Goal: Task Accomplishment & Management: Manage account settings

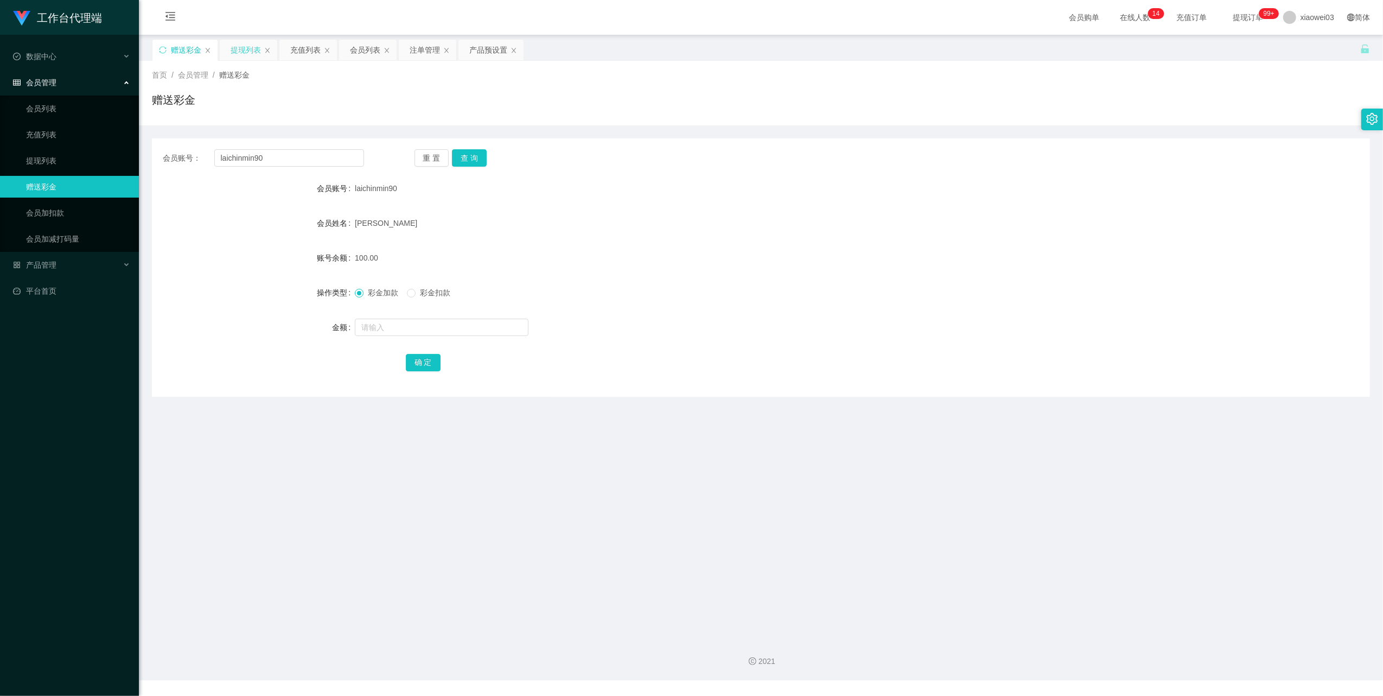
click at [253, 48] on div "提现列表" at bounding box center [246, 50] width 30 height 21
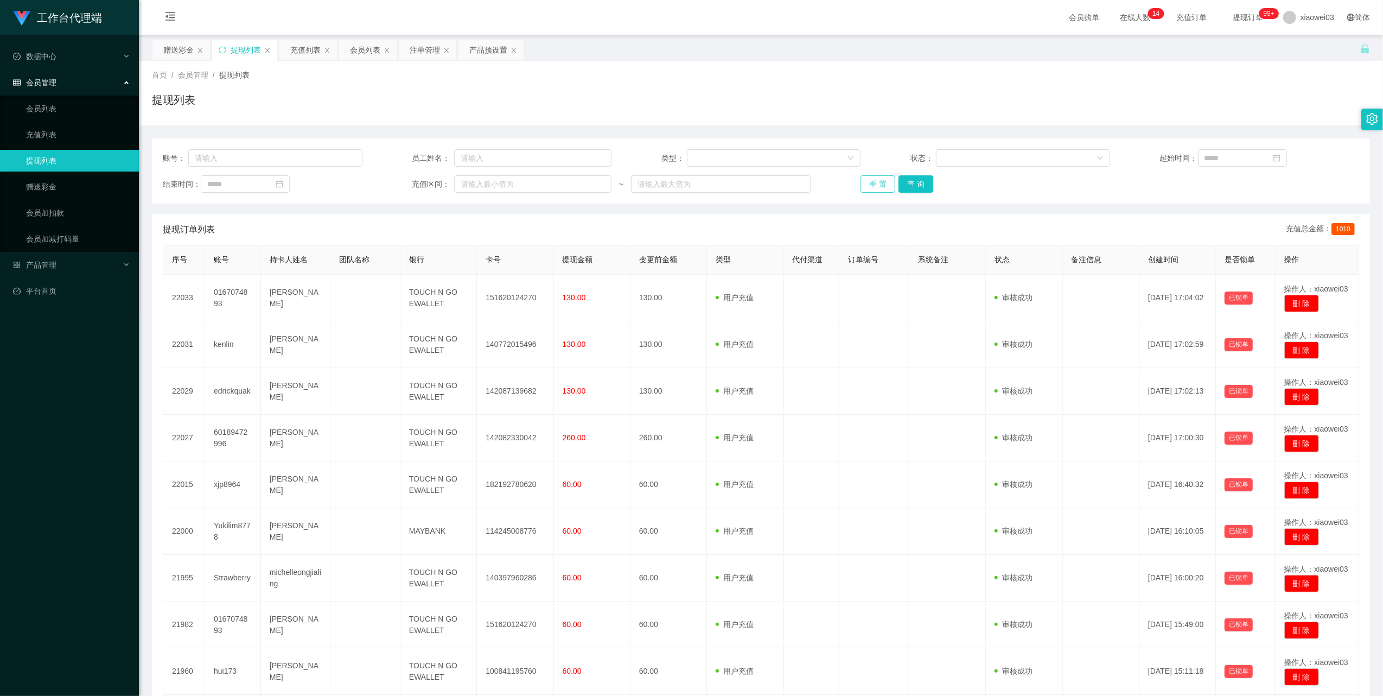
click at [873, 182] on button "重 置" at bounding box center [878, 183] width 35 height 17
click at [877, 186] on button "重 置" at bounding box center [878, 183] width 35 height 17
click at [878, 177] on button "重 置" at bounding box center [878, 183] width 35 height 17
click at [875, 181] on button "重 置" at bounding box center [878, 183] width 35 height 17
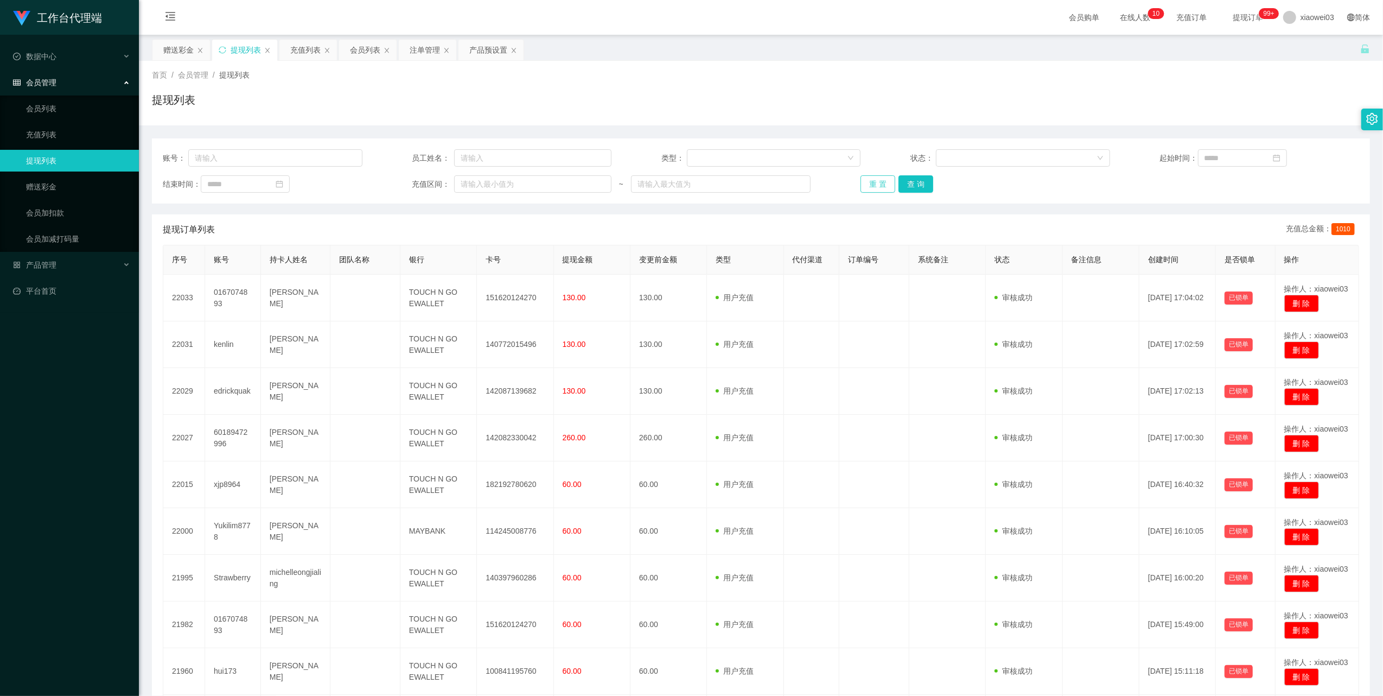
drag, startPoint x: 875, startPoint y: 185, endPoint x: 832, endPoint y: 211, distance: 50.3
click at [875, 185] on button "重 置" at bounding box center [878, 183] width 35 height 17
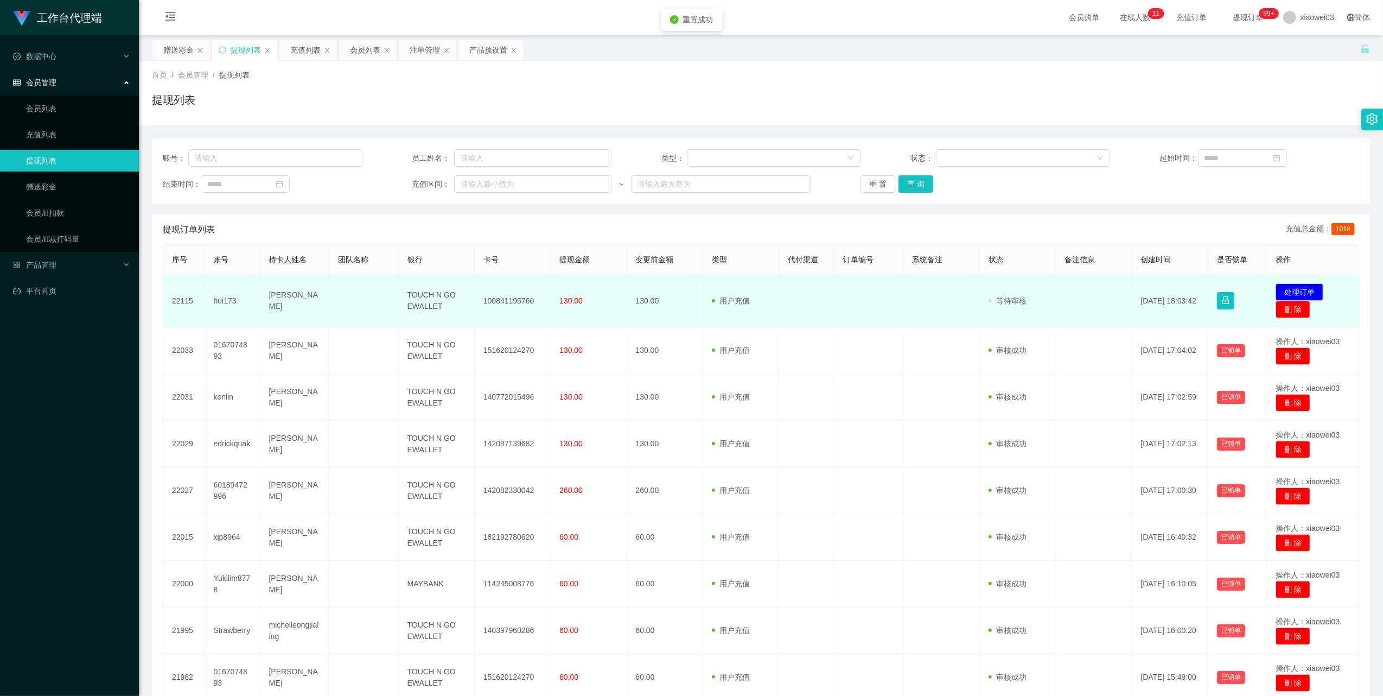
click at [506, 294] on td "100841195760" at bounding box center [513, 301] width 76 height 53
copy td "100841195760"
click at [425, 296] on td "TOUCH N GO EWALLET" at bounding box center [437, 301] width 76 height 53
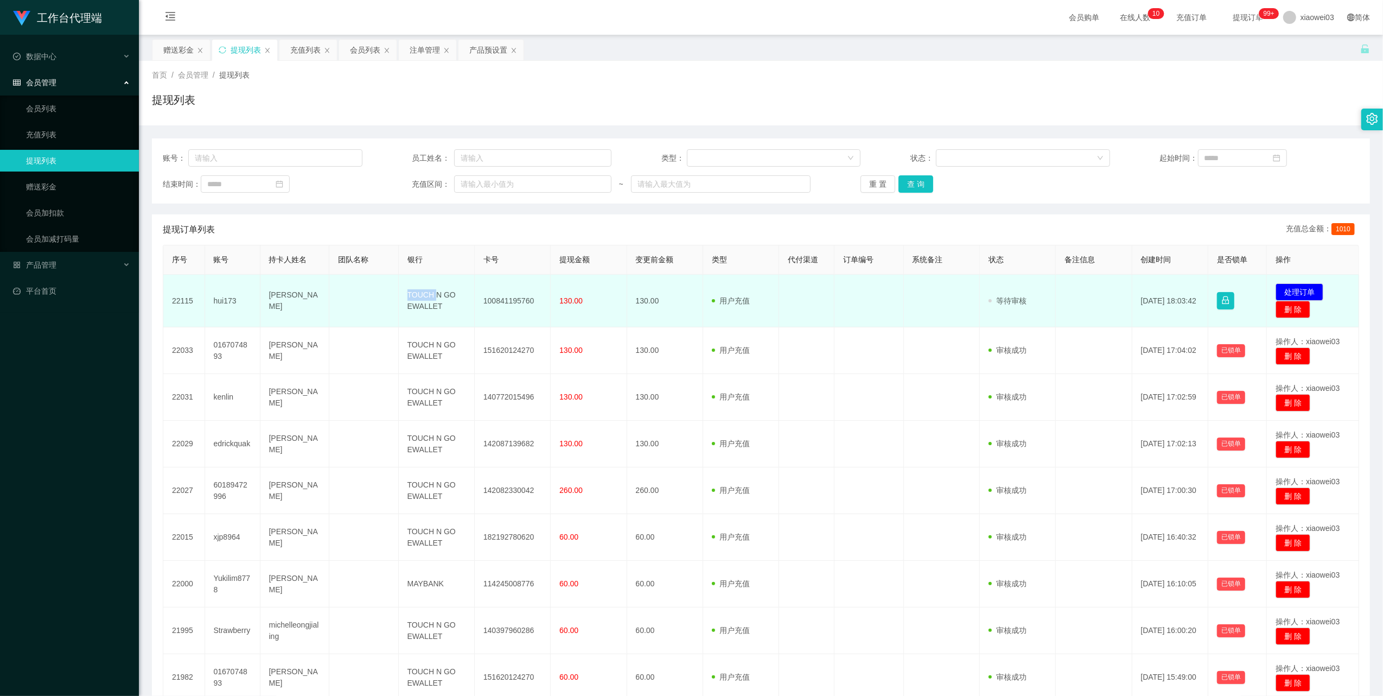
click at [425, 296] on td "TOUCH N GO EWALLET" at bounding box center [437, 301] width 76 height 53
click at [425, 297] on td "TOUCH N GO EWALLET" at bounding box center [437, 301] width 76 height 53
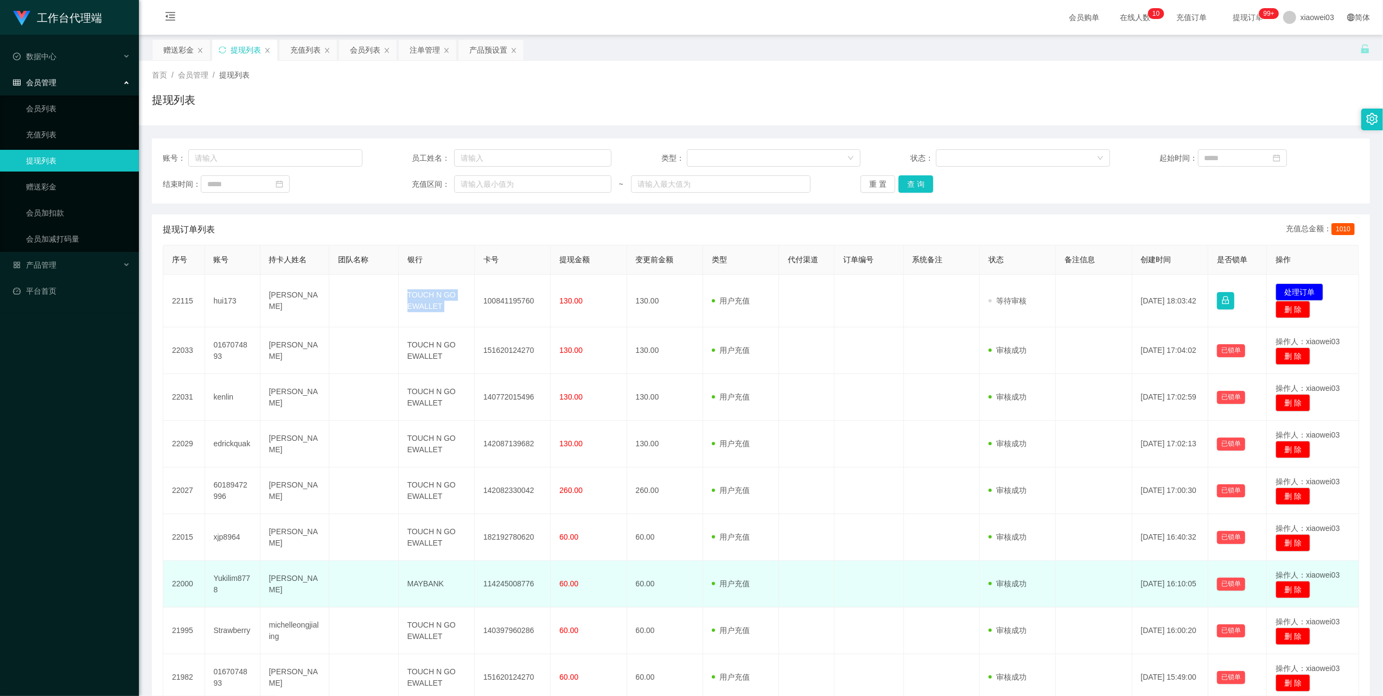
copy td "TOUCH N GO EWALLET"
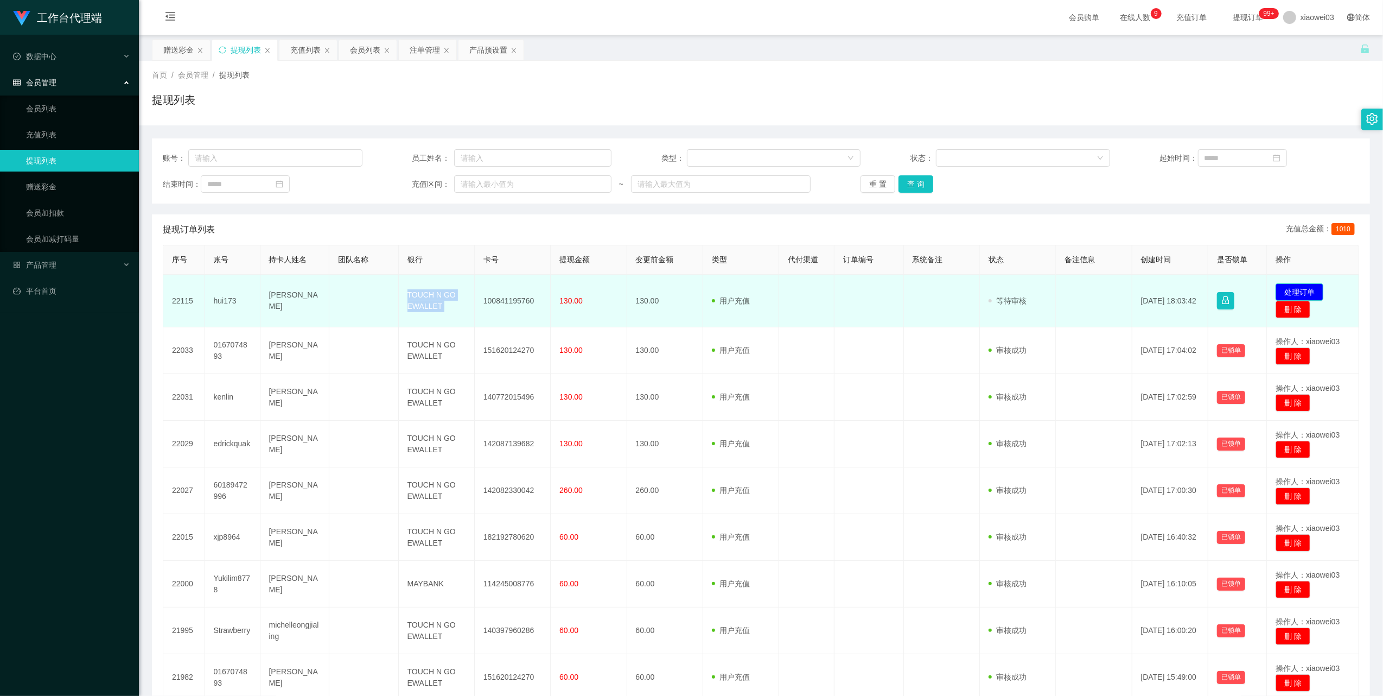
click at [1281, 288] on button "处理订单" at bounding box center [1300, 291] width 48 height 17
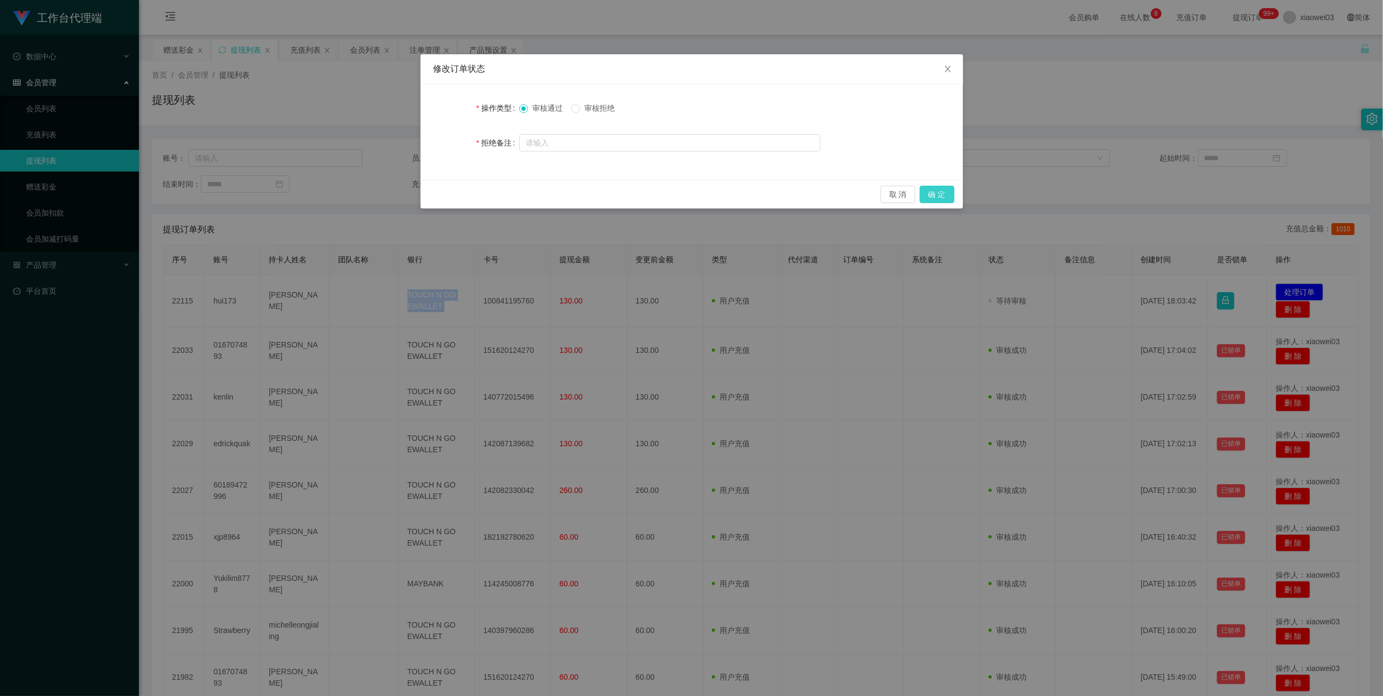
click at [934, 192] on button "确 定" at bounding box center [937, 194] width 35 height 17
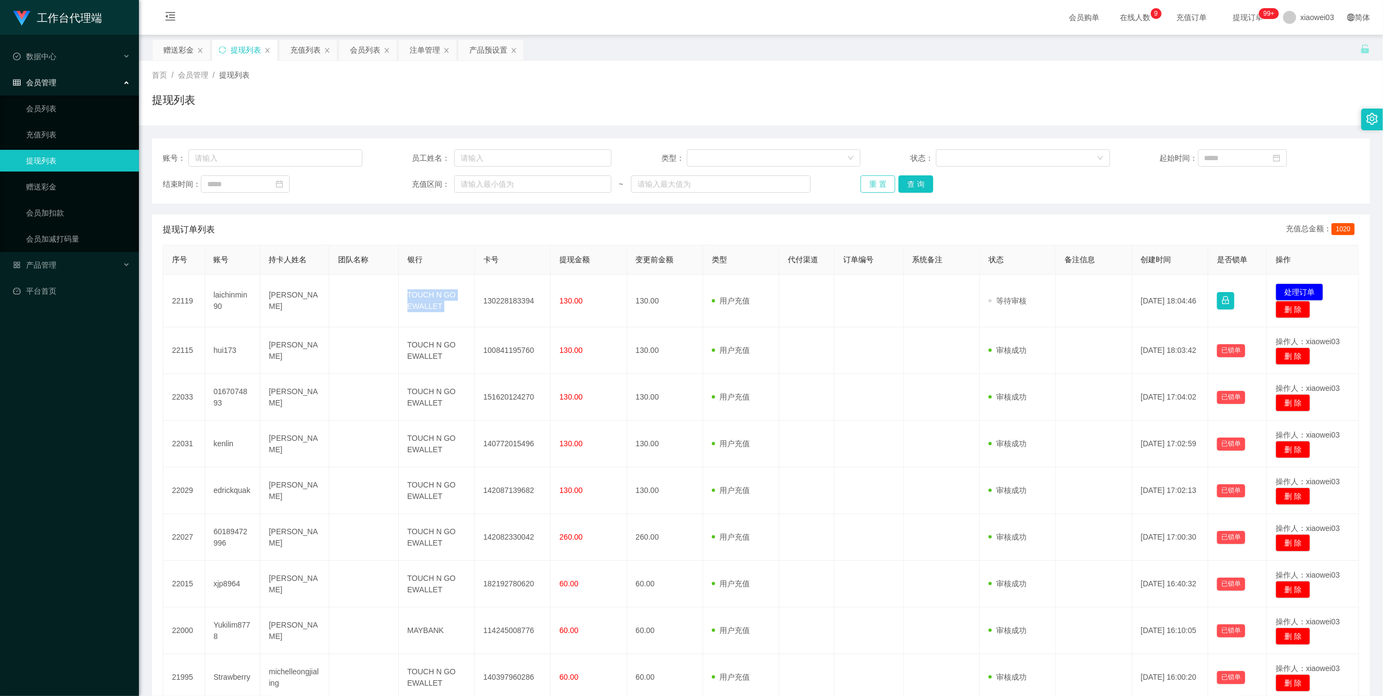
click at [874, 185] on button "重 置" at bounding box center [878, 183] width 35 height 17
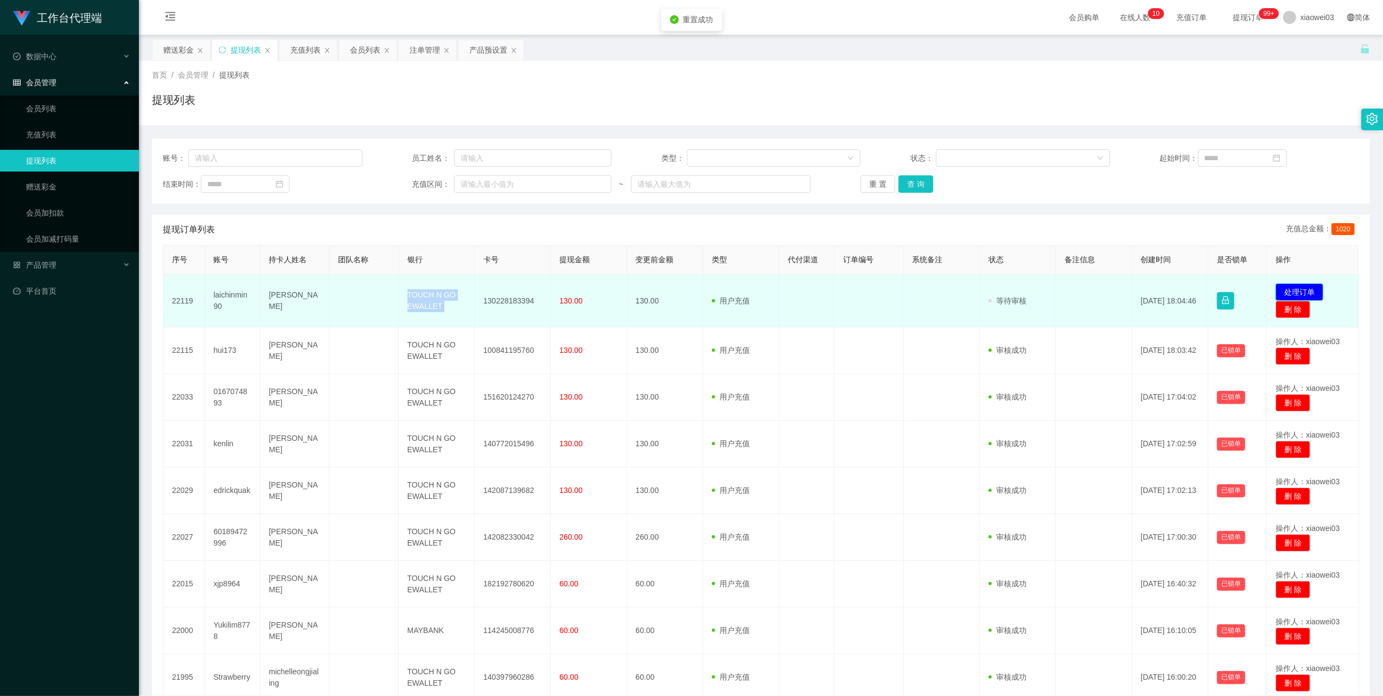
click at [1288, 291] on button "处理订单" at bounding box center [1300, 291] width 48 height 17
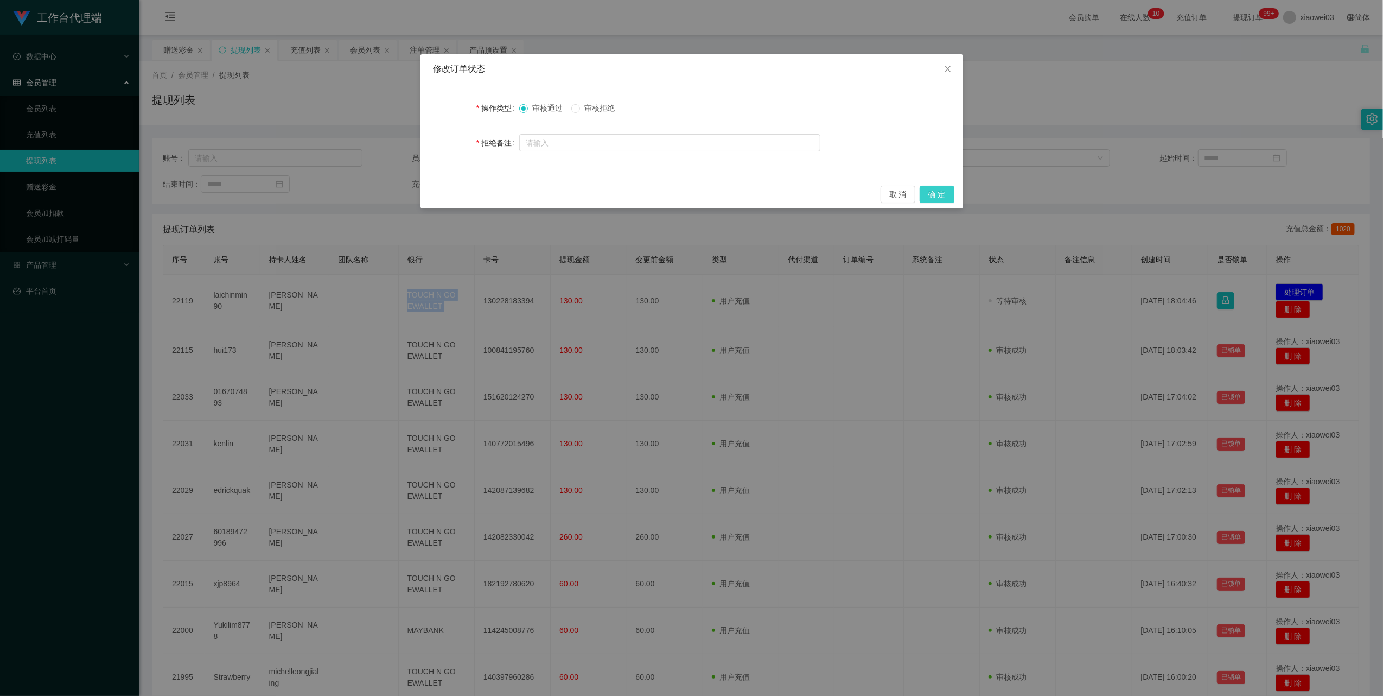
click at [940, 193] on button "确 定" at bounding box center [937, 194] width 35 height 17
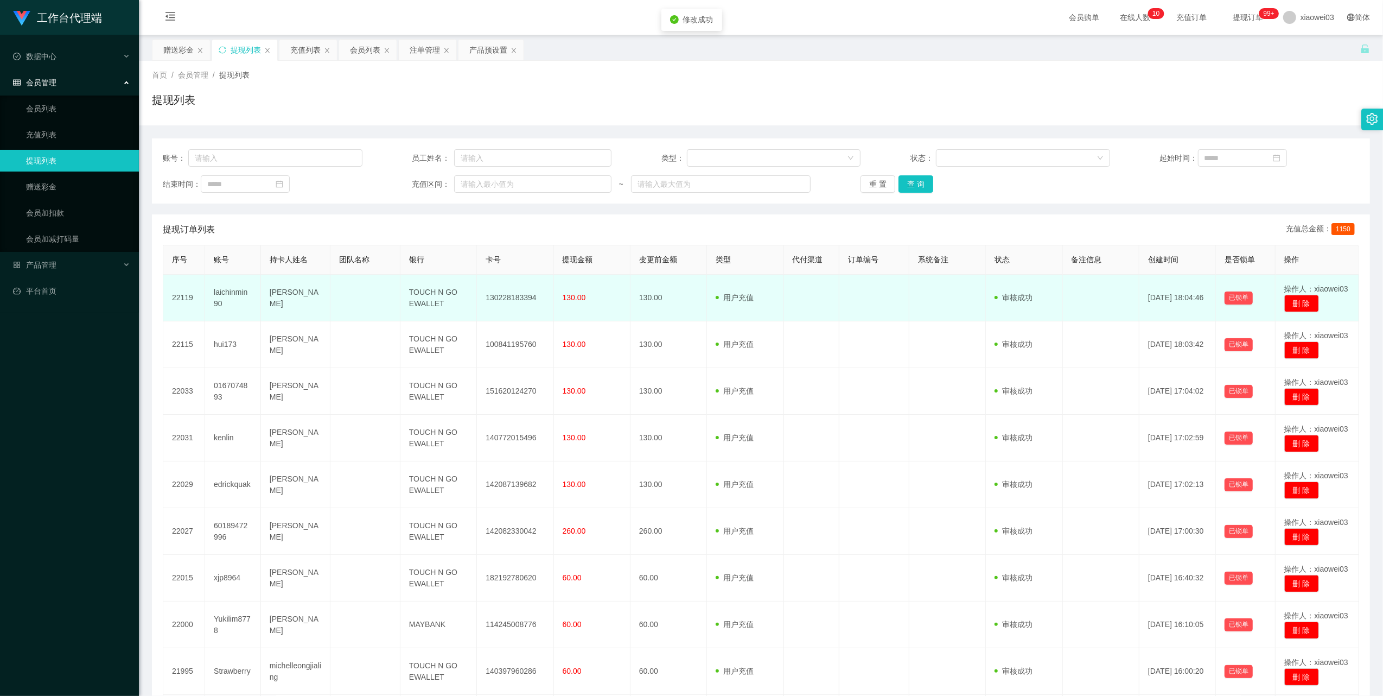
click at [504, 294] on td "130228183394" at bounding box center [515, 298] width 77 height 47
copy td "130228183394"
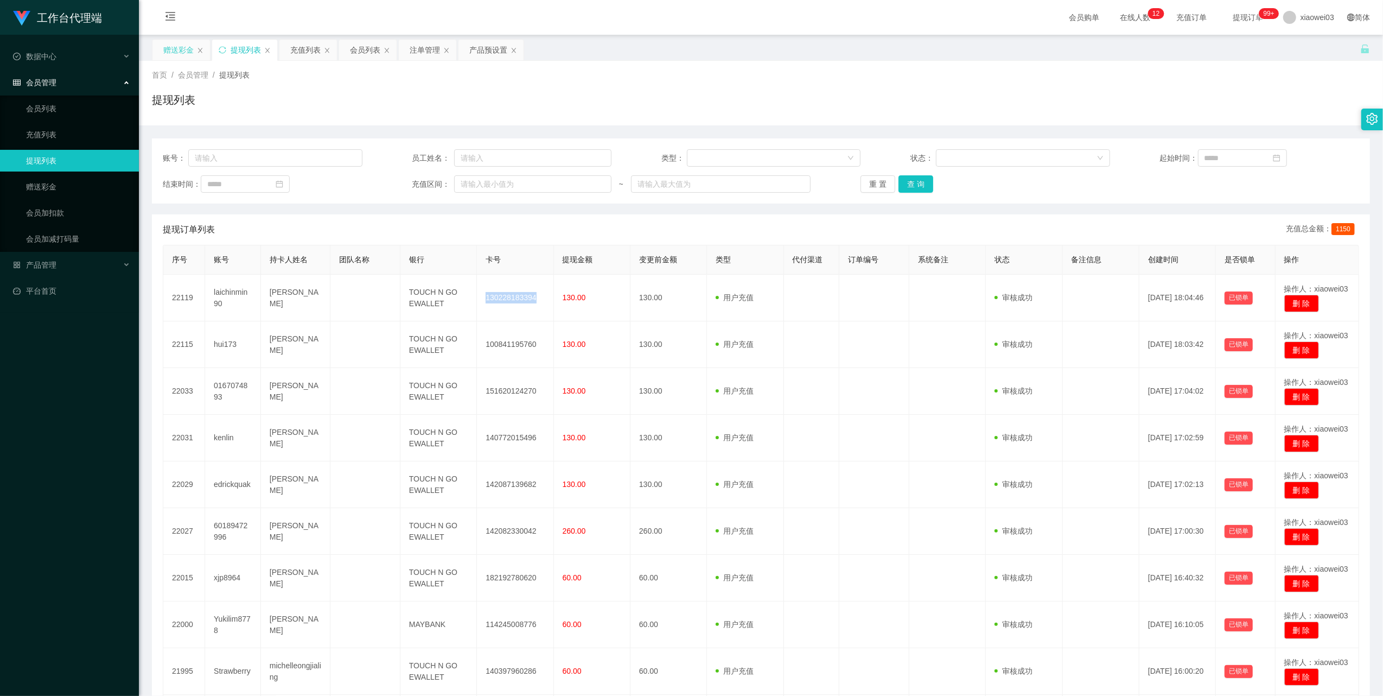
click at [179, 48] on div "赠送彩金" at bounding box center [178, 50] width 30 height 21
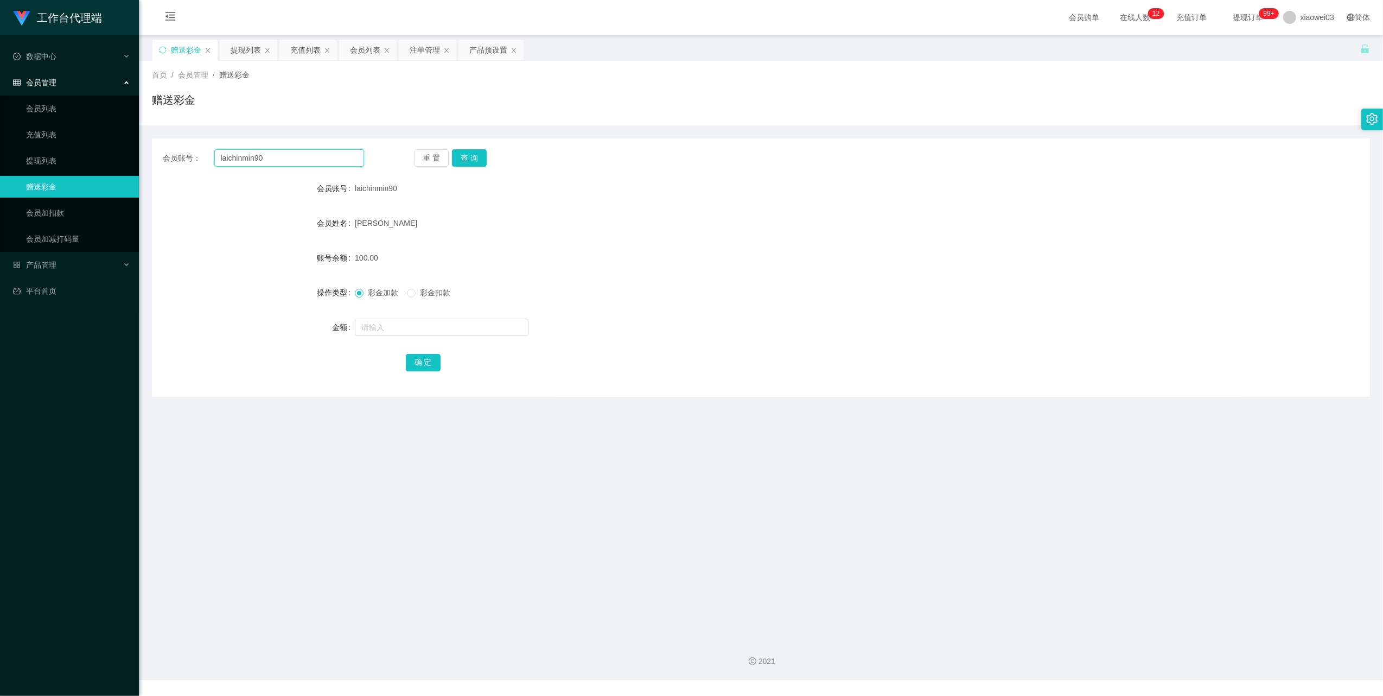
click at [291, 152] on input "laichinmin90" at bounding box center [289, 157] width 150 height 17
drag, startPoint x: 291, startPoint y: 152, endPoint x: 420, endPoint y: 190, distance: 134.5
click at [291, 153] on input "laichinmin90" at bounding box center [289, 157] width 150 height 17
paste input "0165029171"
type input "0165029171"
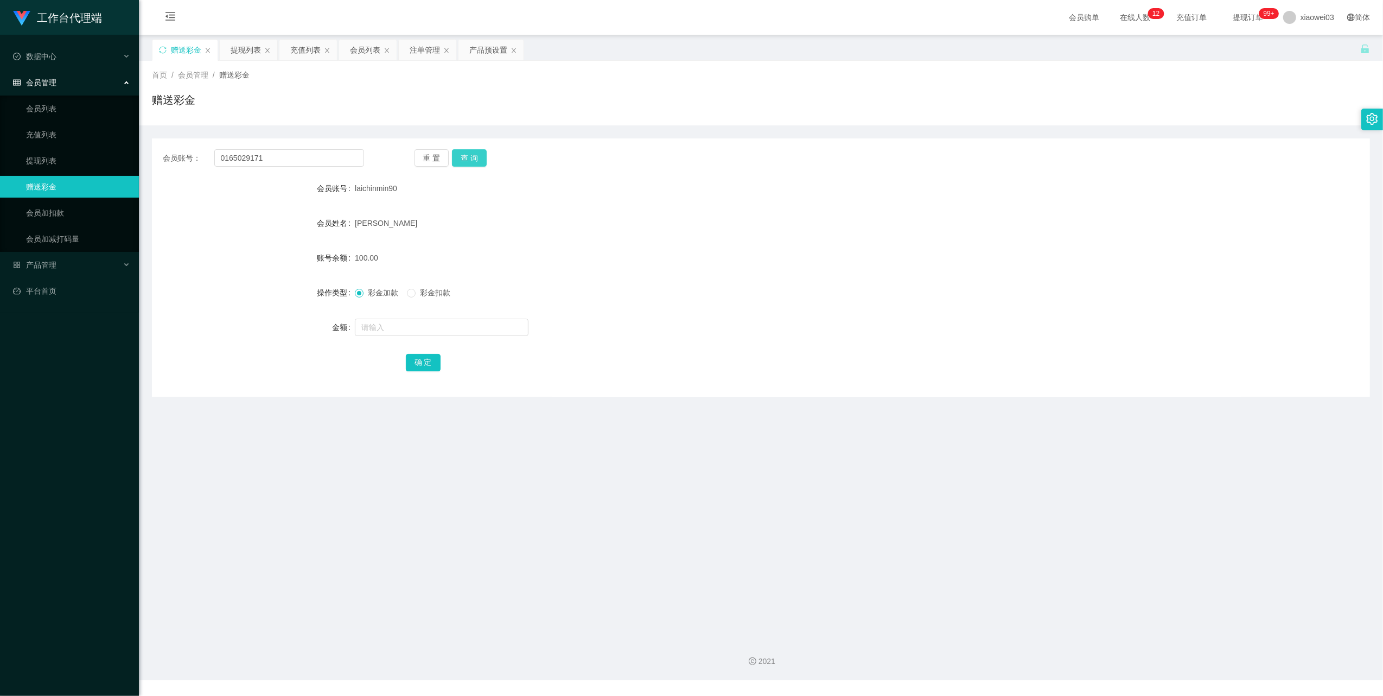
click at [478, 162] on button "查 询" at bounding box center [469, 157] width 35 height 17
click at [403, 50] on div "注单管理" at bounding box center [428, 50] width 58 height 21
click at [420, 53] on div "注单管理" at bounding box center [425, 50] width 30 height 21
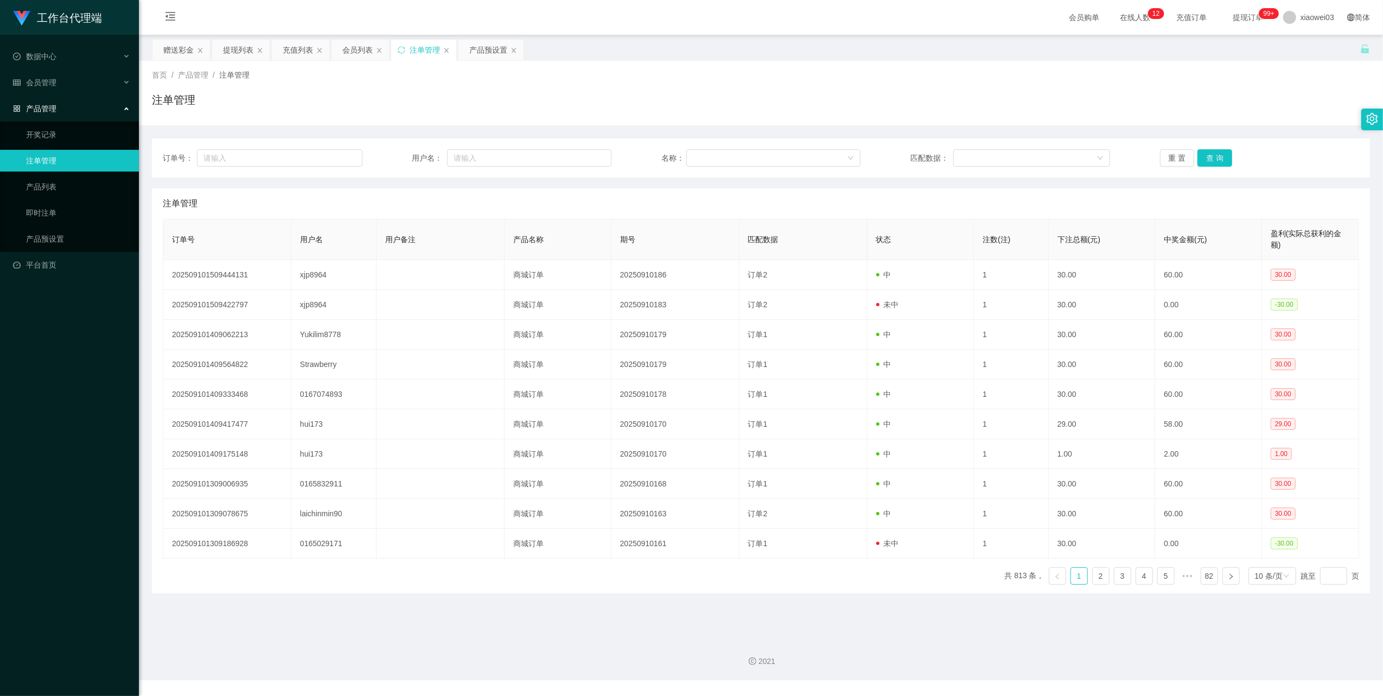
click at [584, 168] on div "订单号： 用户名： 名称： 匹配数据： 重 置 查 询" at bounding box center [761, 157] width 1218 height 39
click at [575, 160] on input "text" at bounding box center [529, 157] width 164 height 17
paste input "0165029171"
type input "0165029171"
click at [1198, 158] on button "查 询" at bounding box center [1215, 157] width 35 height 17
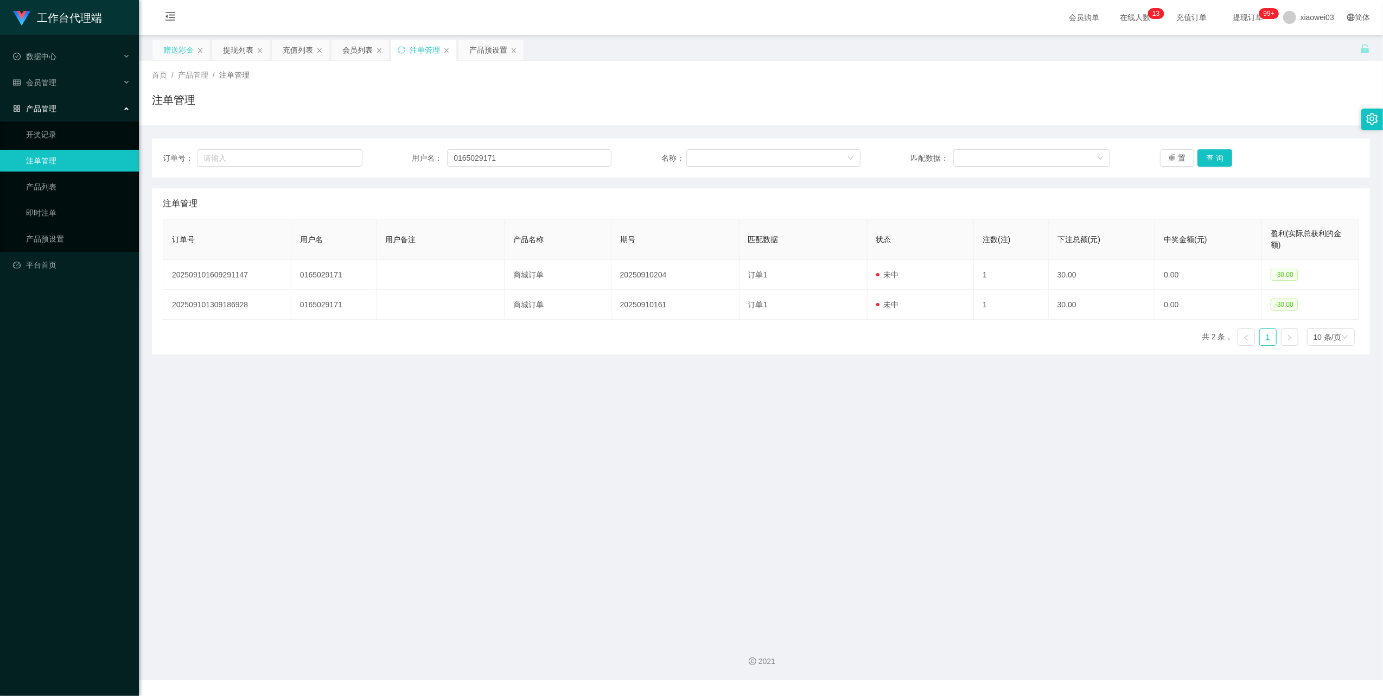
click at [187, 51] on div "赠送彩金" at bounding box center [178, 50] width 30 height 21
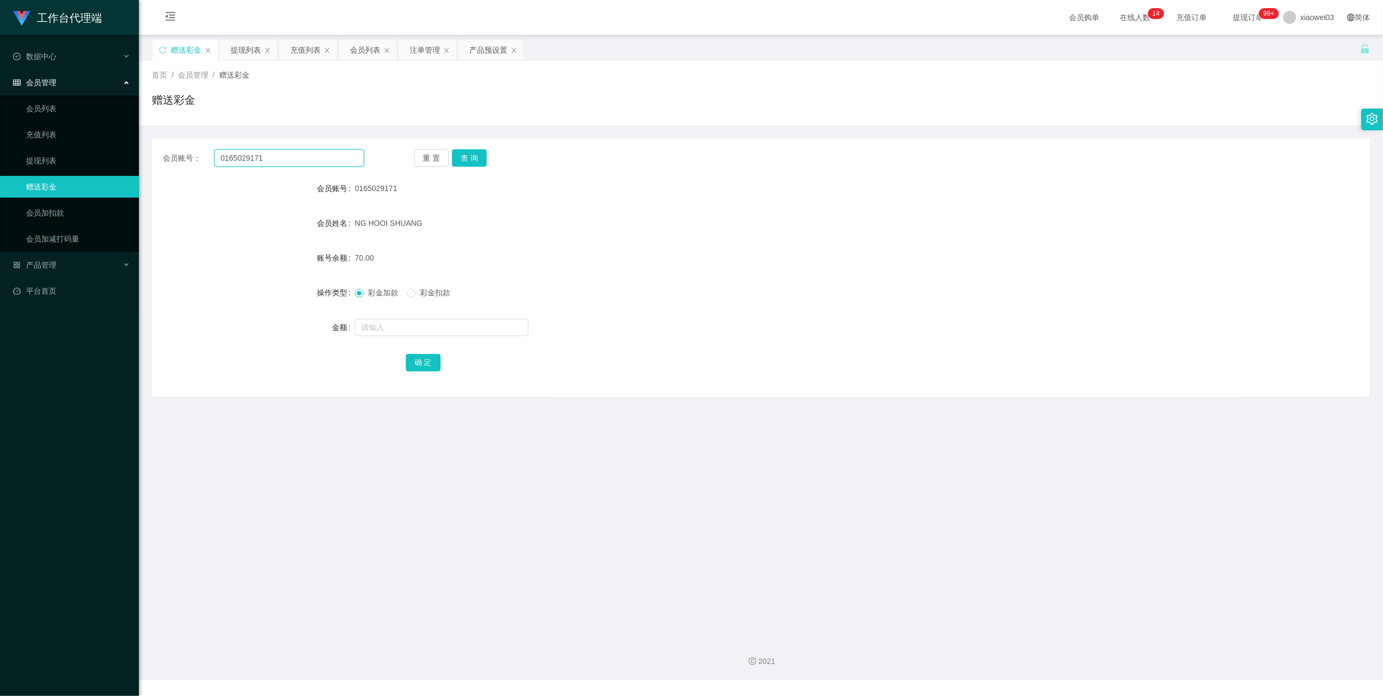
click at [307, 159] on input "0165029171" at bounding box center [289, 157] width 150 height 17
drag, startPoint x: 307, startPoint y: 159, endPoint x: 316, endPoint y: 163, distance: 9.5
click at [307, 159] on input "0165029171" at bounding box center [289, 157] width 150 height 17
paste input "Kelvincha"
type input "Kelvincha"
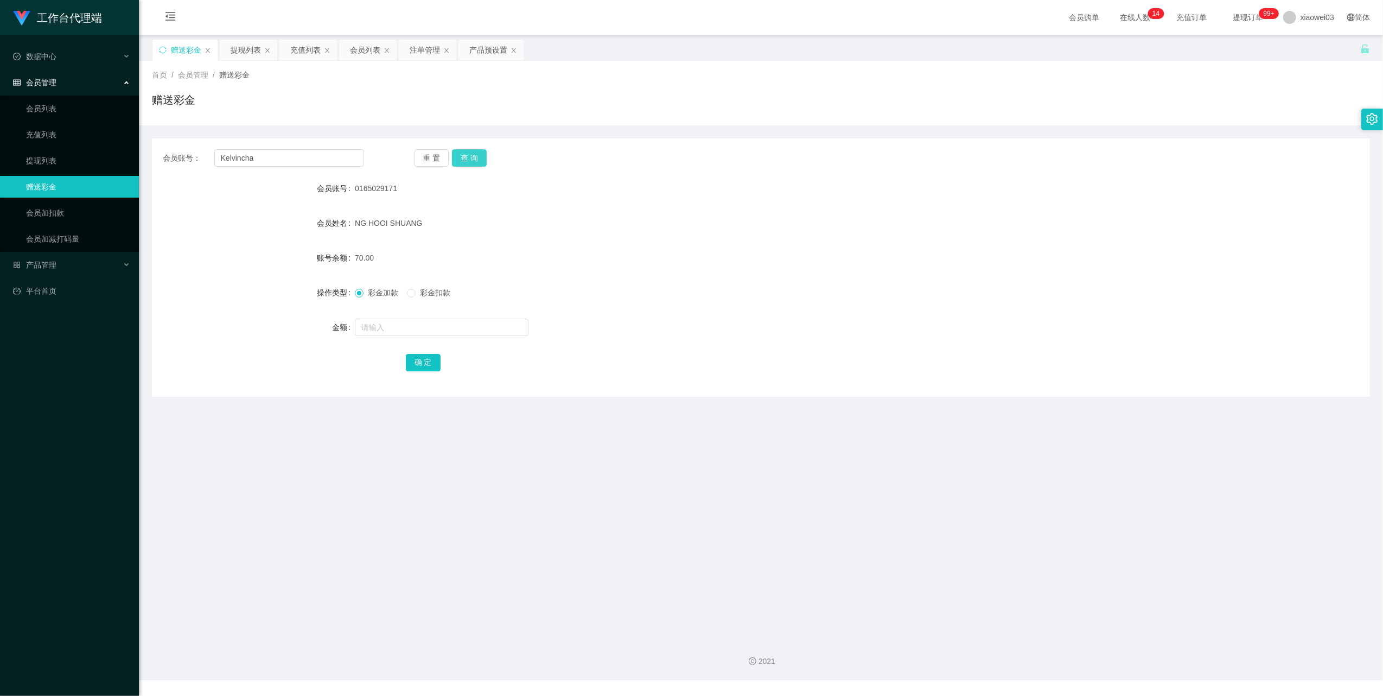
click at [471, 160] on button "查 询" at bounding box center [469, 157] width 35 height 17
click at [435, 331] on input "text" at bounding box center [442, 327] width 174 height 17
type input "30"
click at [427, 361] on button "确 定" at bounding box center [423, 362] width 35 height 17
click at [279, 148] on div "会员账号： [PERSON_NAME] 重 置 查 询 会员账号 Kelvincha 会员姓名 [PERSON_NAME] 账号余额 130.00 操作类型 …" at bounding box center [761, 267] width 1218 height 258
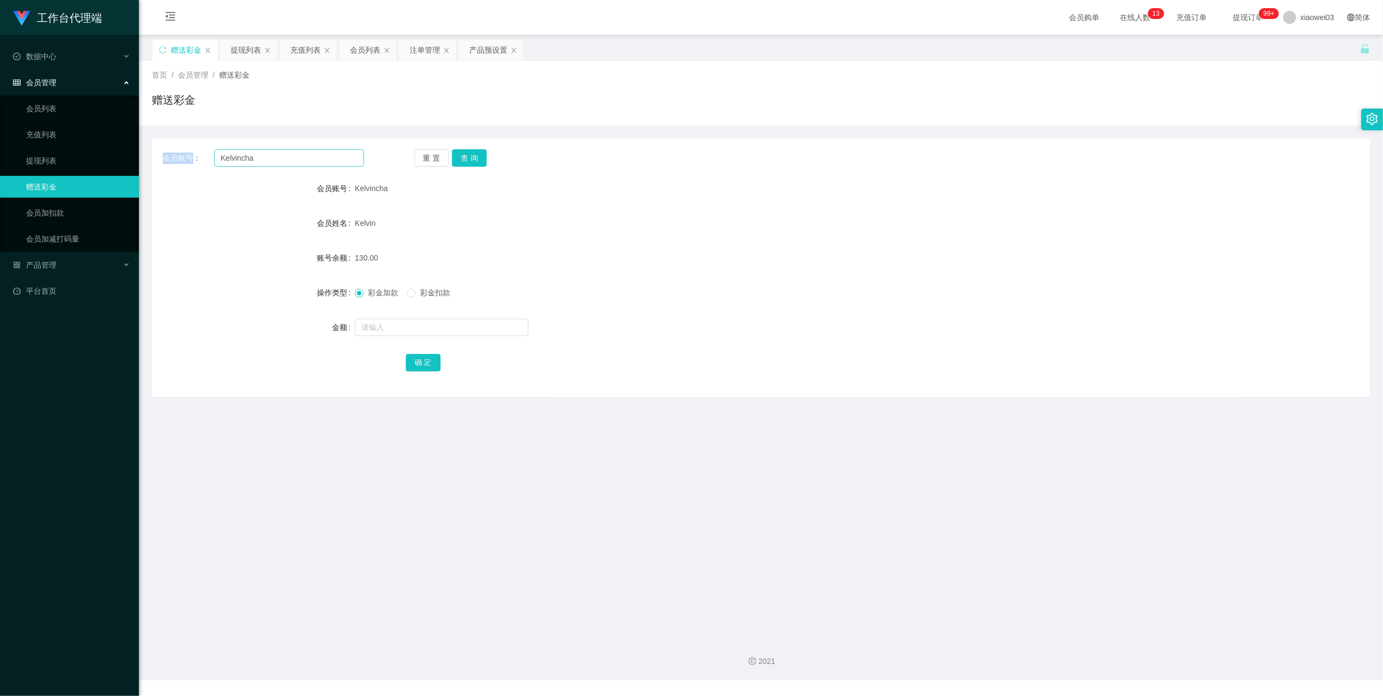
drag, startPoint x: 279, startPoint y: 148, endPoint x: 281, endPoint y: 157, distance: 9.4
click at [279, 151] on div "会员账号： [PERSON_NAME] 重 置 查 询 会员账号 Kelvincha 会员姓名 [PERSON_NAME] 账号余额 130.00 操作类型 …" at bounding box center [761, 267] width 1218 height 258
click at [281, 157] on input "Kelvincha" at bounding box center [289, 157] width 150 height 17
paste input "laichinmin90"
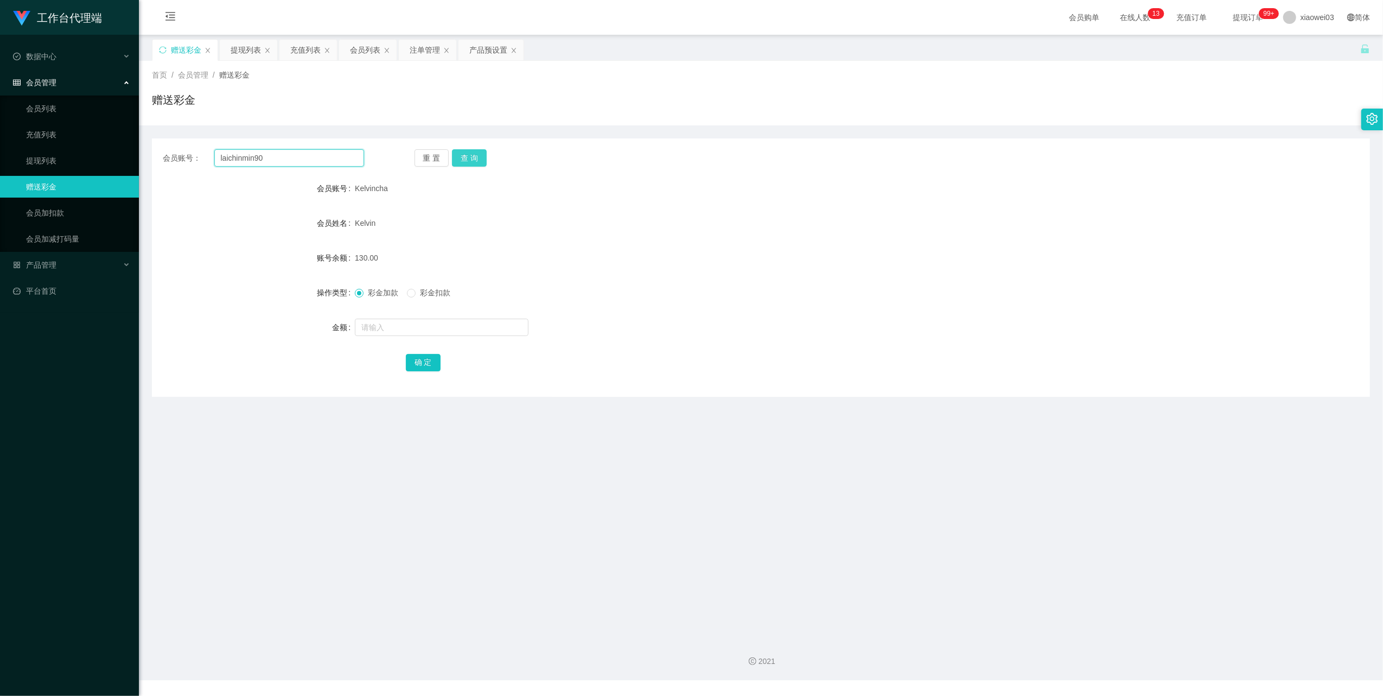
type input "laichinmin90"
click at [463, 154] on button "查 询" at bounding box center [469, 157] width 35 height 17
click at [256, 50] on div "提现列表" at bounding box center [246, 50] width 30 height 21
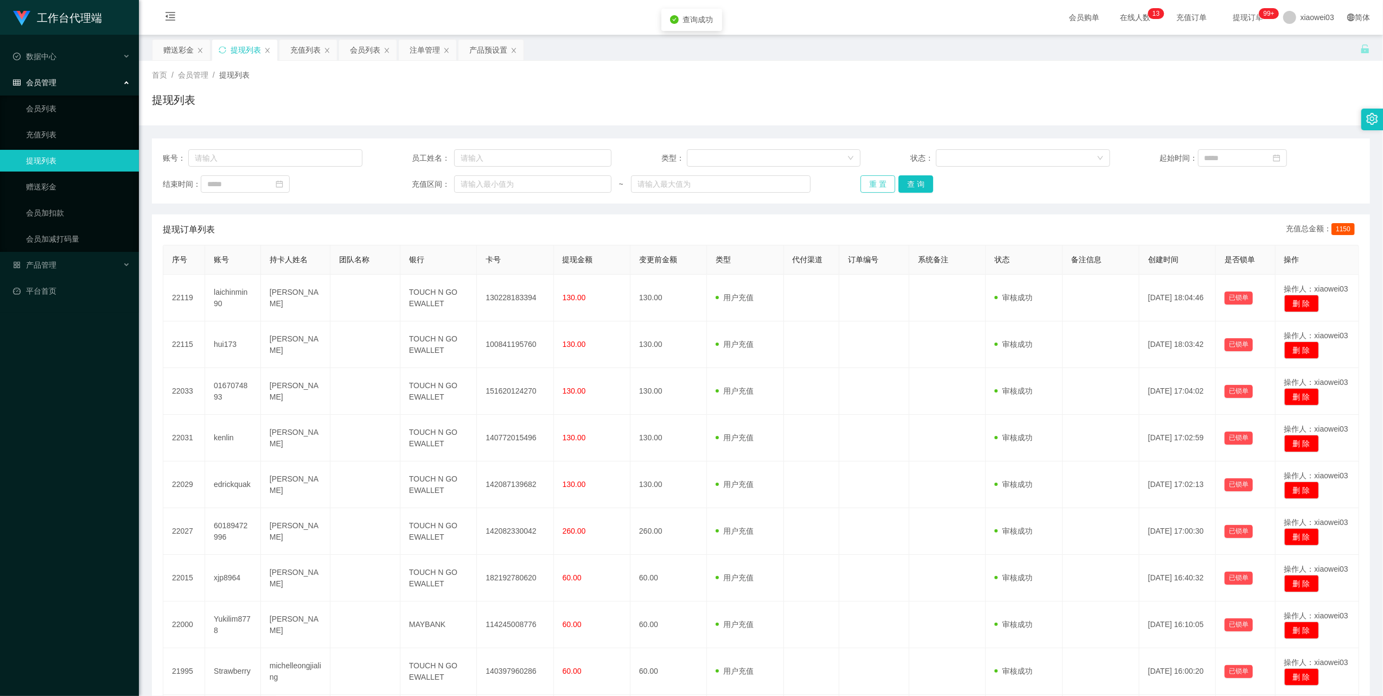
click at [878, 185] on button "重 置" at bounding box center [878, 183] width 35 height 17
click at [899, 178] on button "查 询" at bounding box center [916, 183] width 35 height 17
click at [861, 183] on button "重 置" at bounding box center [878, 183] width 35 height 17
drag, startPoint x: 307, startPoint y: 53, endPoint x: 315, endPoint y: 53, distance: 7.6
click at [307, 53] on div "充值列表" at bounding box center [305, 50] width 30 height 21
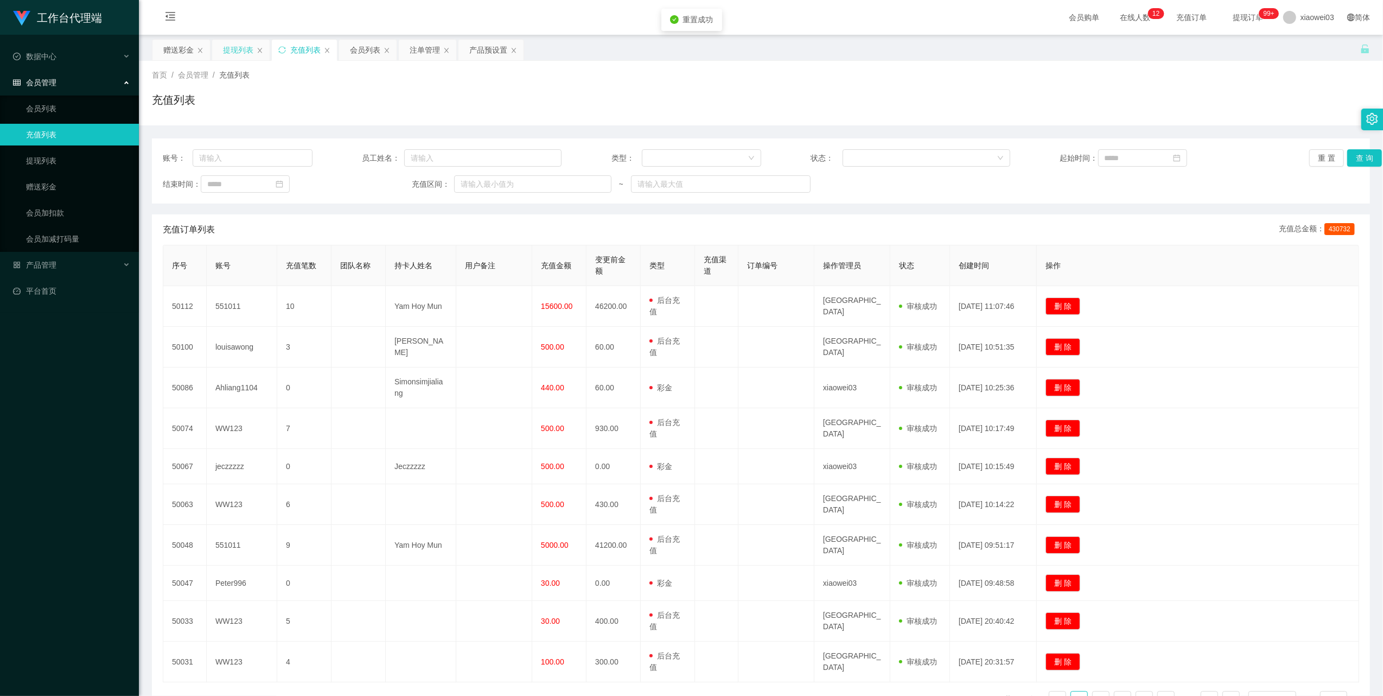
click at [230, 55] on div "提现列表" at bounding box center [238, 50] width 30 height 21
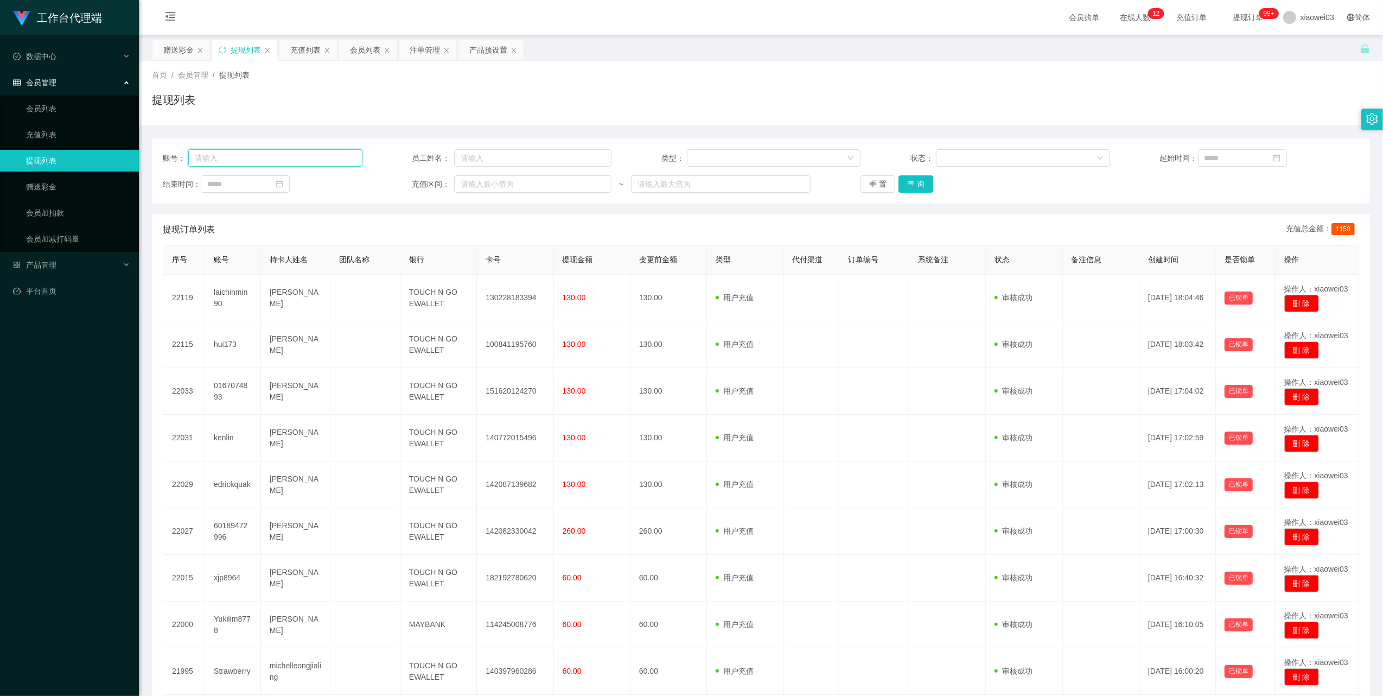
click at [313, 156] on input "text" at bounding box center [275, 157] width 174 height 17
paste input "laichinmin90"
type input "laichinmin90"
click at [920, 185] on button "查 询" at bounding box center [916, 183] width 35 height 17
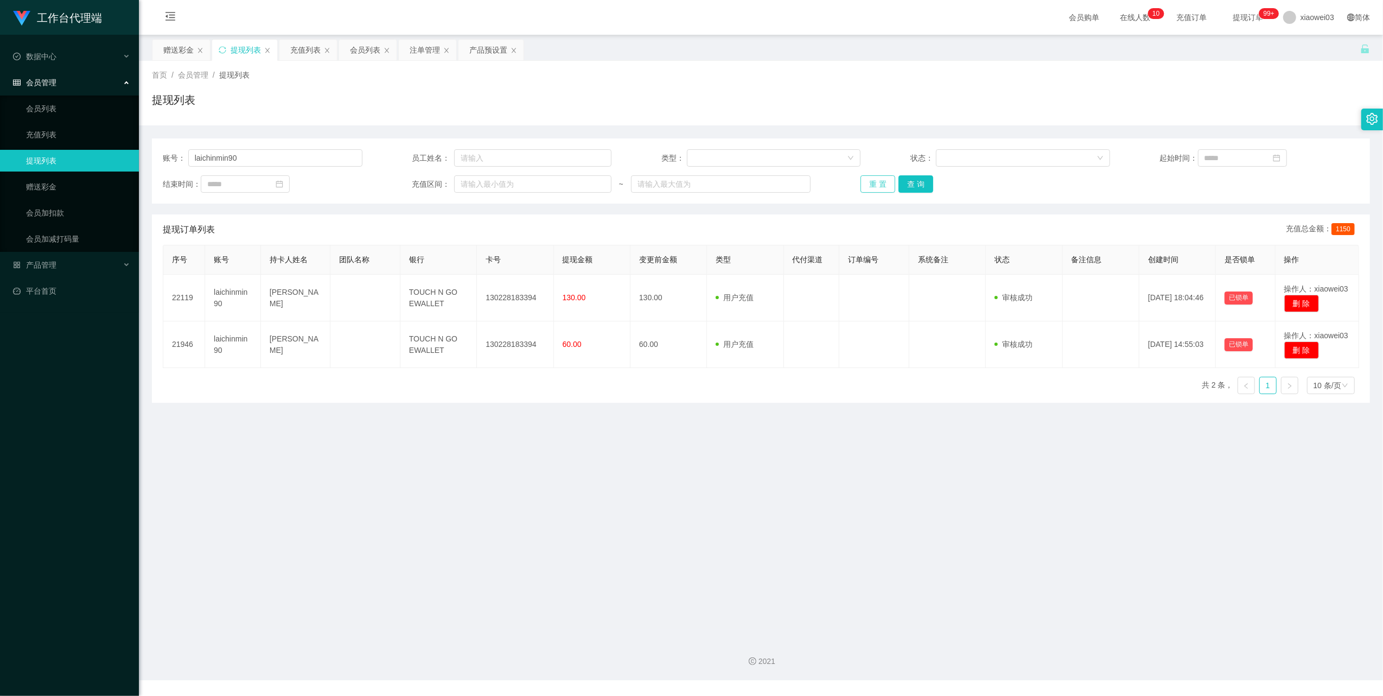
click at [877, 183] on button "重 置" at bounding box center [878, 183] width 35 height 17
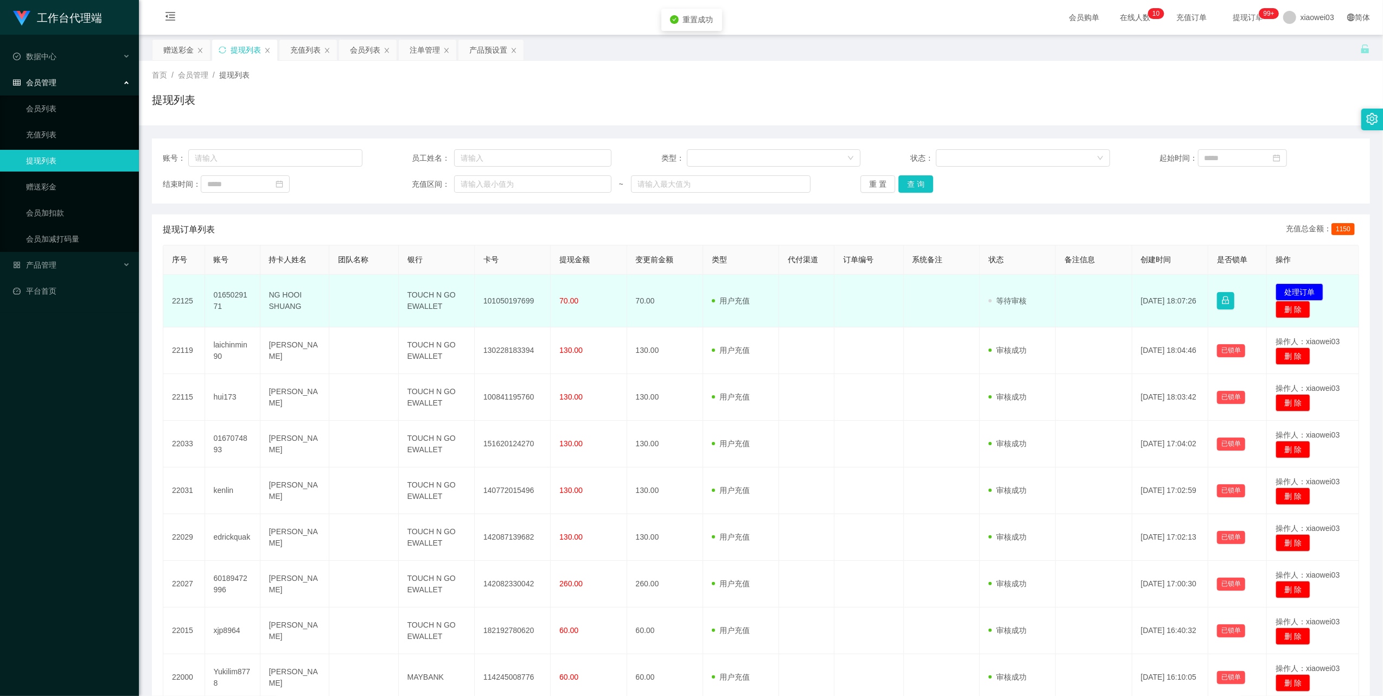
click at [511, 300] on td "101050197699" at bounding box center [513, 301] width 76 height 53
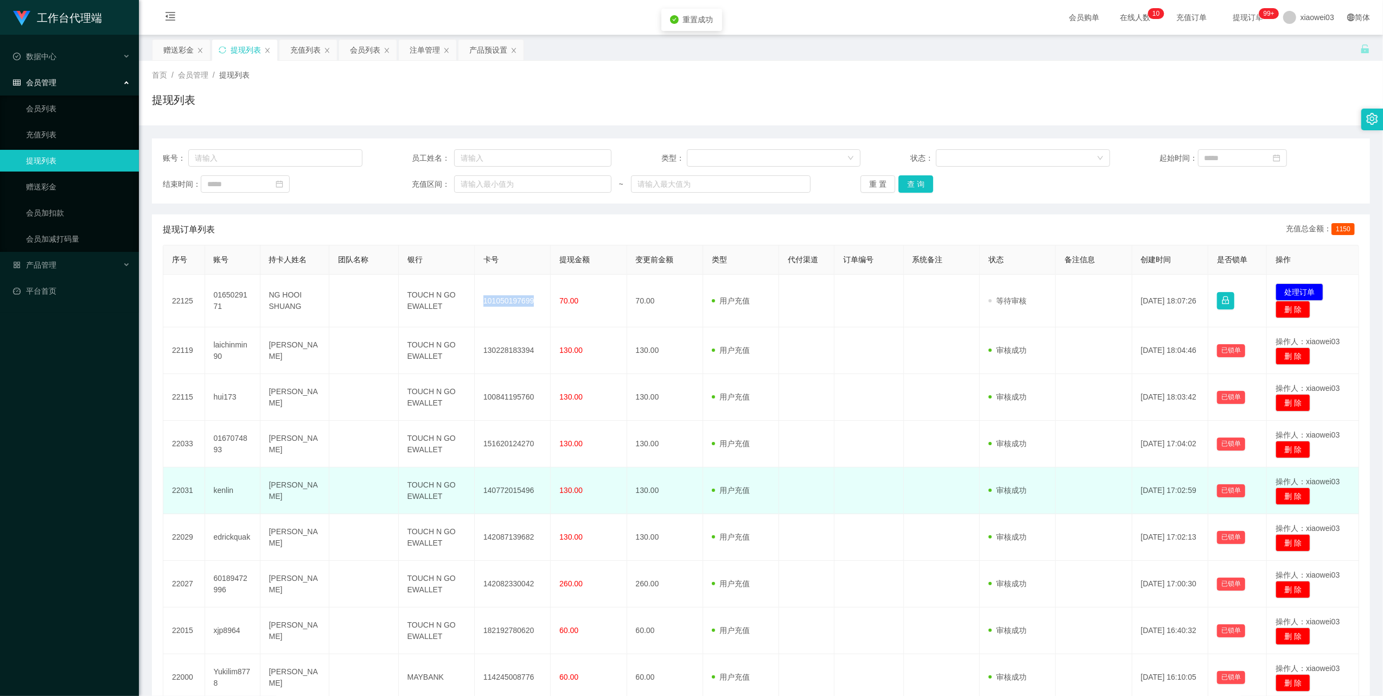
copy td "101050197699"
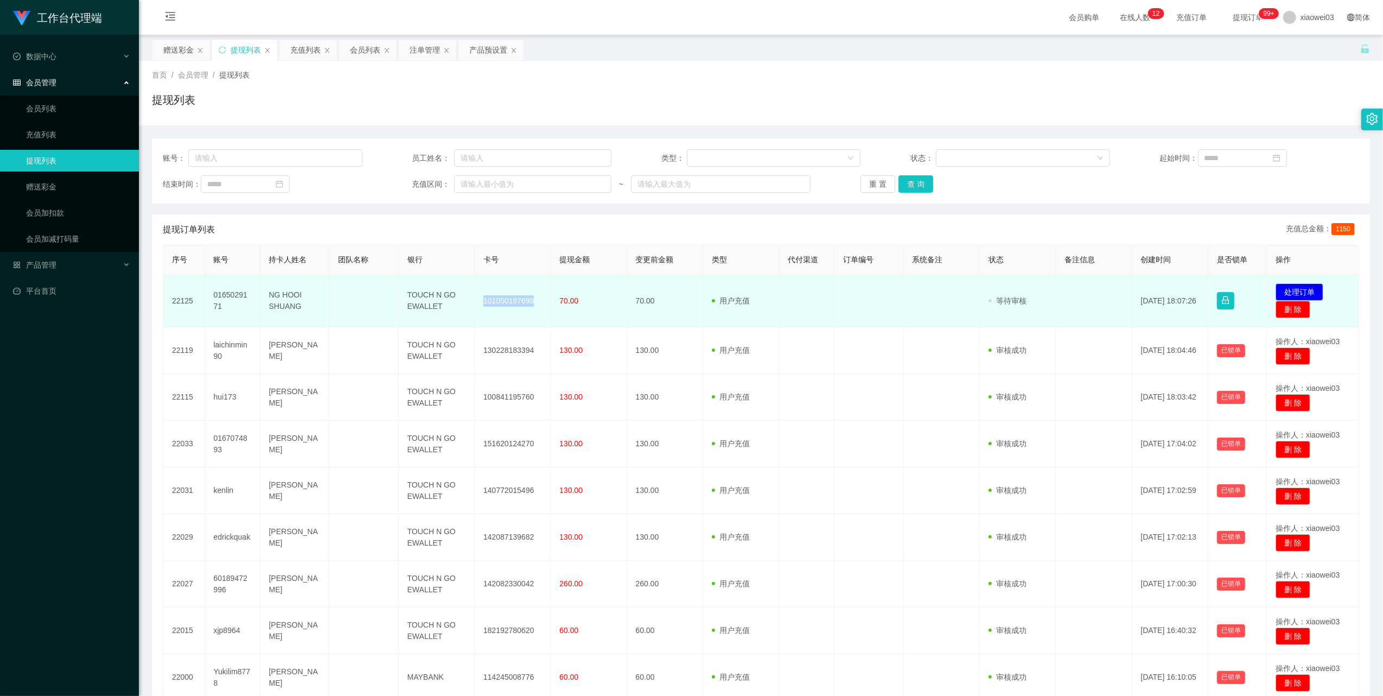
click at [423, 304] on td "TOUCH N GO EWALLET" at bounding box center [437, 301] width 76 height 53
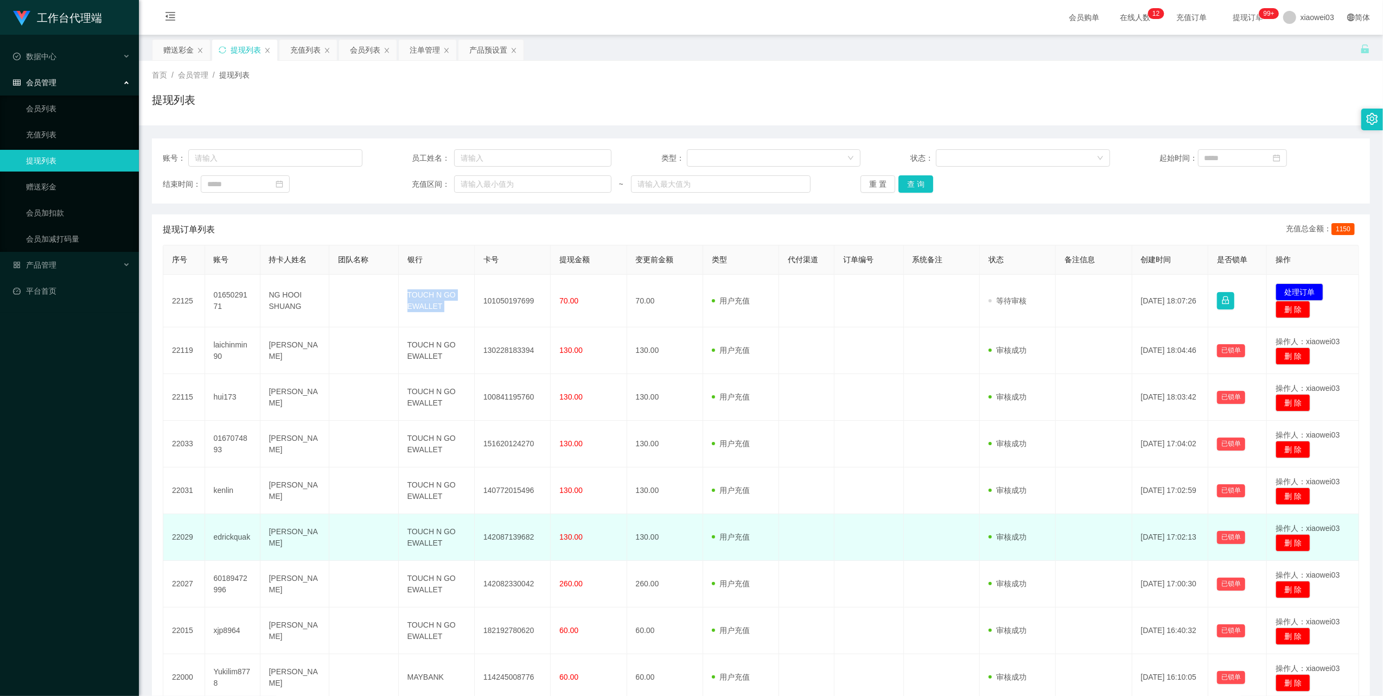
copy td "TOUCH N GO EWALLET"
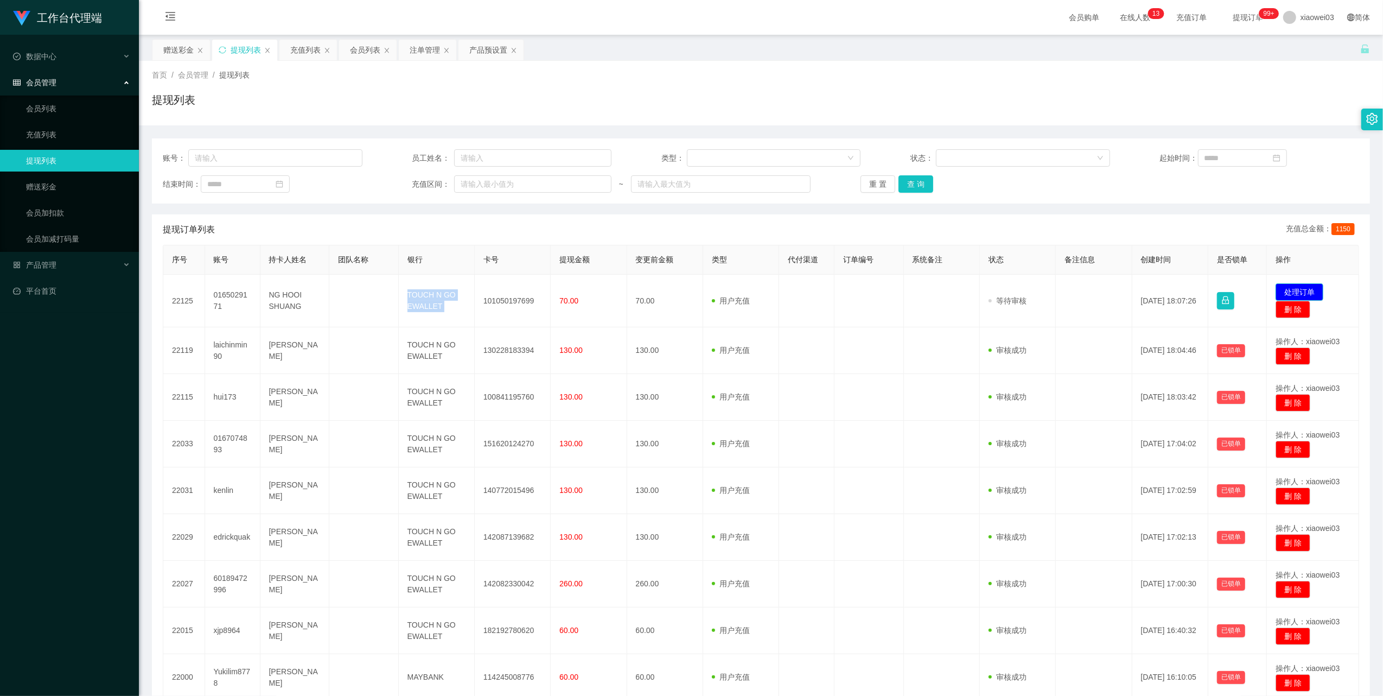
drag, startPoint x: 1292, startPoint y: 285, endPoint x: 1285, endPoint y: 281, distance: 7.5
click at [1292, 285] on button "处理订单" at bounding box center [1300, 291] width 48 height 17
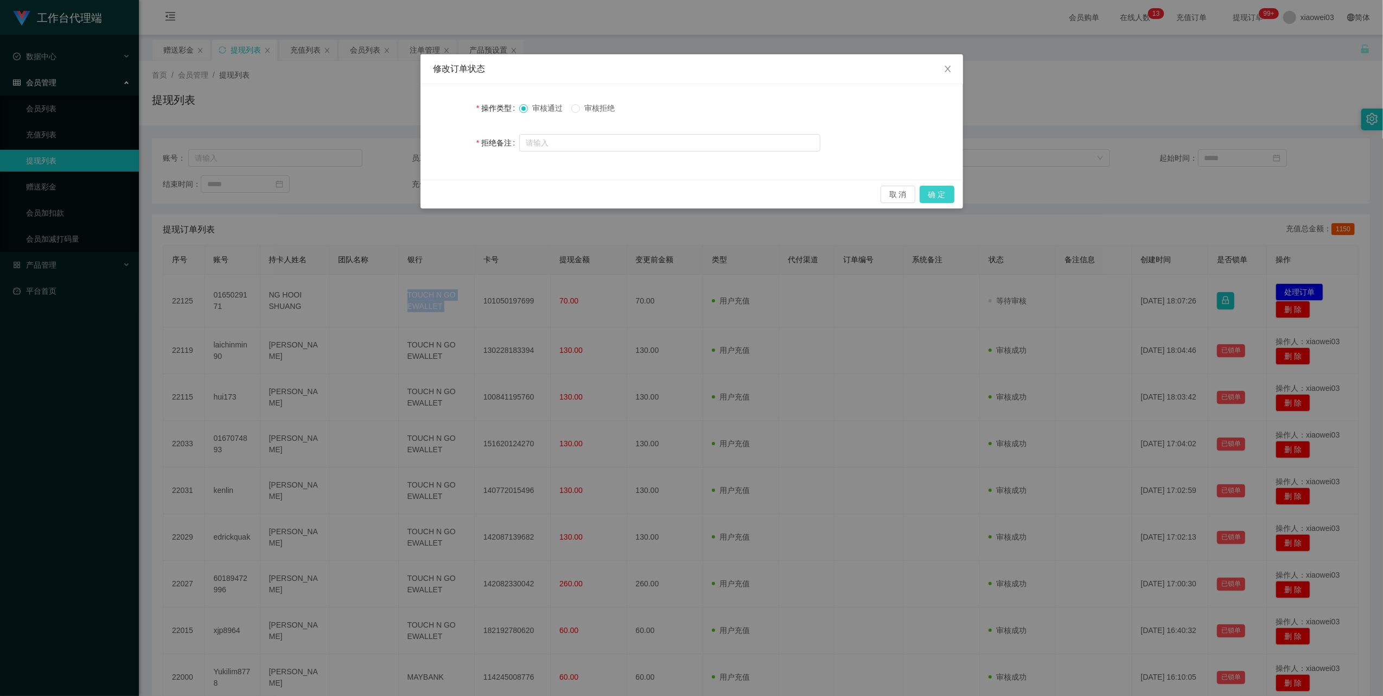
drag, startPoint x: 931, startPoint y: 189, endPoint x: 940, endPoint y: 187, distance: 8.8
click at [931, 189] on button "确 定" at bounding box center [937, 194] width 35 height 17
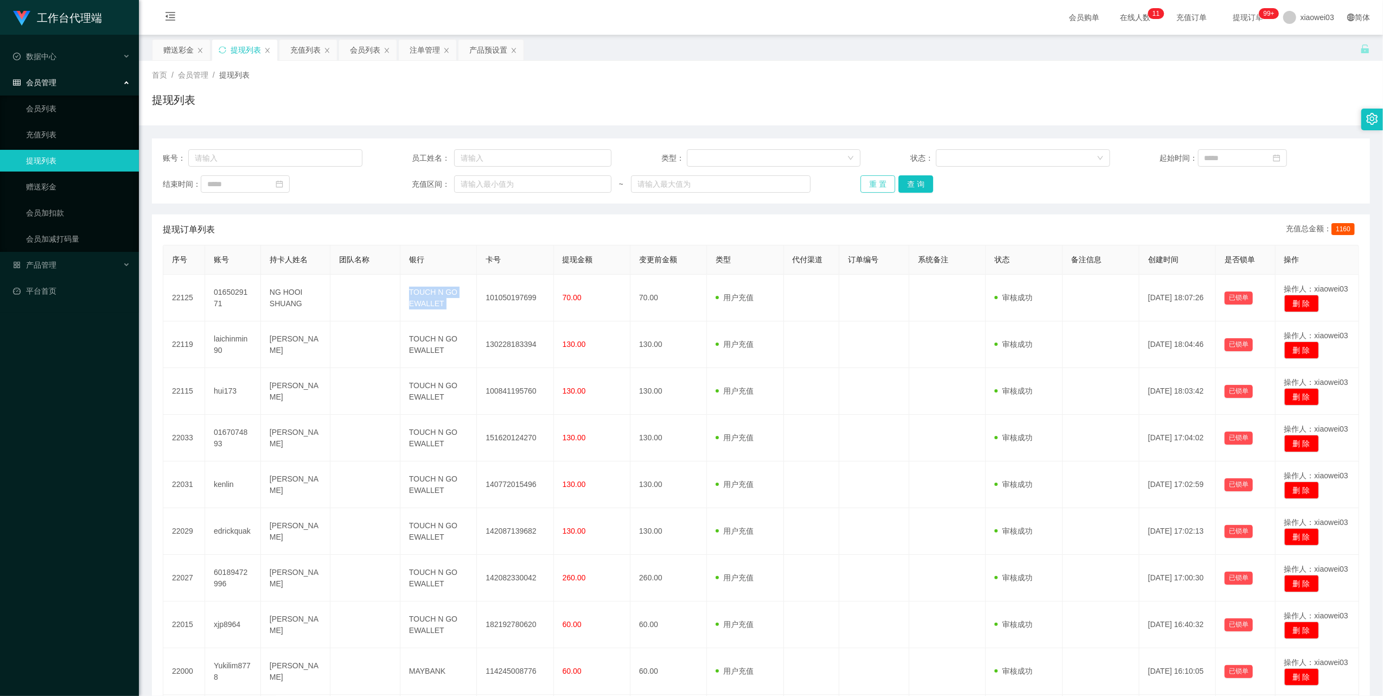
click at [882, 176] on button "重 置" at bounding box center [878, 183] width 35 height 17
click at [879, 184] on button "重 置" at bounding box center [878, 183] width 35 height 17
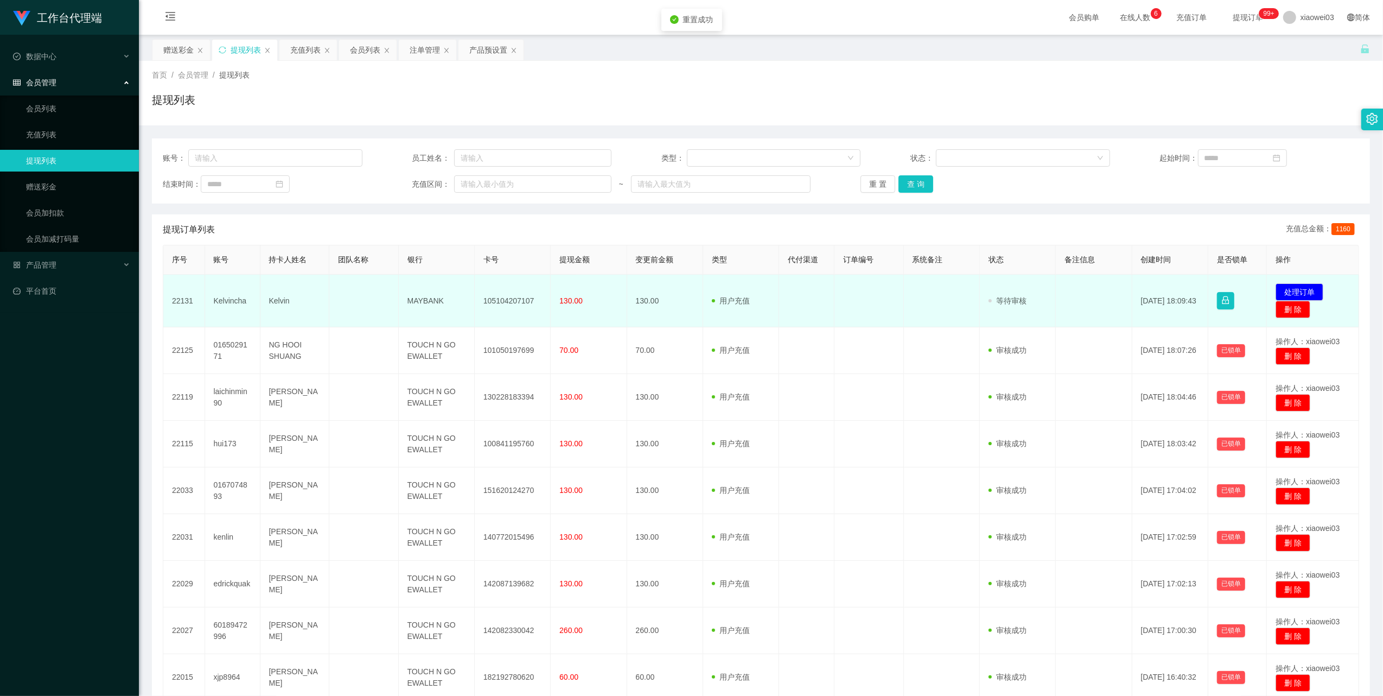
click at [502, 300] on td "105104207107" at bounding box center [513, 301] width 76 height 53
copy td "105104207107"
click at [434, 297] on td "MAYBANK" at bounding box center [437, 301] width 76 height 53
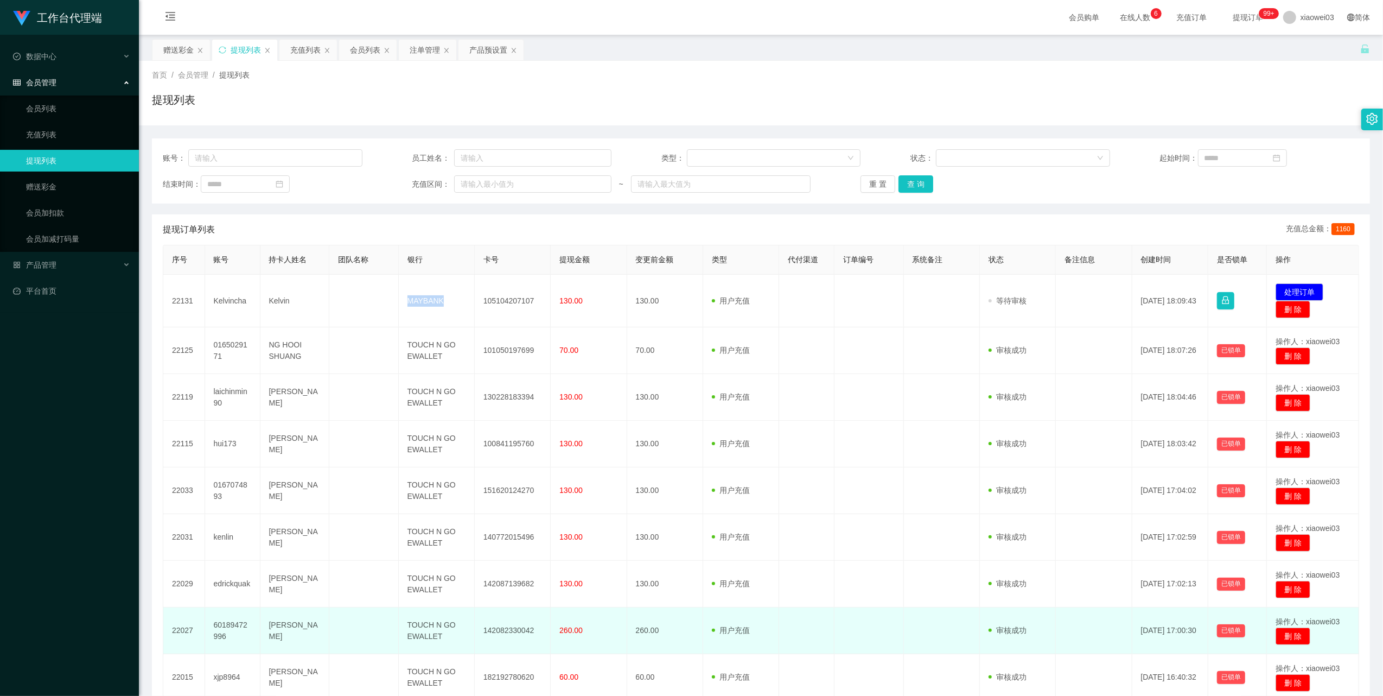
copy td "MAYBANK"
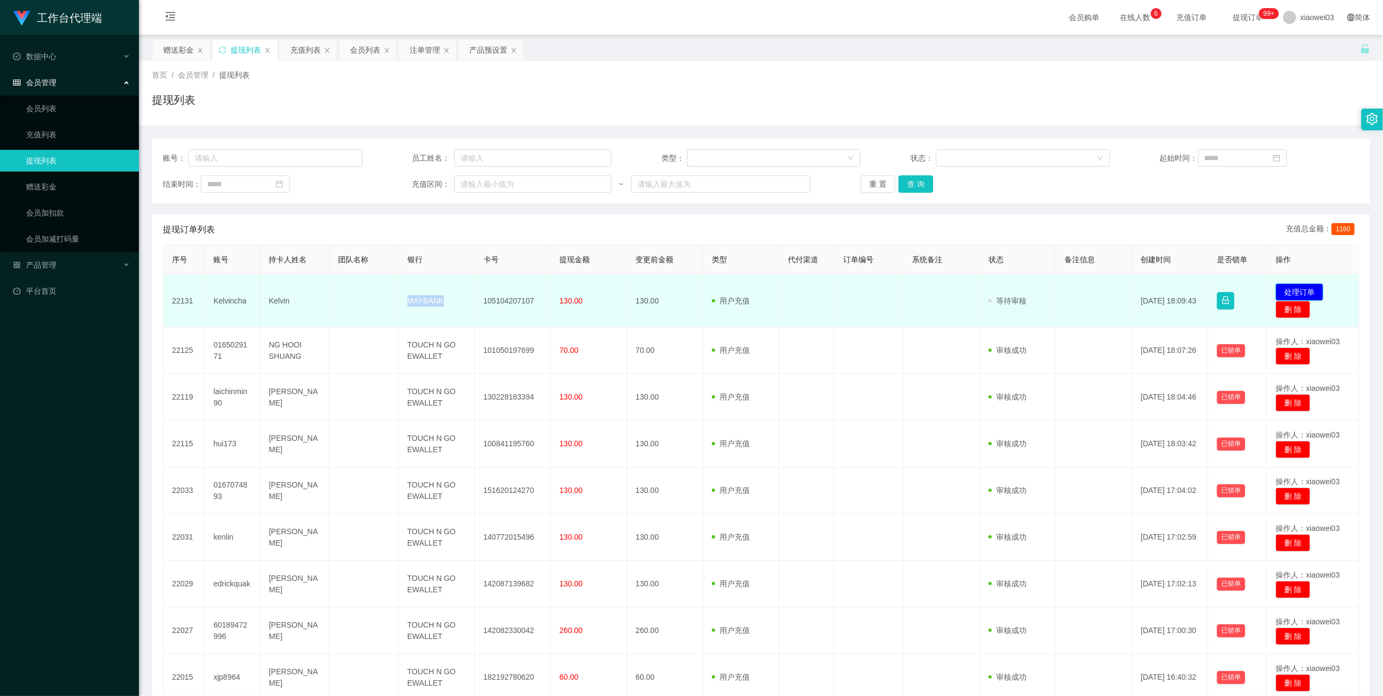
click at [1288, 287] on button "处理订单" at bounding box center [1300, 291] width 48 height 17
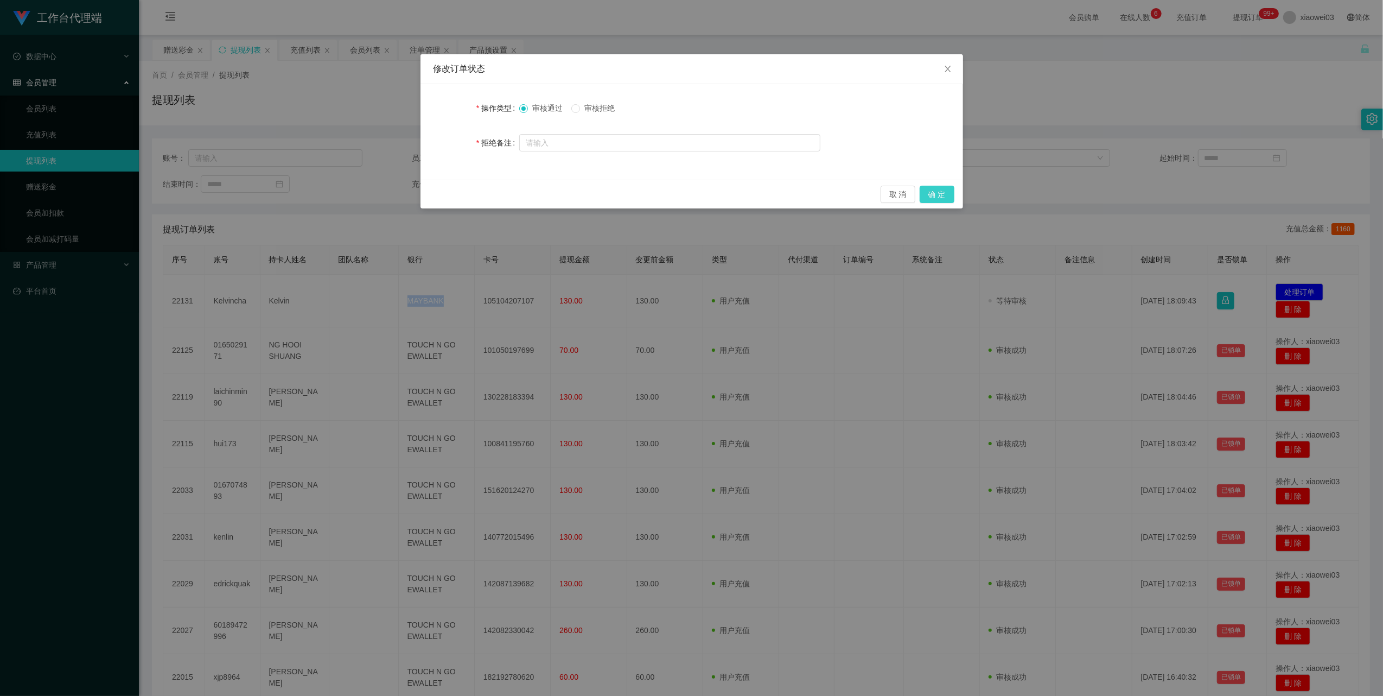
click at [930, 193] on button "确 定" at bounding box center [937, 194] width 35 height 17
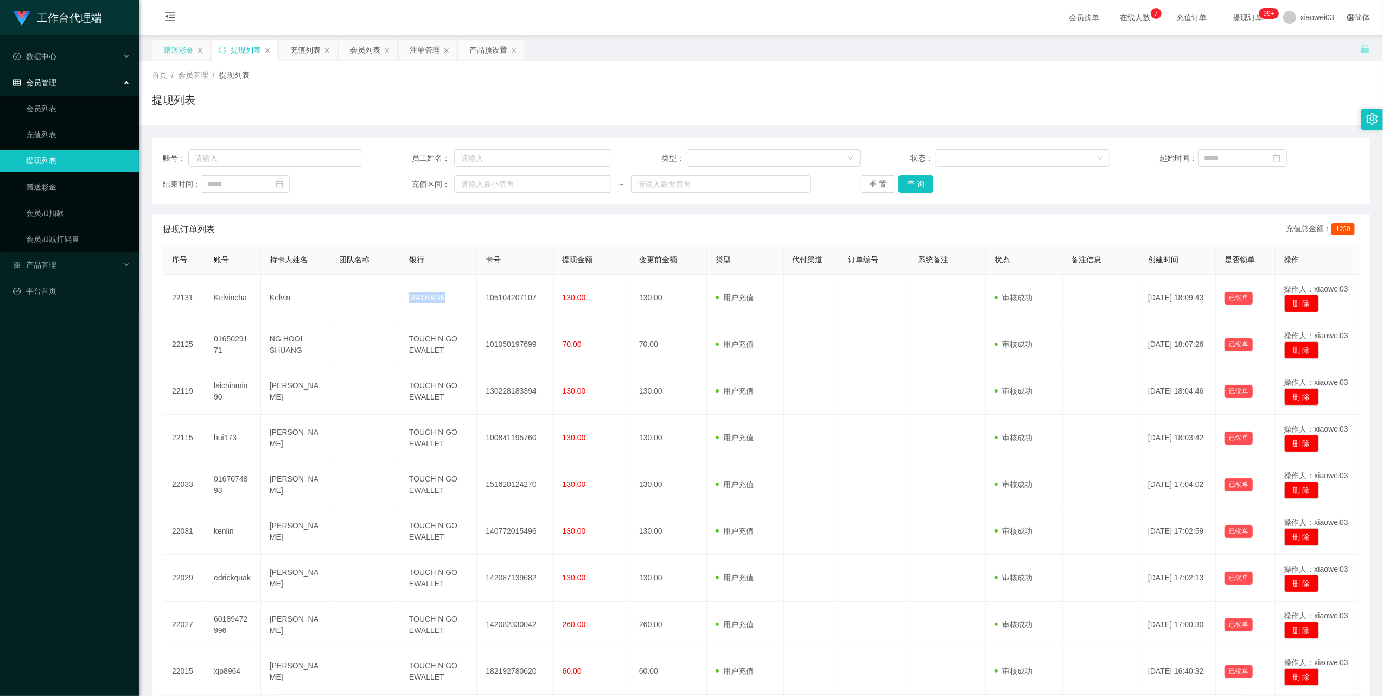
click at [183, 44] on div "赠送彩金" at bounding box center [178, 50] width 30 height 21
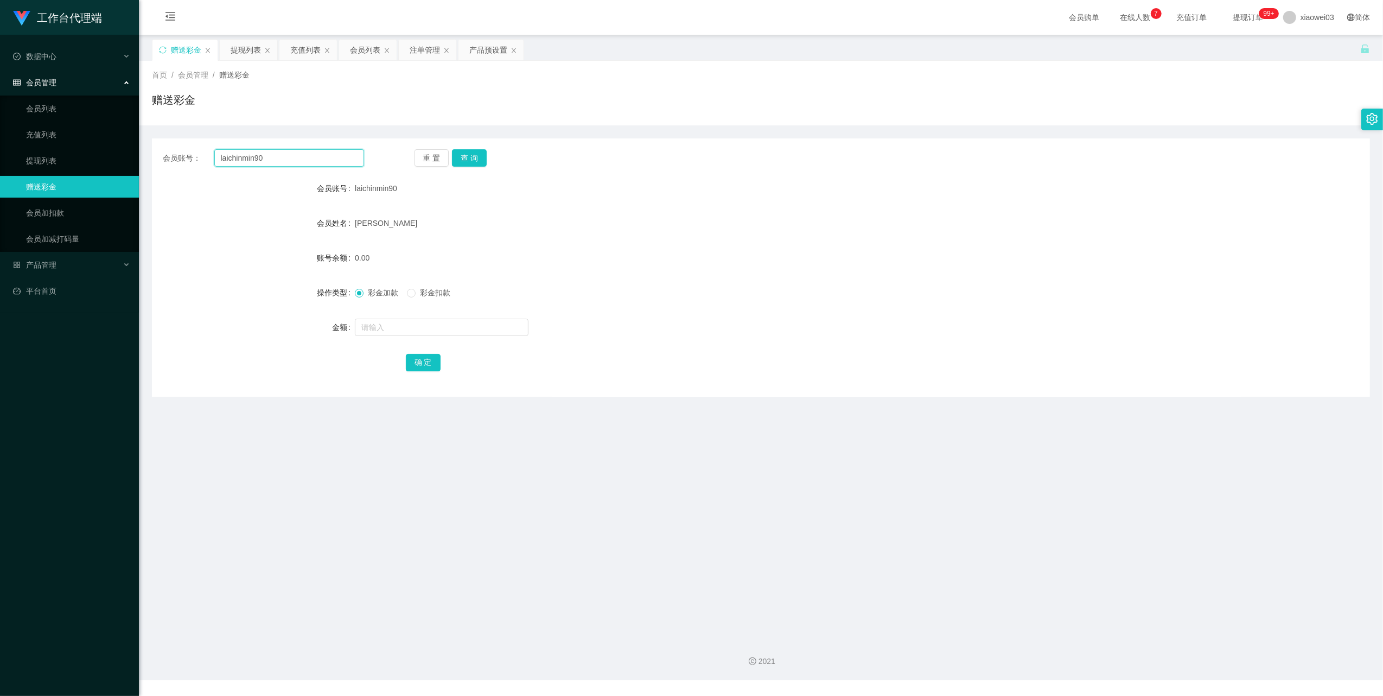
click at [276, 149] on input "laichinmin90" at bounding box center [289, 157] width 150 height 17
drag, startPoint x: 276, startPoint y: 149, endPoint x: 309, endPoint y: 159, distance: 34.2
click at [276, 150] on input "laichinmin90" at bounding box center [289, 157] width 150 height 17
paste input "Yukilim8778"
click at [476, 159] on button "查 询" at bounding box center [469, 157] width 35 height 17
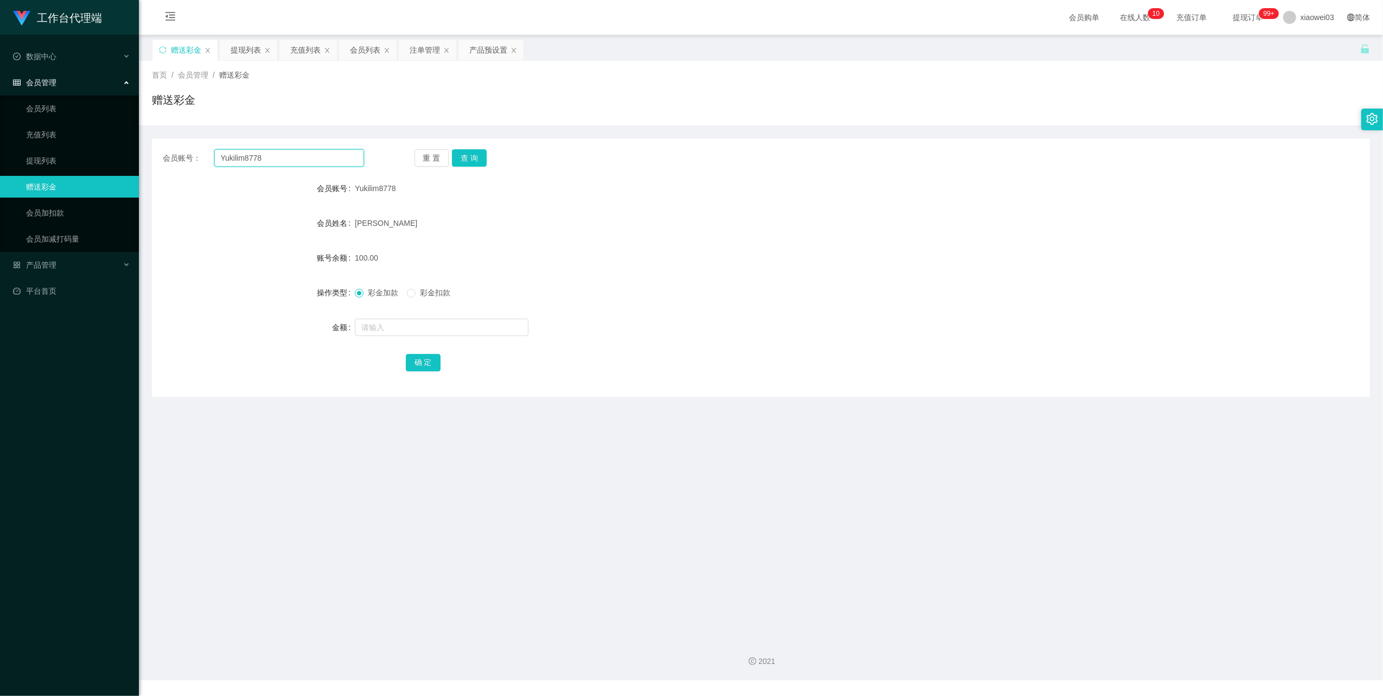
click at [301, 155] on input "Yukilim8778" at bounding box center [289, 157] width 150 height 17
drag, startPoint x: 301, startPoint y: 155, endPoint x: 306, endPoint y: 157, distance: 5.8
click at [301, 155] on input "Yukilim8778" at bounding box center [289, 157] width 150 height 17
paste input "0165832911"
type input "0165832911"
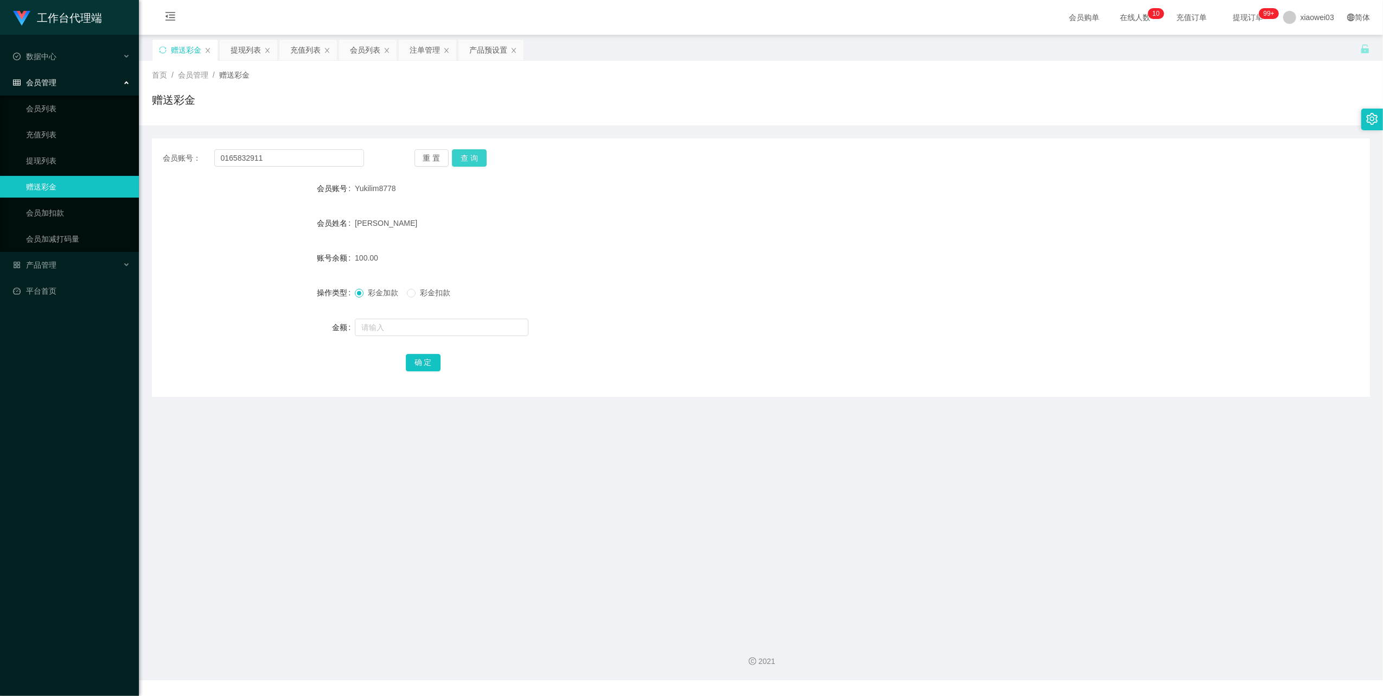
click at [470, 155] on button "查 询" at bounding box center [469, 157] width 35 height 17
click at [244, 48] on div "提现列表" at bounding box center [246, 50] width 30 height 21
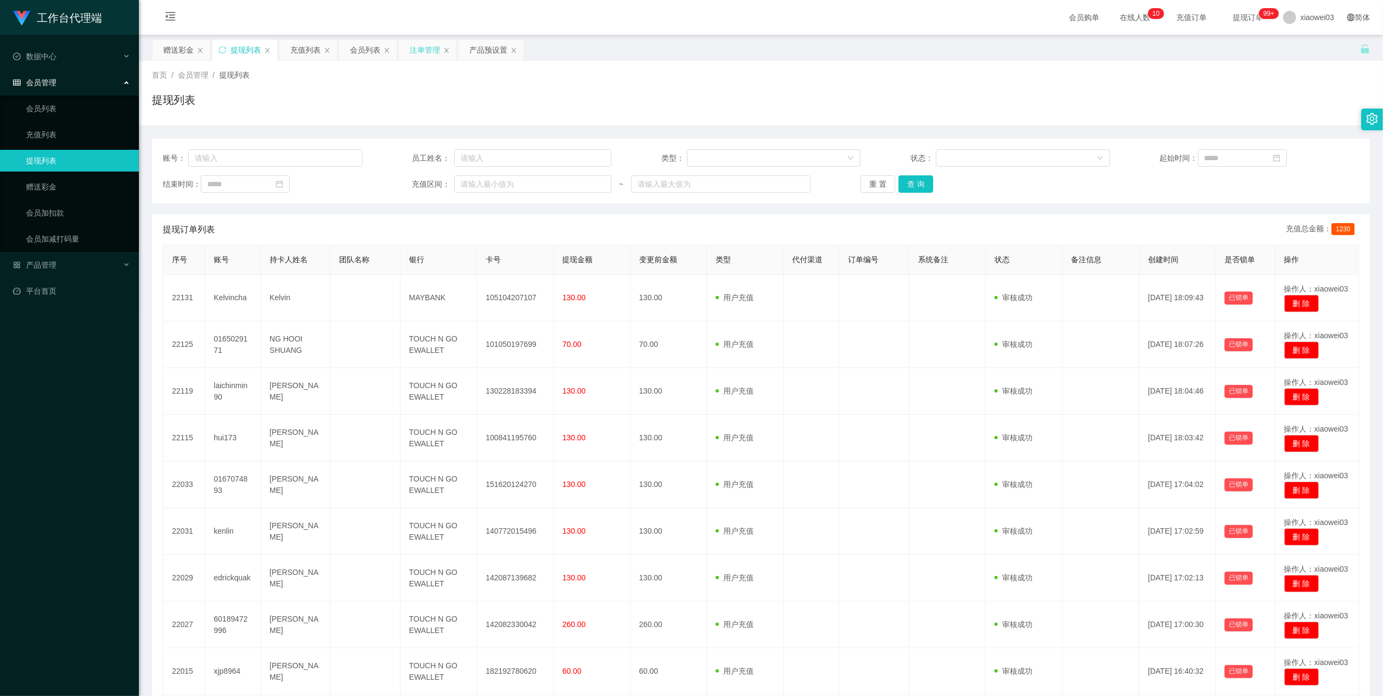
click at [400, 52] on div "注单管理" at bounding box center [428, 50] width 58 height 21
click at [416, 47] on div "注单管理" at bounding box center [425, 50] width 30 height 21
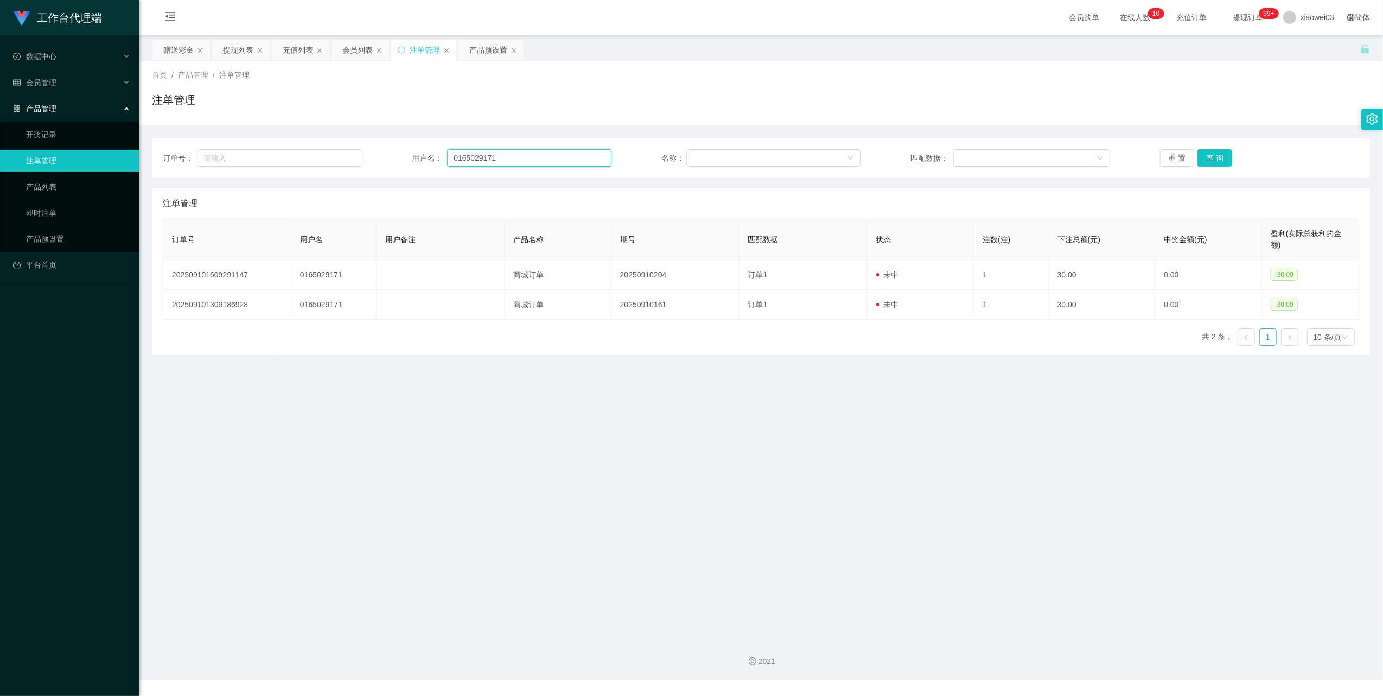
click at [502, 159] on input "0165029171" at bounding box center [529, 157] width 164 height 17
paste input "83291"
type input "0165832911"
click at [1216, 161] on button "查 询" at bounding box center [1215, 157] width 35 height 17
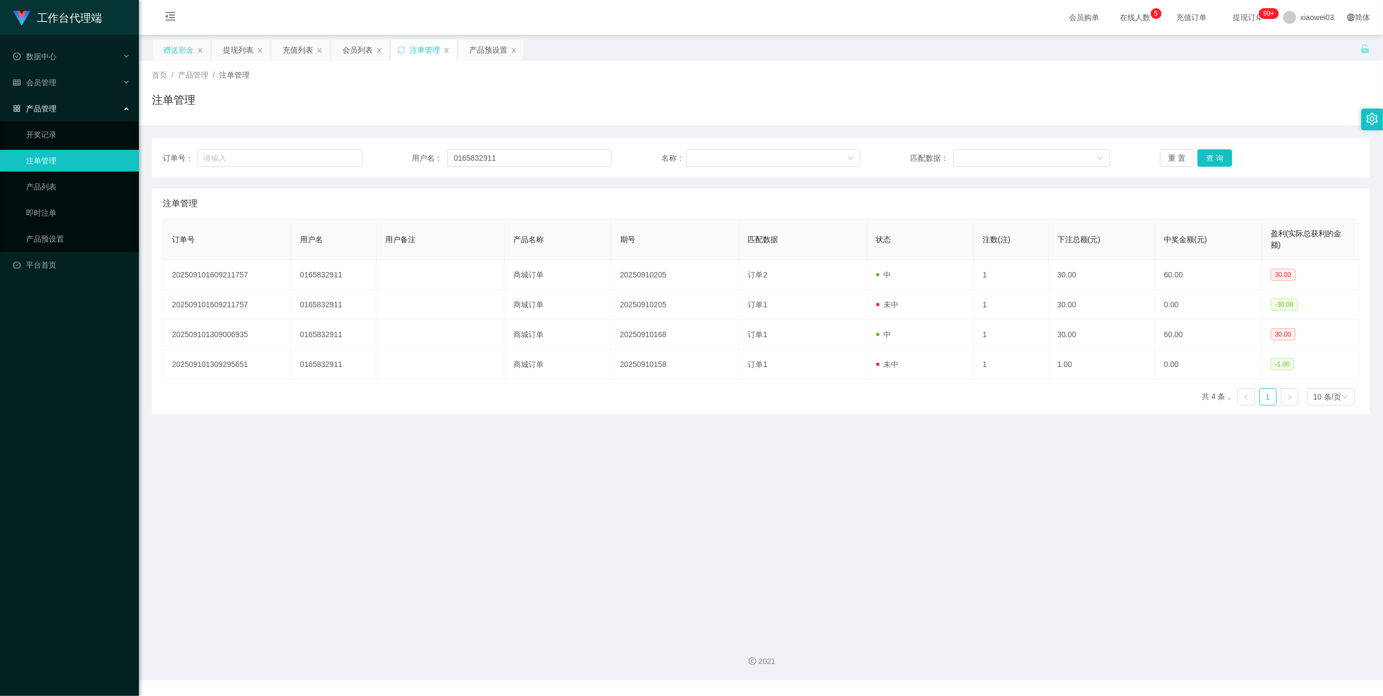
click at [163, 46] on div "赠送彩金" at bounding box center [181, 50] width 58 height 21
click at [355, 52] on div "会员列表" at bounding box center [357, 50] width 30 height 21
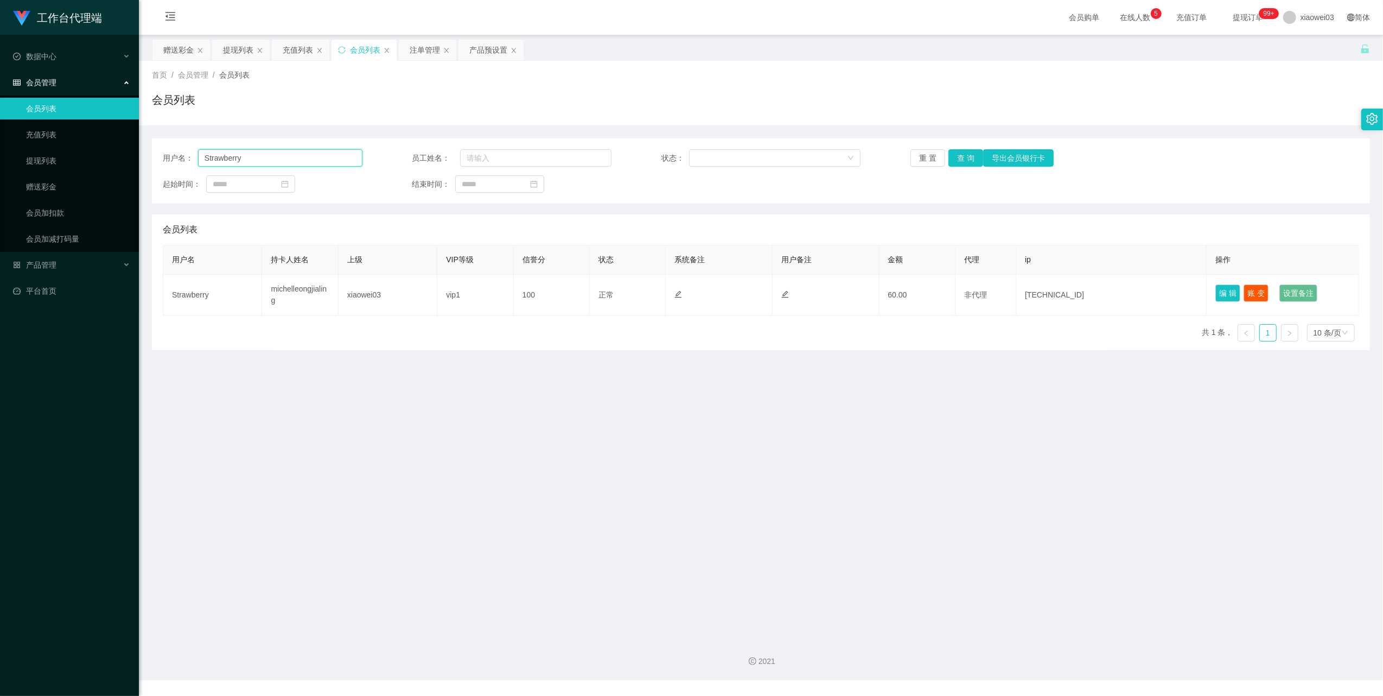
click at [344, 159] on input "Strawberry" at bounding box center [280, 157] width 164 height 17
paste input "0165832911"
type input "0165832911"
click at [962, 165] on button "查 询" at bounding box center [966, 157] width 35 height 17
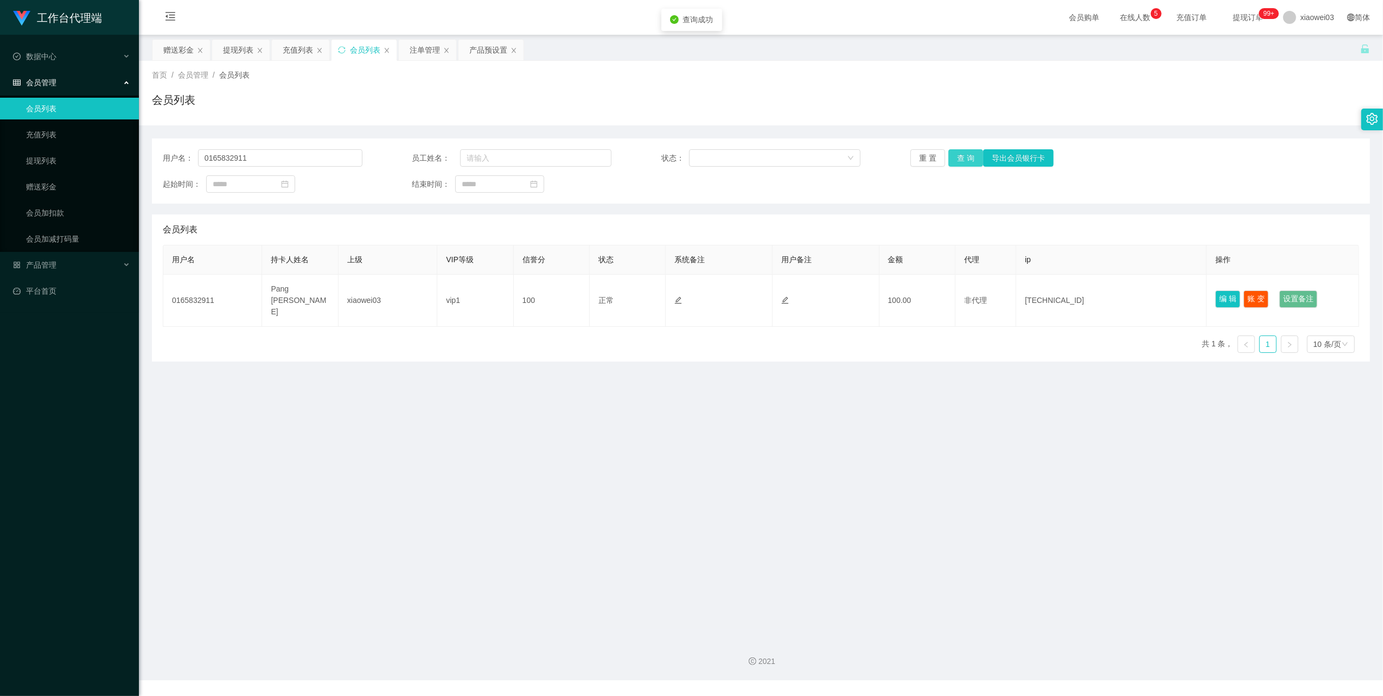
click at [962, 165] on button "查 询" at bounding box center [966, 157] width 35 height 17
click at [233, 46] on div "提现列表" at bounding box center [238, 50] width 30 height 21
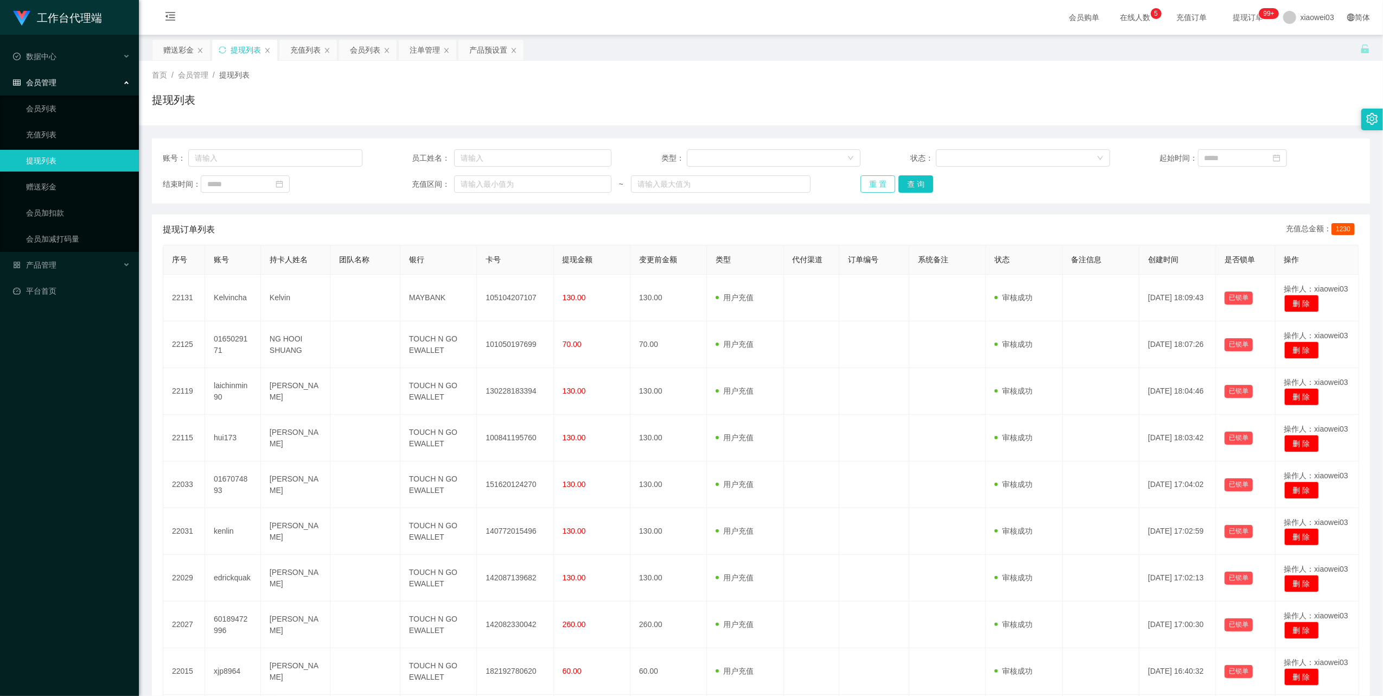
click at [880, 181] on button "重 置" at bounding box center [878, 183] width 35 height 17
click at [168, 56] on div "赠送彩金" at bounding box center [178, 50] width 30 height 21
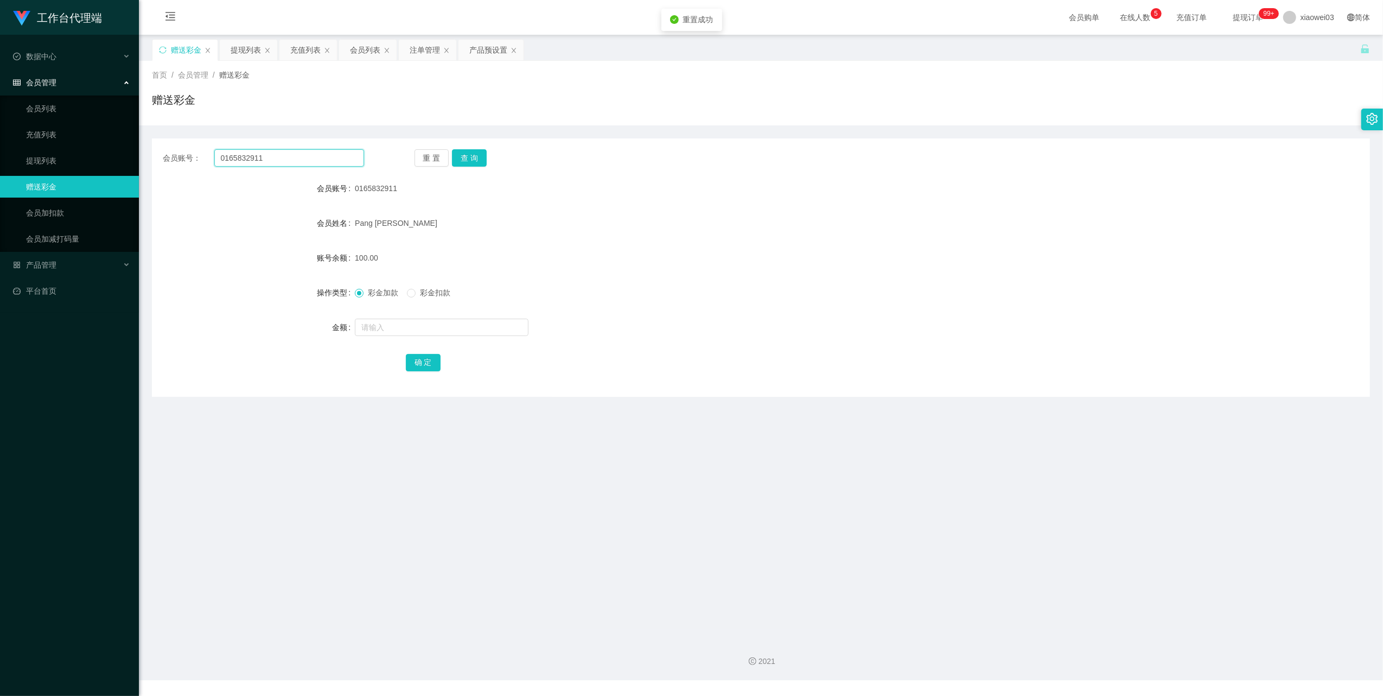
click at [320, 160] on input "0165832911" at bounding box center [289, 157] width 150 height 17
drag, startPoint x: 320, startPoint y: 160, endPoint x: 385, endPoint y: 177, distance: 67.9
click at [320, 160] on input "0165832911" at bounding box center [289, 157] width 150 height 17
paste input "Yukilim8778"
type input "Yukilim8778"
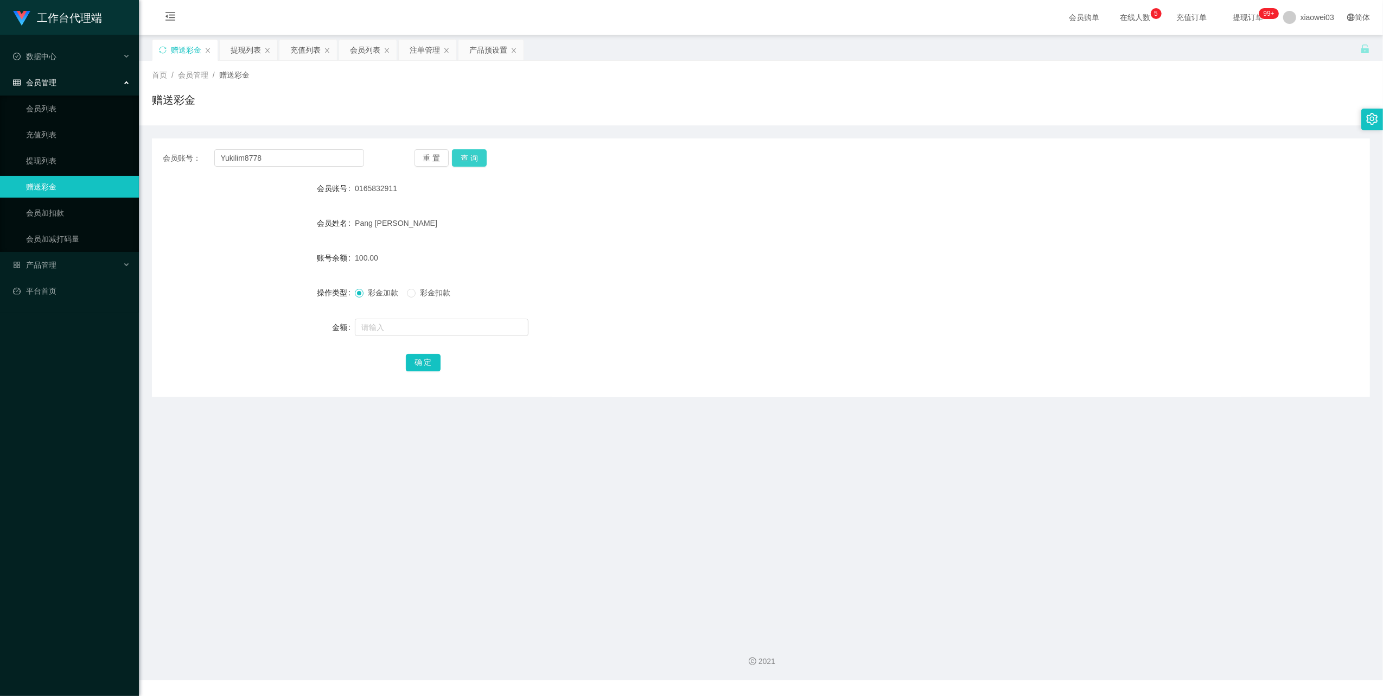
click at [472, 161] on button "查 询" at bounding box center [469, 157] width 35 height 17
click at [413, 48] on div "注单管理" at bounding box center [425, 50] width 30 height 21
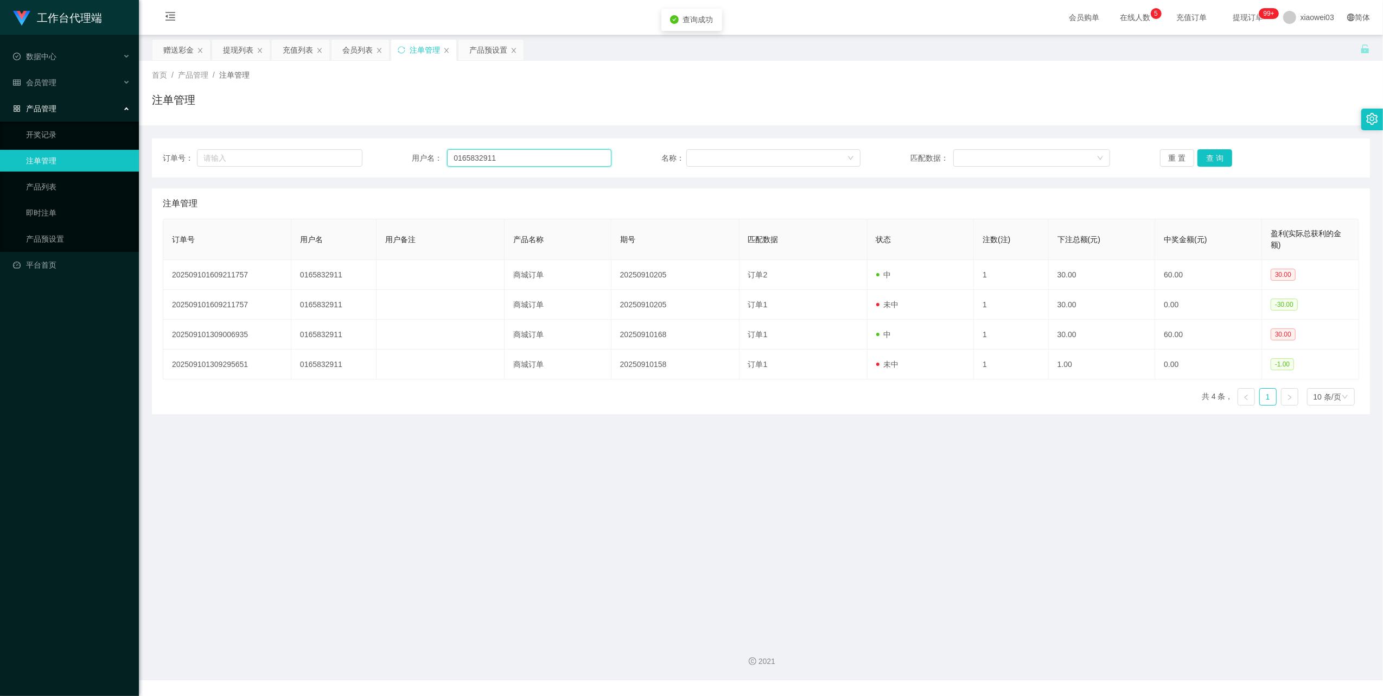
click at [507, 158] on input "0165832911" at bounding box center [529, 157] width 164 height 17
paste input "Yukilim8778"
type input "Yukilim8778"
click at [1219, 154] on button "查 询" at bounding box center [1215, 157] width 35 height 17
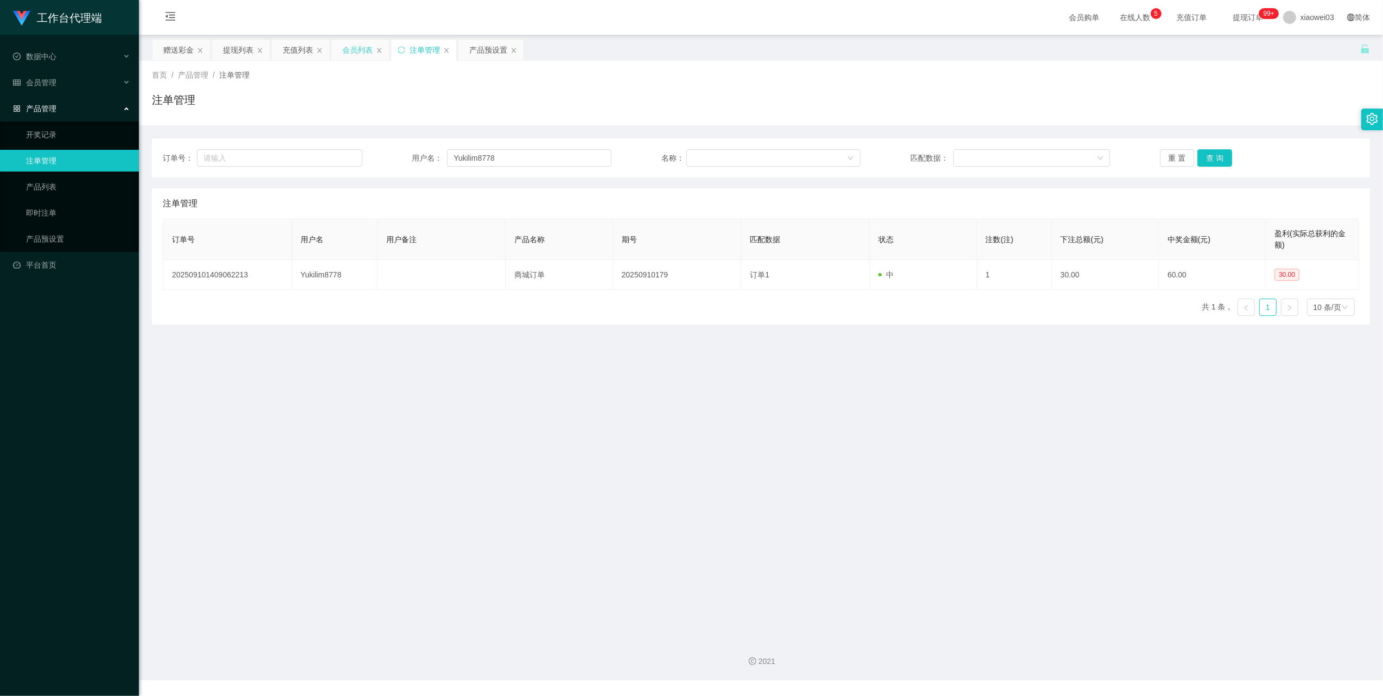
click at [354, 47] on div "会员列表" at bounding box center [357, 50] width 30 height 21
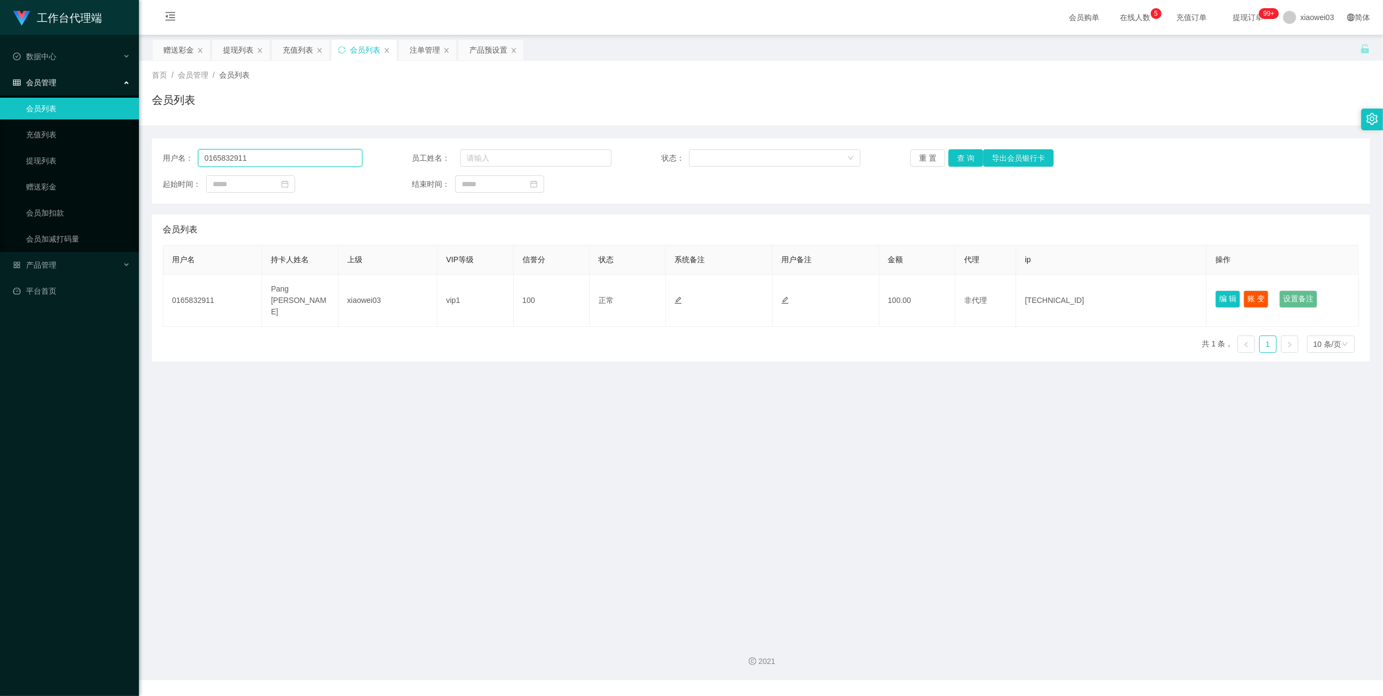
click at [320, 159] on input "0165832911" at bounding box center [280, 157] width 164 height 17
paste input "Yukilim8778"
click at [973, 154] on button "查 询" at bounding box center [966, 157] width 35 height 17
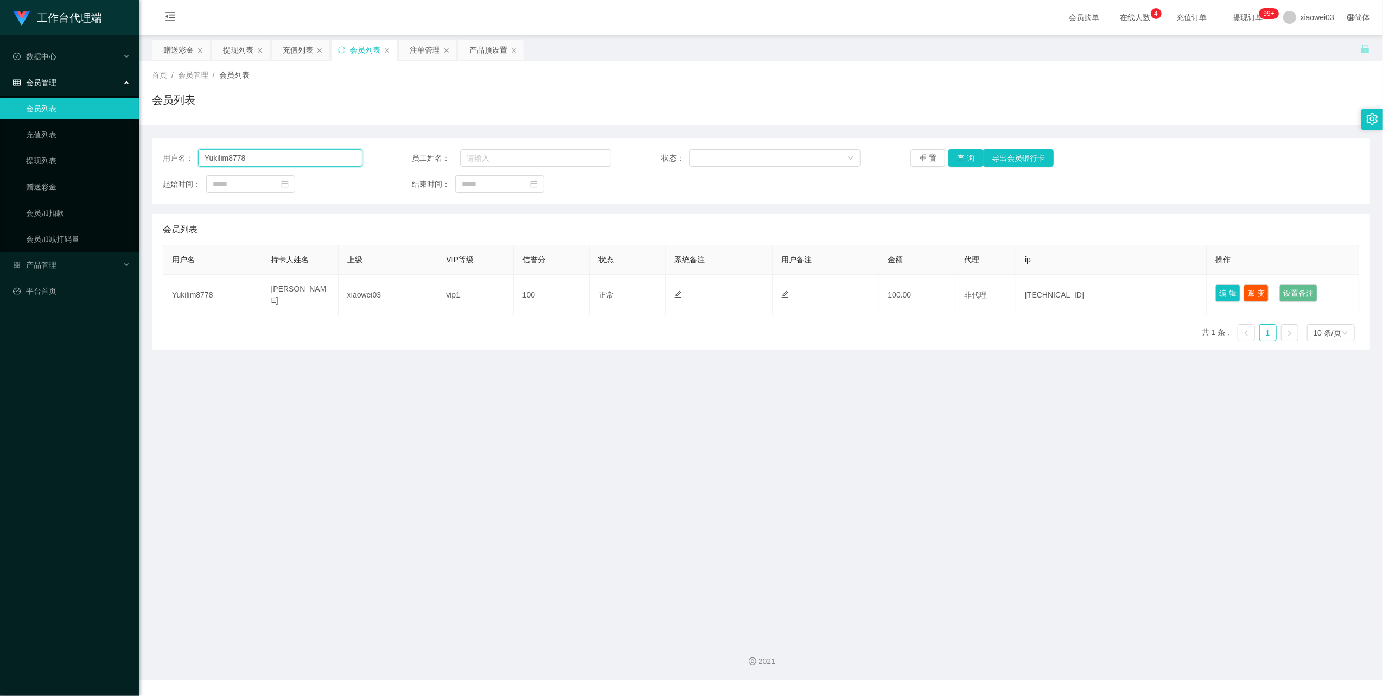
click at [311, 152] on input "Yukilim8778" at bounding box center [280, 157] width 164 height 17
drag, startPoint x: 311, startPoint y: 152, endPoint x: 463, endPoint y: 205, distance: 160.6
click at [311, 154] on input "Yukilim8778" at bounding box center [280, 157] width 164 height 17
paste input "0165832911"
type input "0165832911"
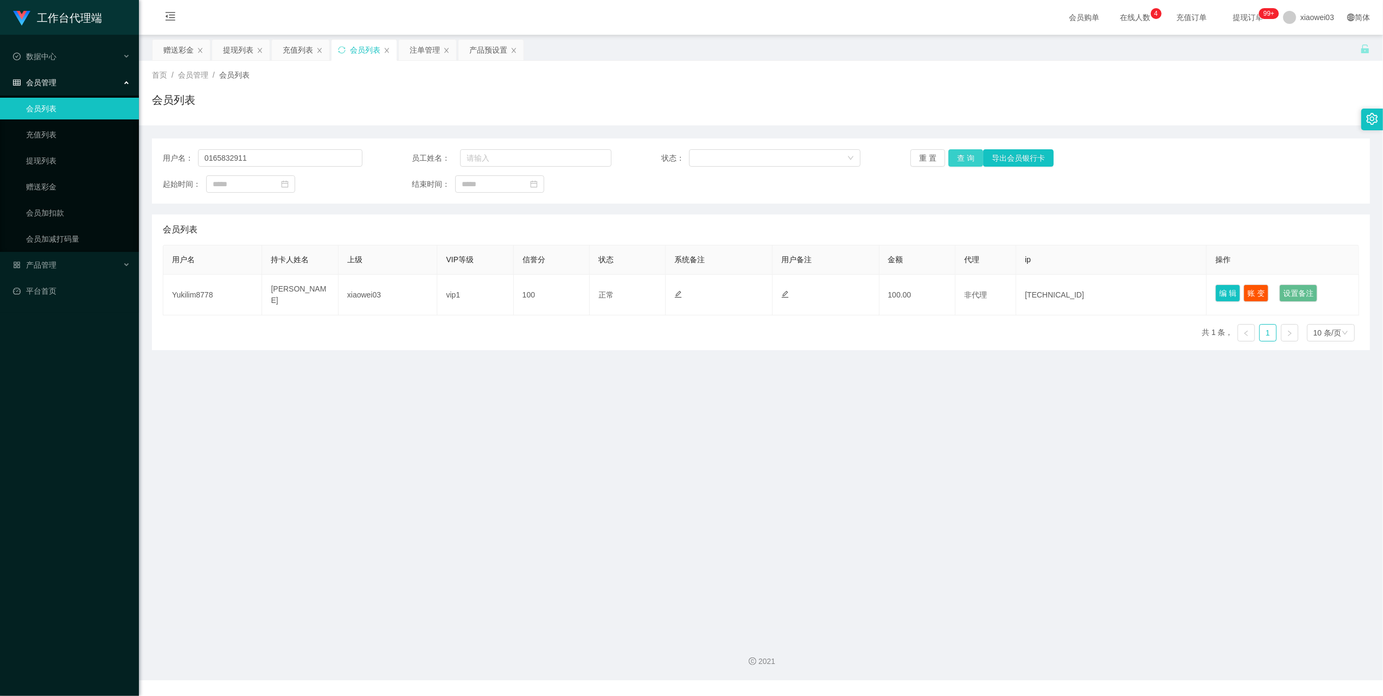
click at [964, 157] on button "查 询" at bounding box center [966, 157] width 35 height 17
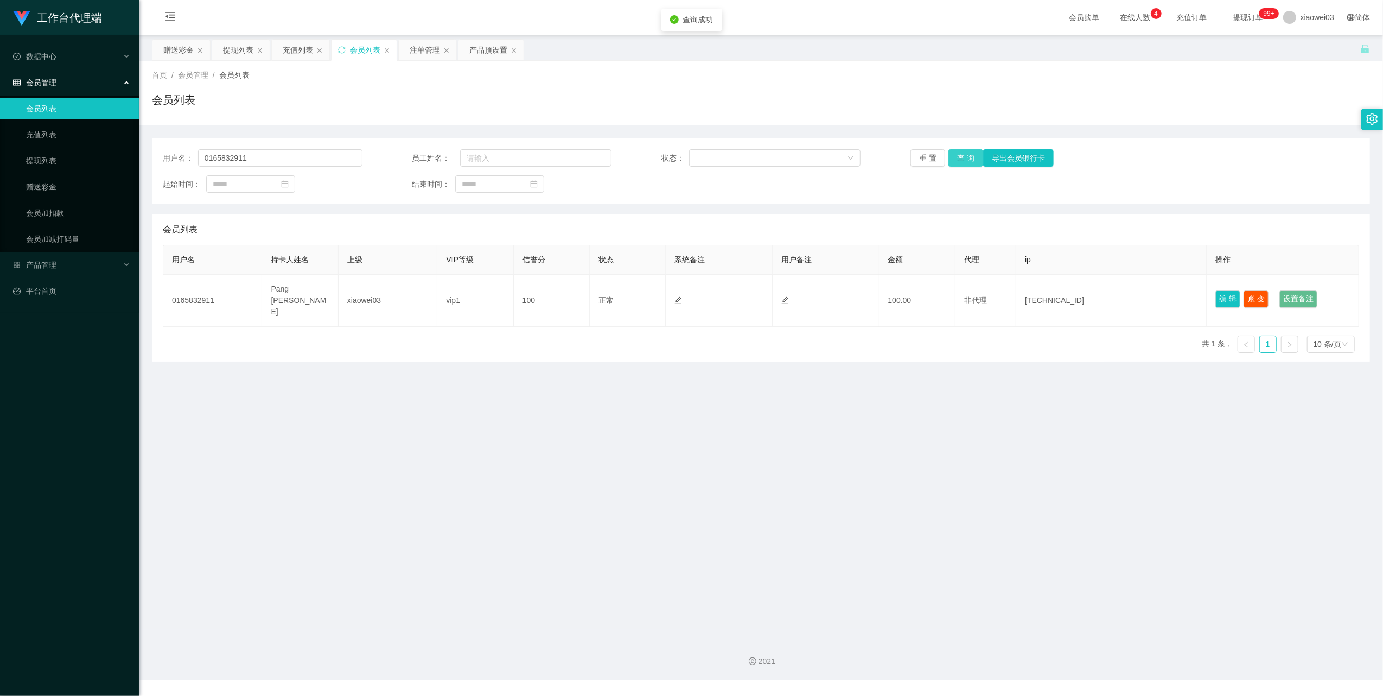
click at [964, 157] on button "查 询" at bounding box center [966, 157] width 35 height 17
click at [235, 51] on div "提现列表" at bounding box center [238, 50] width 30 height 21
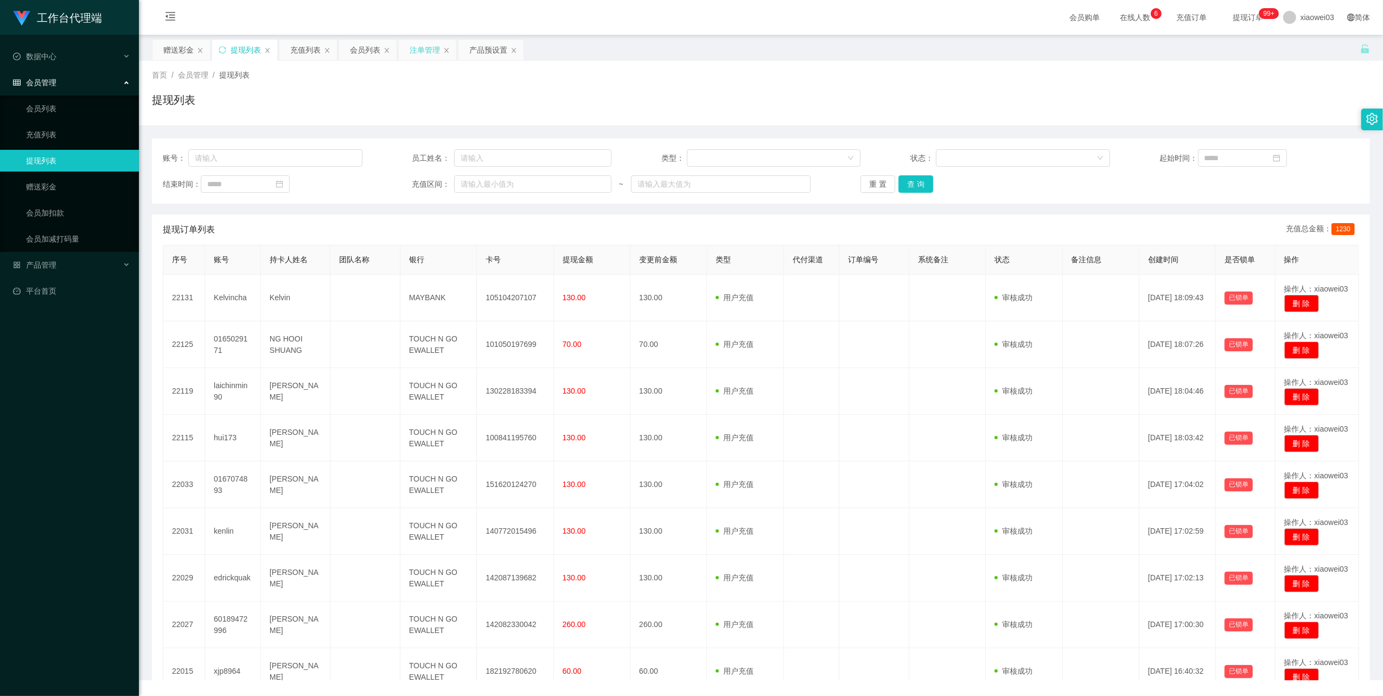
click at [430, 55] on div "注单管理" at bounding box center [425, 50] width 30 height 21
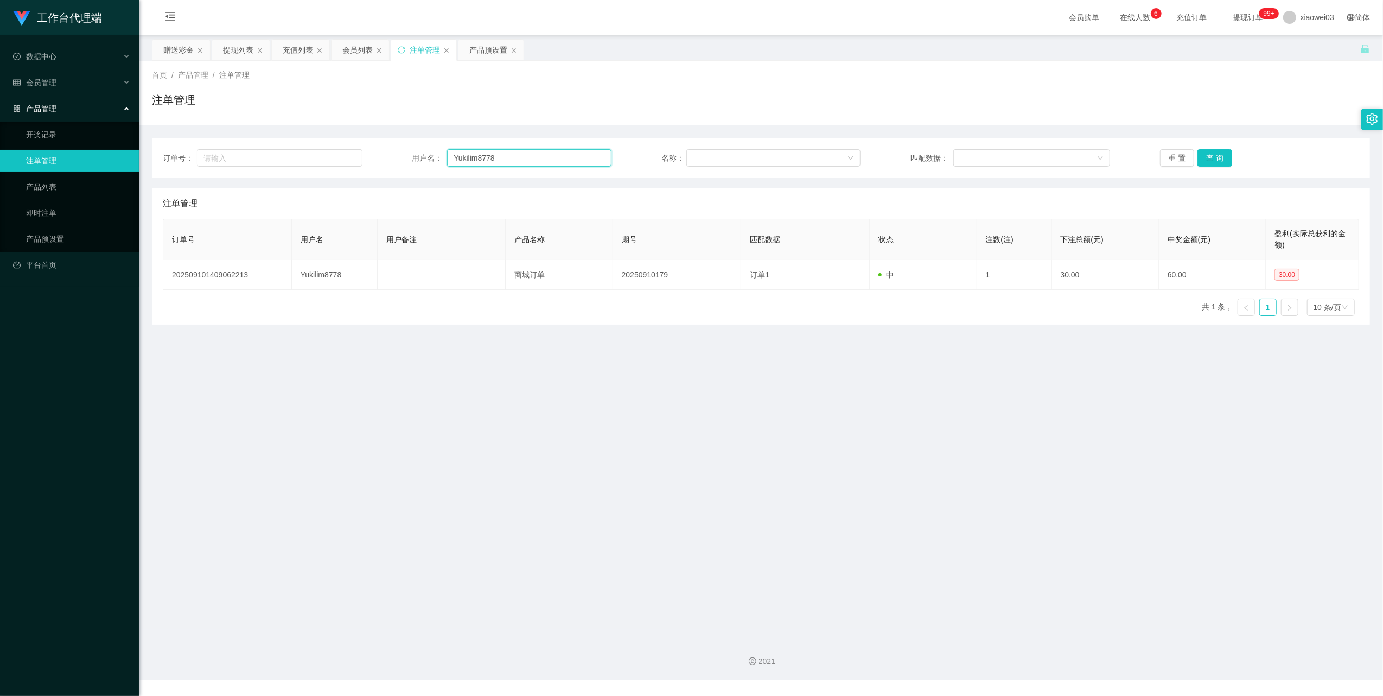
click at [588, 160] on input "Yukilim8778" at bounding box center [529, 157] width 164 height 17
paste input "0165832911"
type input "0165832911"
click at [1198, 160] on button "查 询" at bounding box center [1215, 157] width 35 height 17
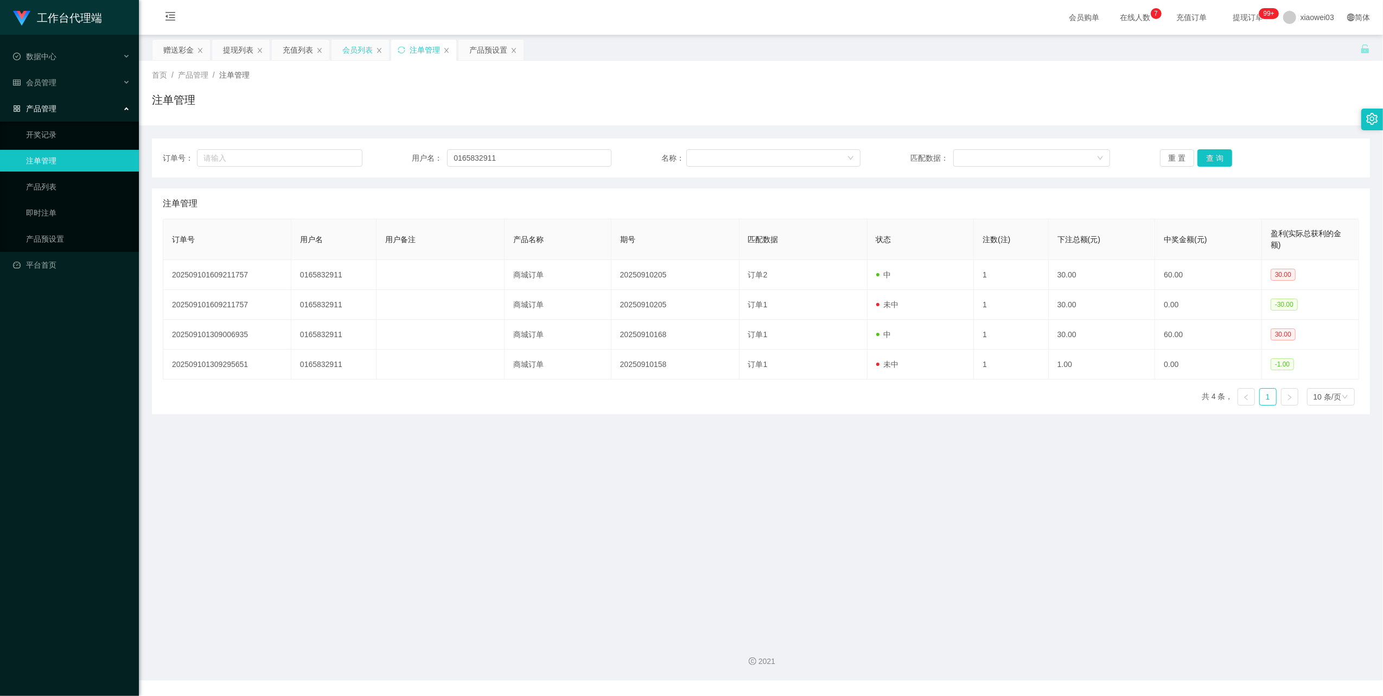
click at [351, 52] on div "会员列表" at bounding box center [357, 50] width 30 height 21
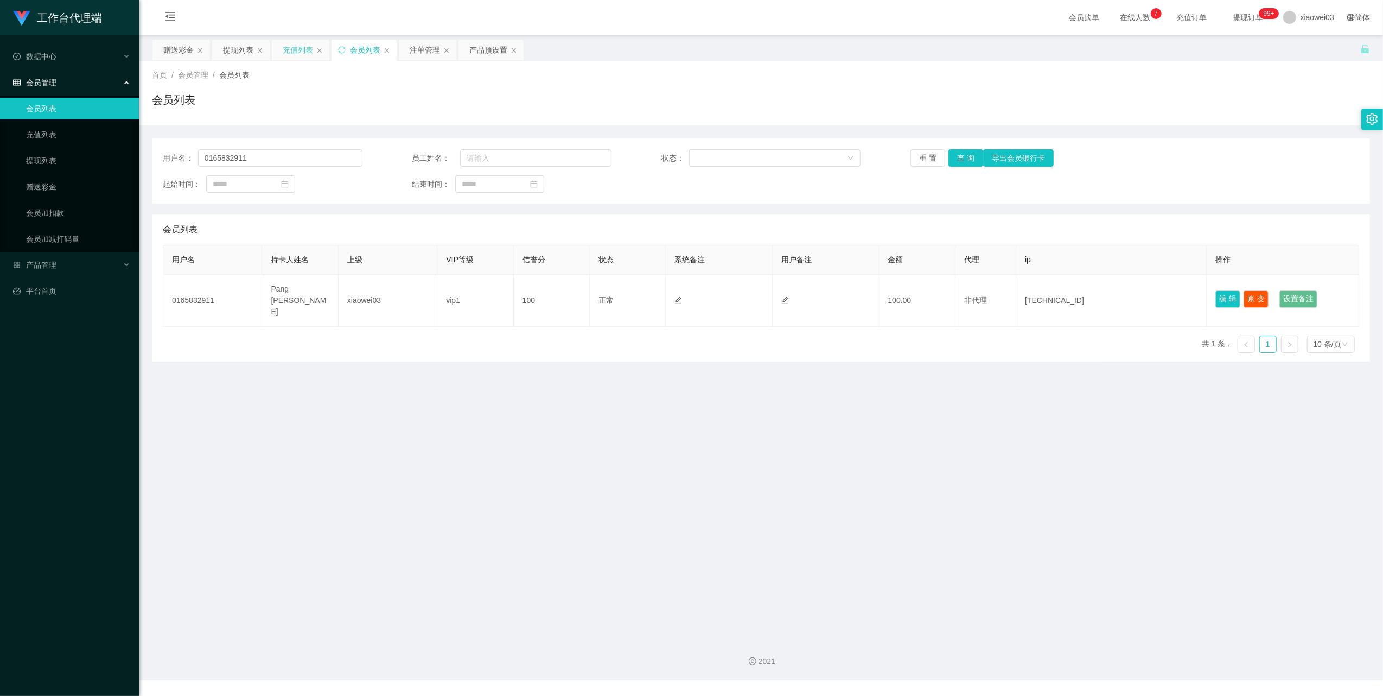
click at [298, 53] on div "充值列表" at bounding box center [298, 50] width 30 height 21
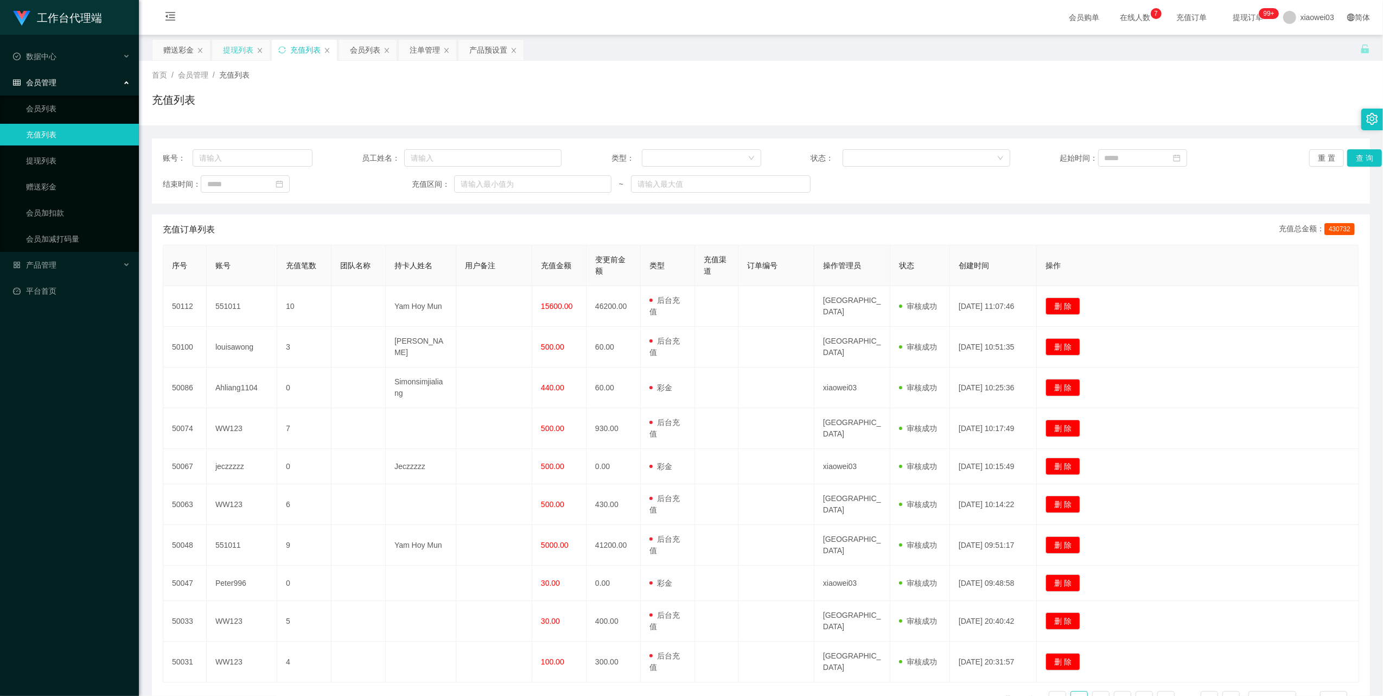
click at [240, 46] on div "提现列表" at bounding box center [238, 50] width 30 height 21
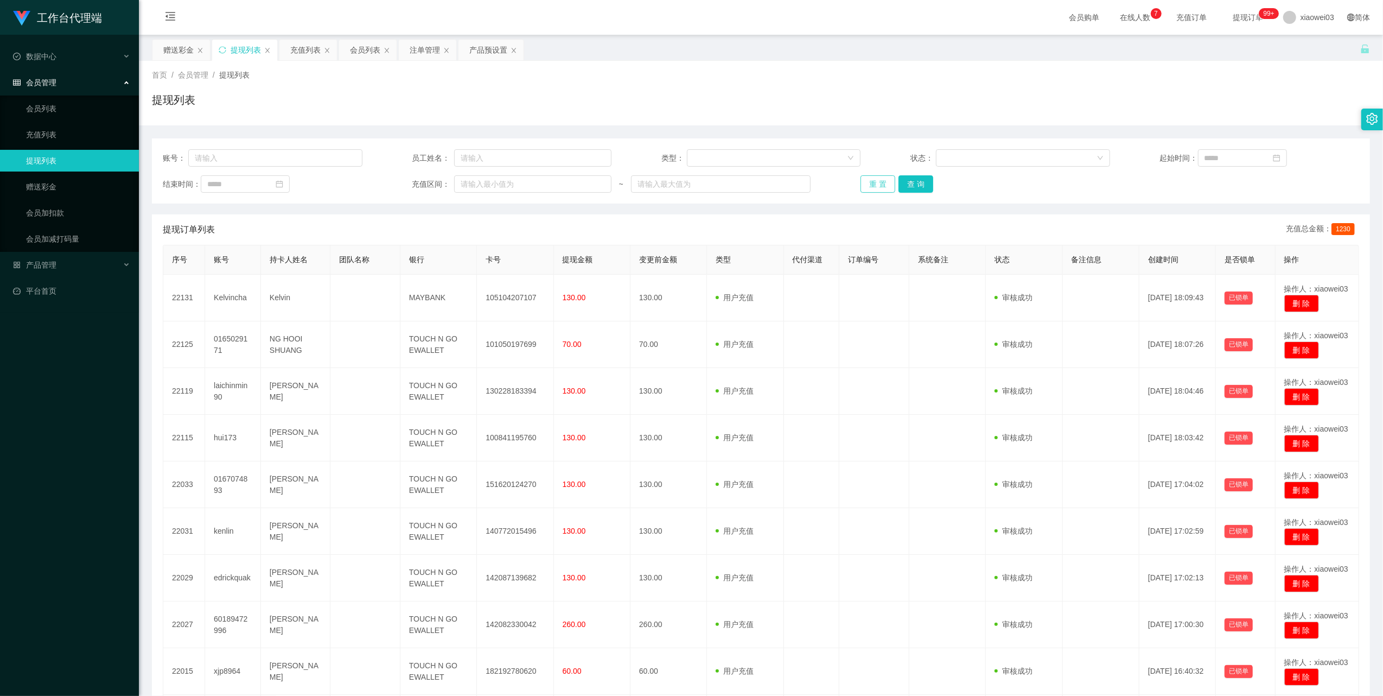
click at [877, 186] on button "重 置" at bounding box center [878, 183] width 35 height 17
click at [189, 53] on div "赠送彩金" at bounding box center [178, 50] width 30 height 21
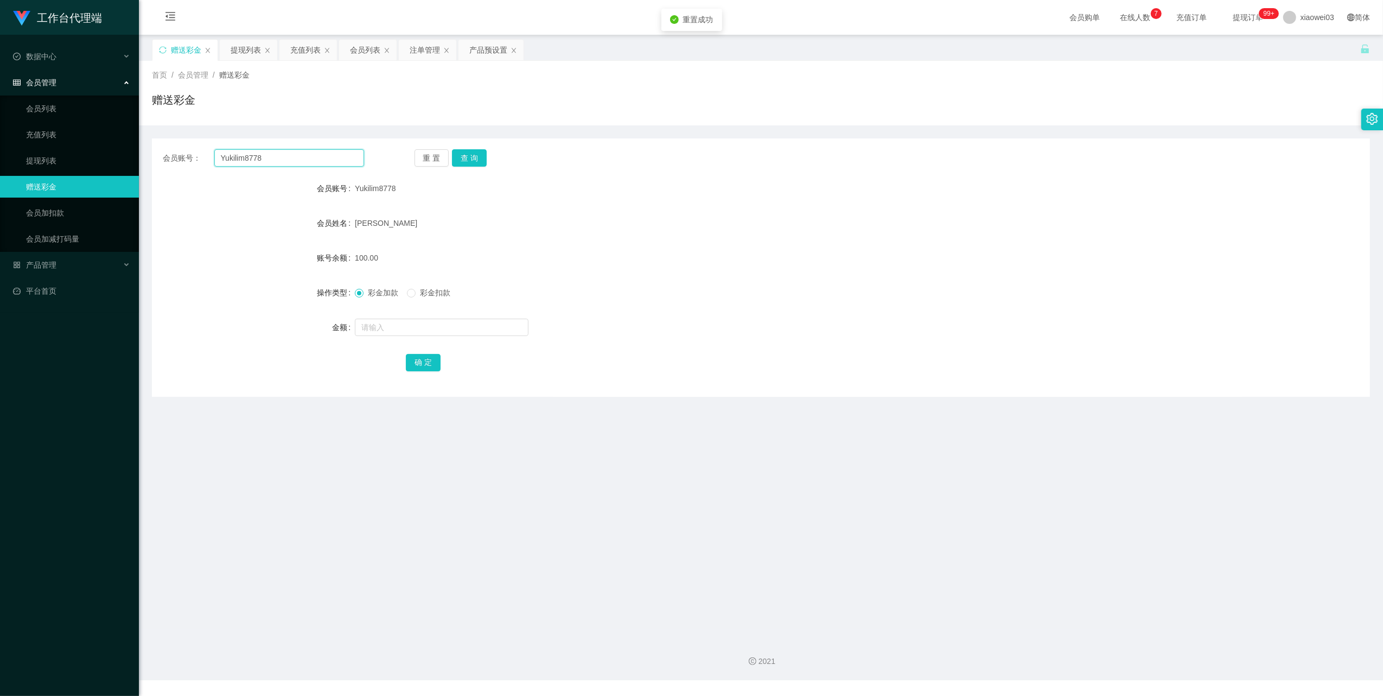
click at [302, 152] on input "Yukilim8778" at bounding box center [289, 157] width 150 height 17
paste input "0165832911"
type input "0165832911"
click at [476, 158] on button "查 询" at bounding box center [469, 157] width 35 height 17
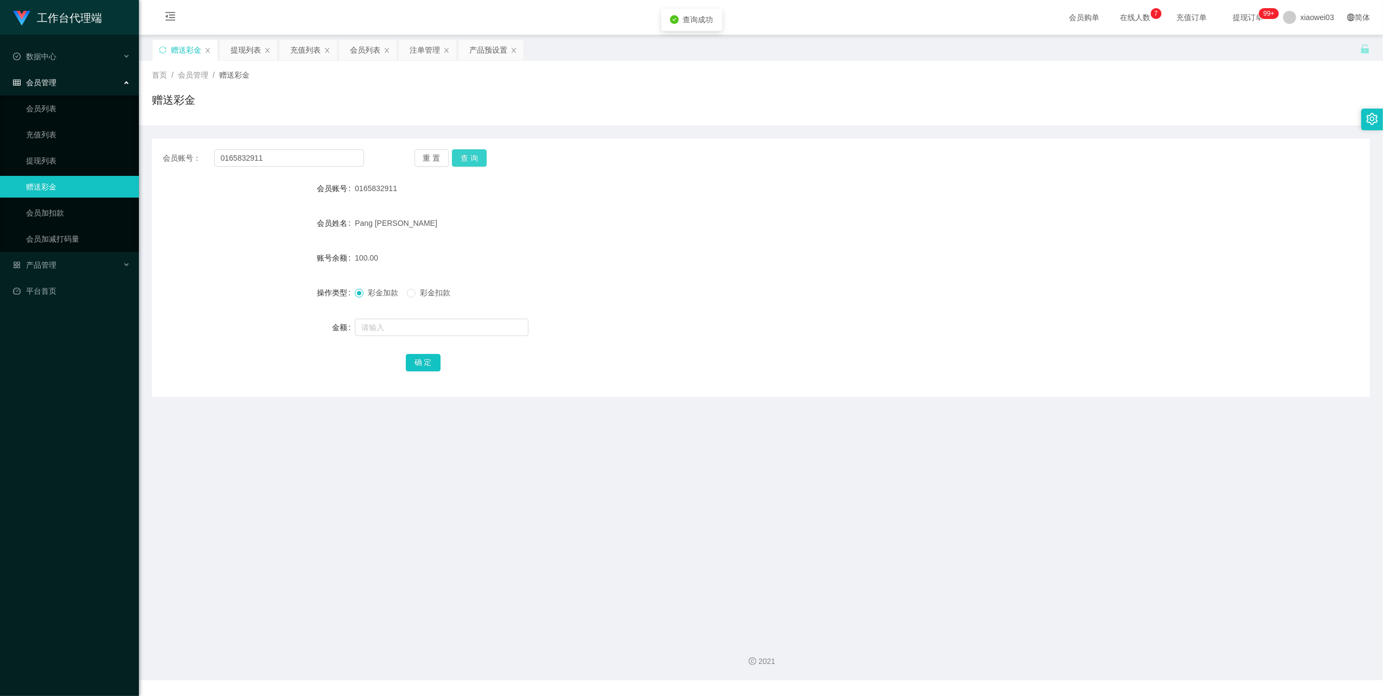
click at [476, 158] on button "查 询" at bounding box center [469, 157] width 35 height 17
click at [476, 158] on button "查 询" at bounding box center [475, 157] width 47 height 17
click at [476, 158] on div "重 置 查 询" at bounding box center [515, 157] width 201 height 17
drag, startPoint x: 476, startPoint y: 158, endPoint x: 412, endPoint y: 42, distance: 133.1
click at [412, 42] on div "注单管理" at bounding box center [425, 50] width 30 height 21
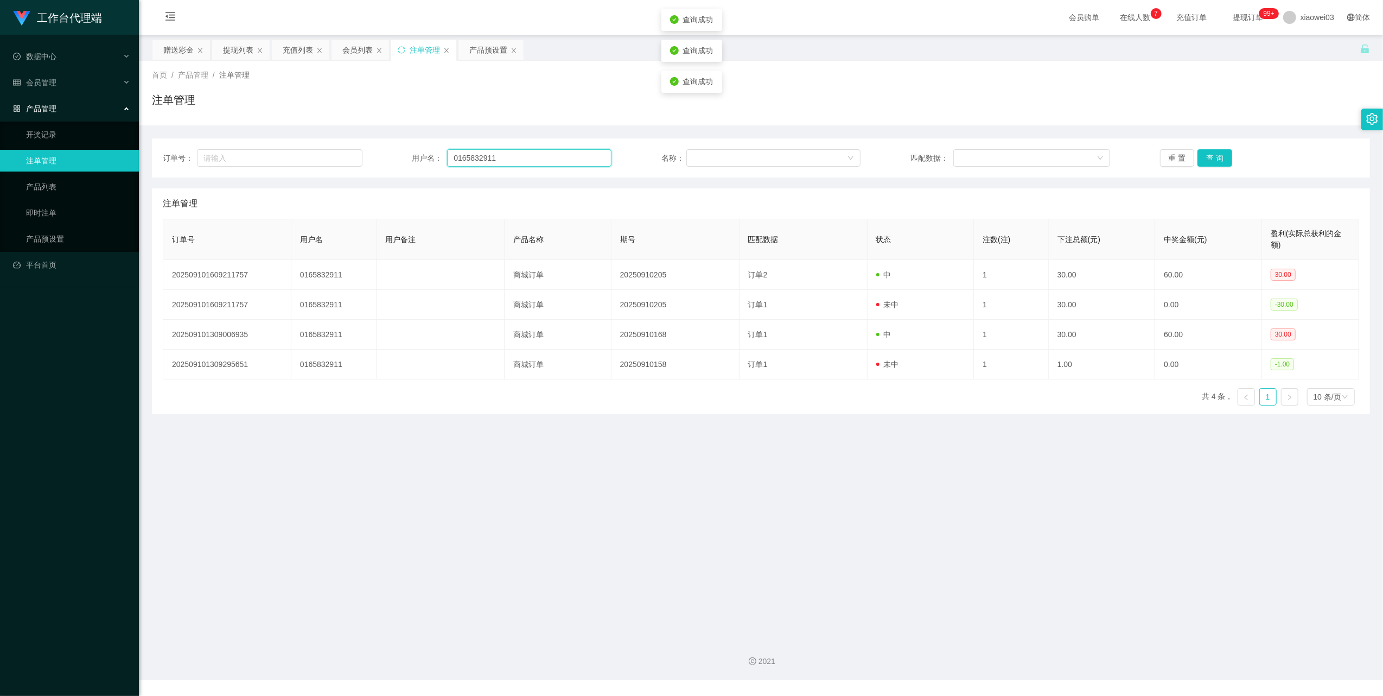
click at [508, 161] on input "0165832911" at bounding box center [529, 157] width 164 height 17
drag, startPoint x: 508, startPoint y: 161, endPoint x: 747, endPoint y: 193, distance: 240.4
click at [509, 162] on input "0165832911" at bounding box center [529, 157] width 164 height 17
click at [1205, 162] on button "查 询" at bounding box center [1215, 157] width 35 height 17
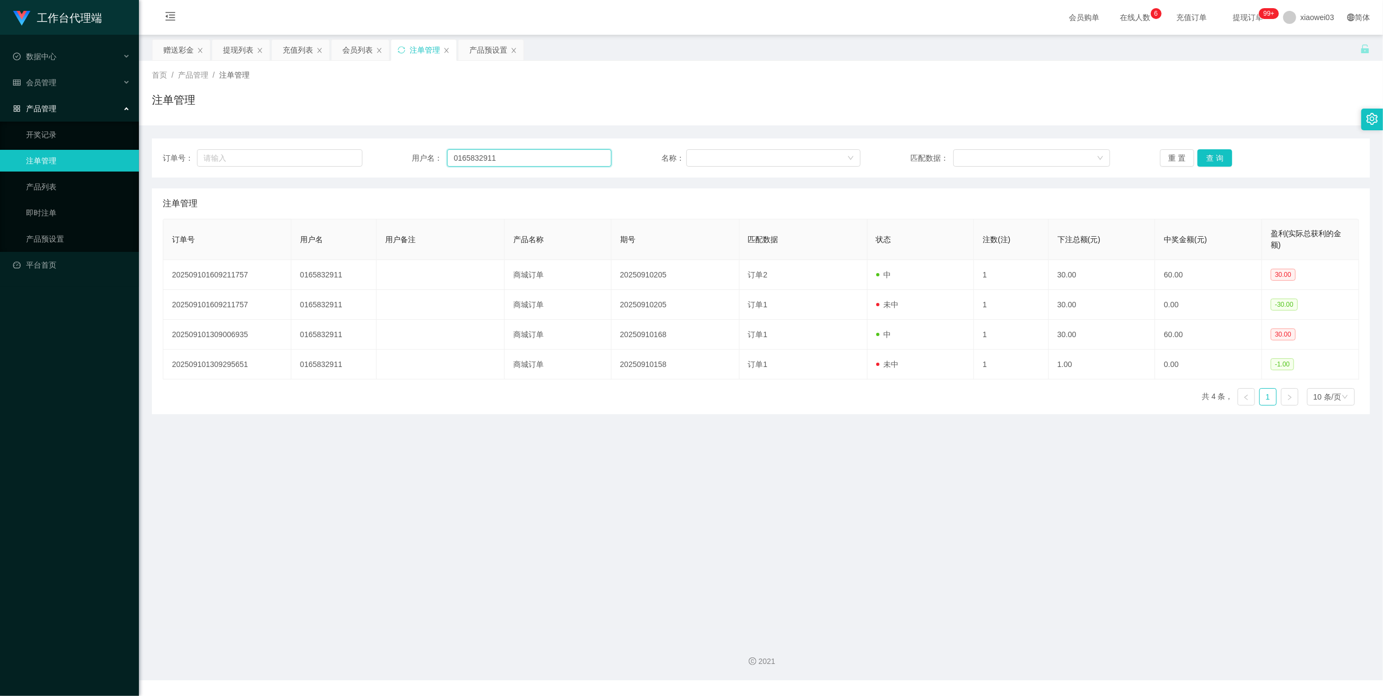
click at [543, 158] on input "0165832911" at bounding box center [529, 157] width 164 height 17
drag, startPoint x: 227, startPoint y: 53, endPoint x: 262, endPoint y: 62, distance: 35.9
click at [227, 53] on div "提现列表" at bounding box center [238, 50] width 30 height 21
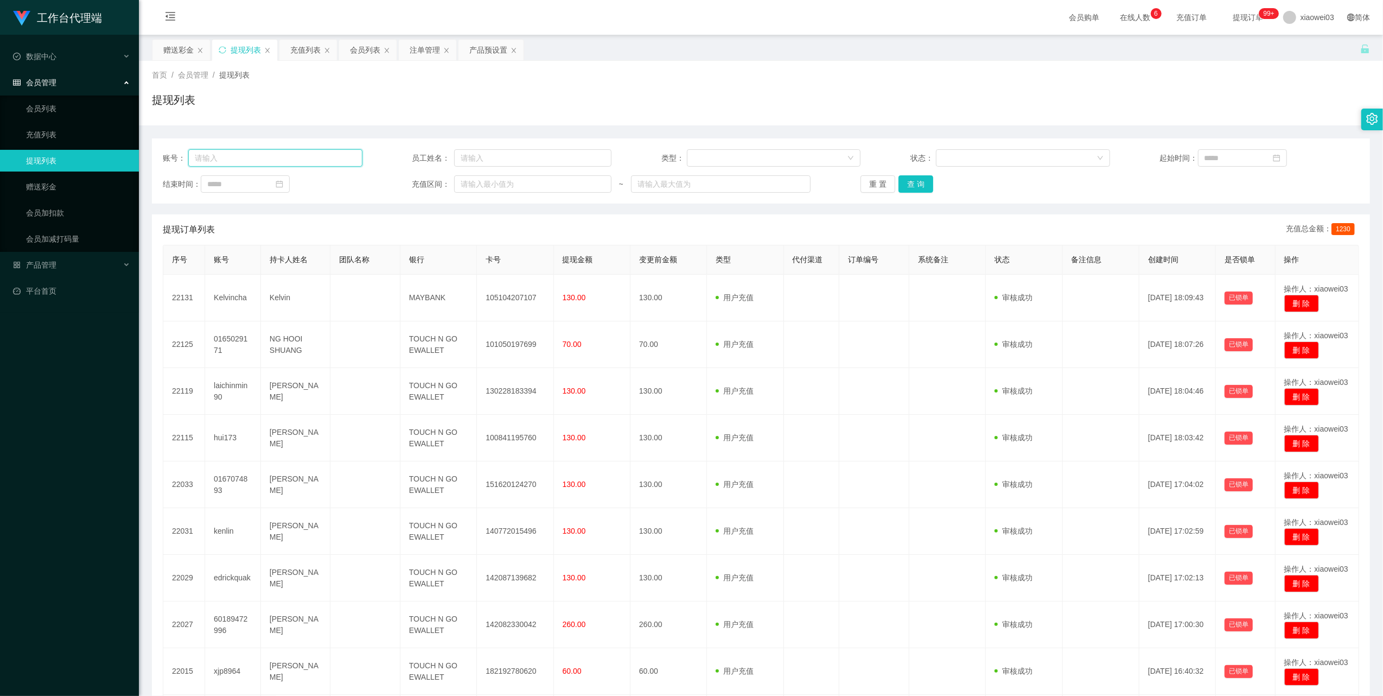
click at [335, 159] on input "text" at bounding box center [275, 157] width 174 height 17
paste input "laichinmin90"
click at [906, 189] on button "查 询" at bounding box center [916, 183] width 35 height 17
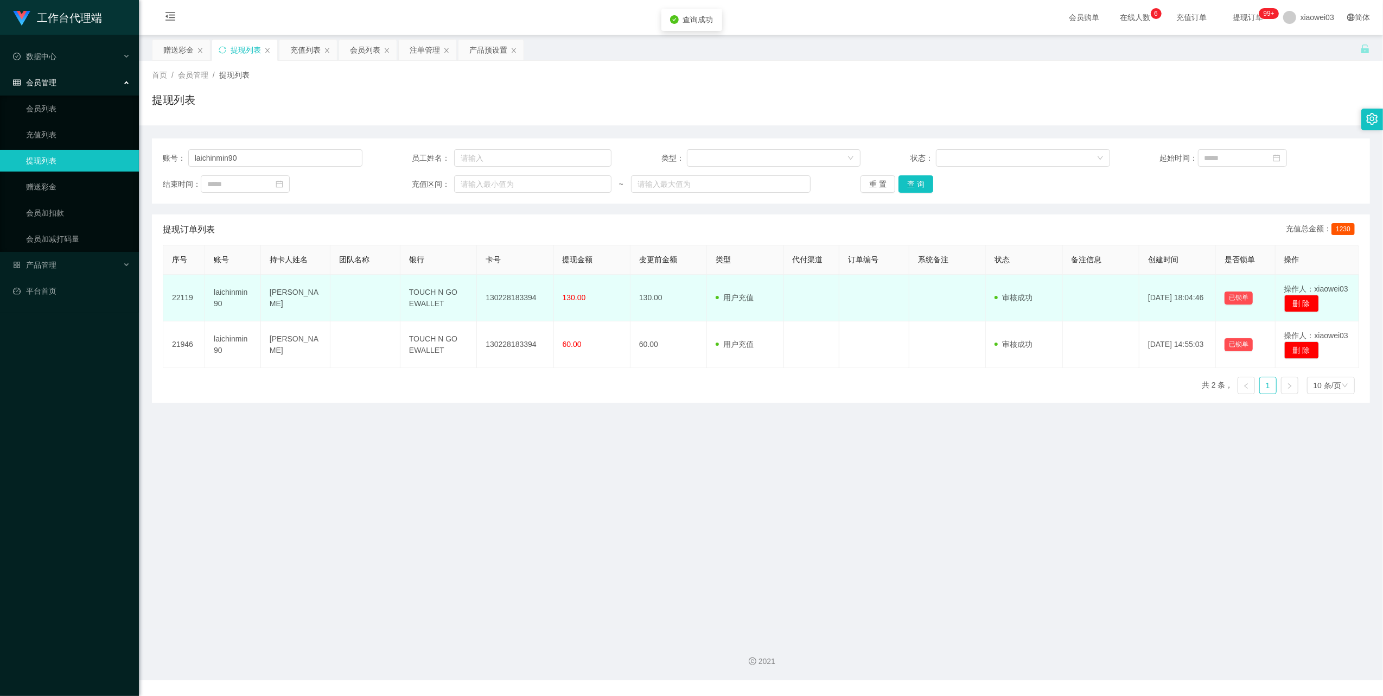
click at [520, 303] on td "130228183394" at bounding box center [515, 298] width 77 height 47
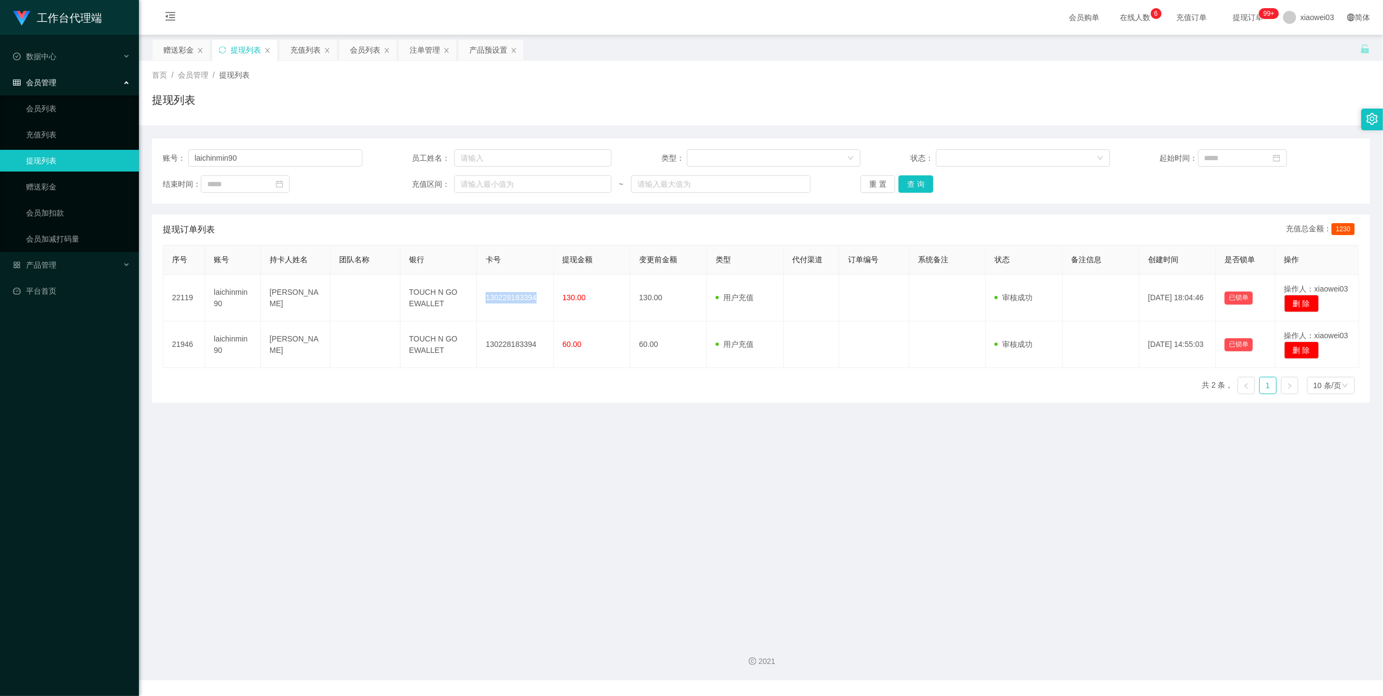
copy td "130228183394"
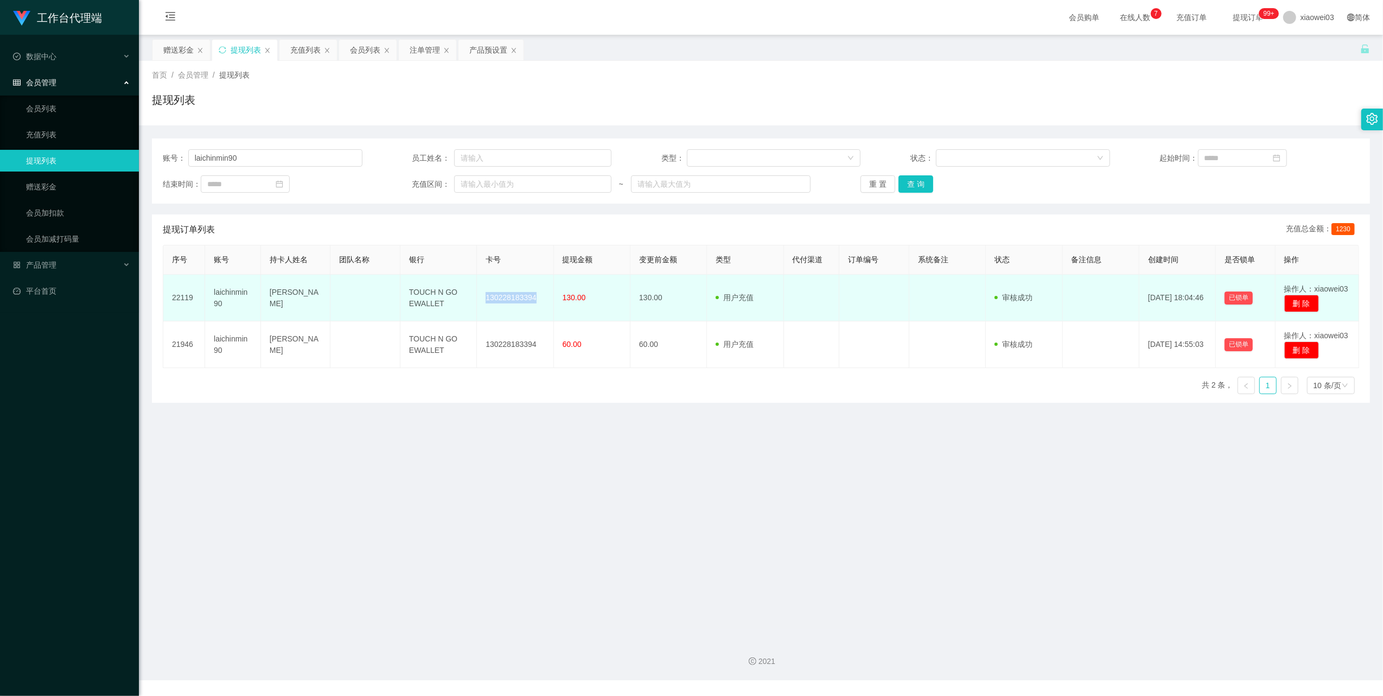
click at [515, 300] on td "130228183394" at bounding box center [515, 298] width 77 height 47
click at [432, 296] on td "TOUCH N GO EWALLET" at bounding box center [438, 298] width 77 height 47
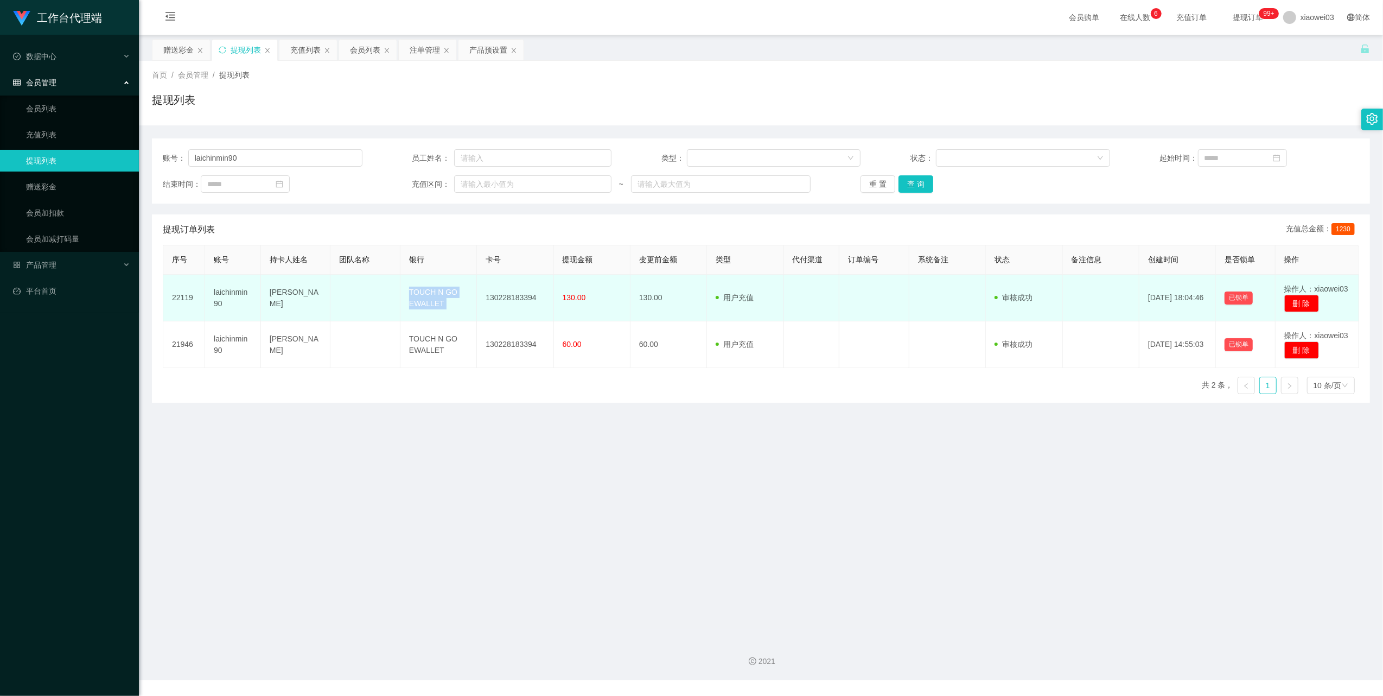
click at [432, 296] on td "TOUCH N GO EWALLET" at bounding box center [438, 298] width 77 height 47
copy td "TOUCH N GO EWALLET"
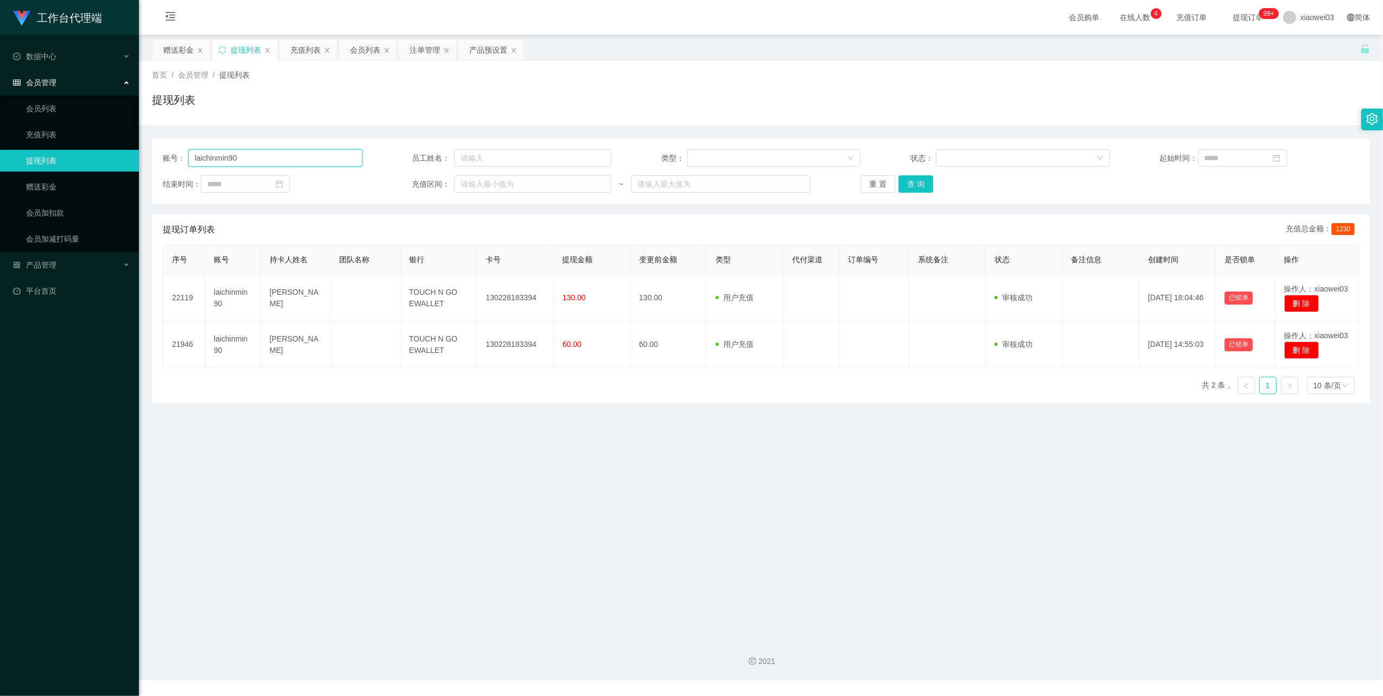
click at [291, 156] on input "laichinmin90" at bounding box center [275, 157] width 174 height 17
paste input "0165832911"
type input "0165832911"
click at [923, 188] on button "查 询" at bounding box center [916, 183] width 35 height 17
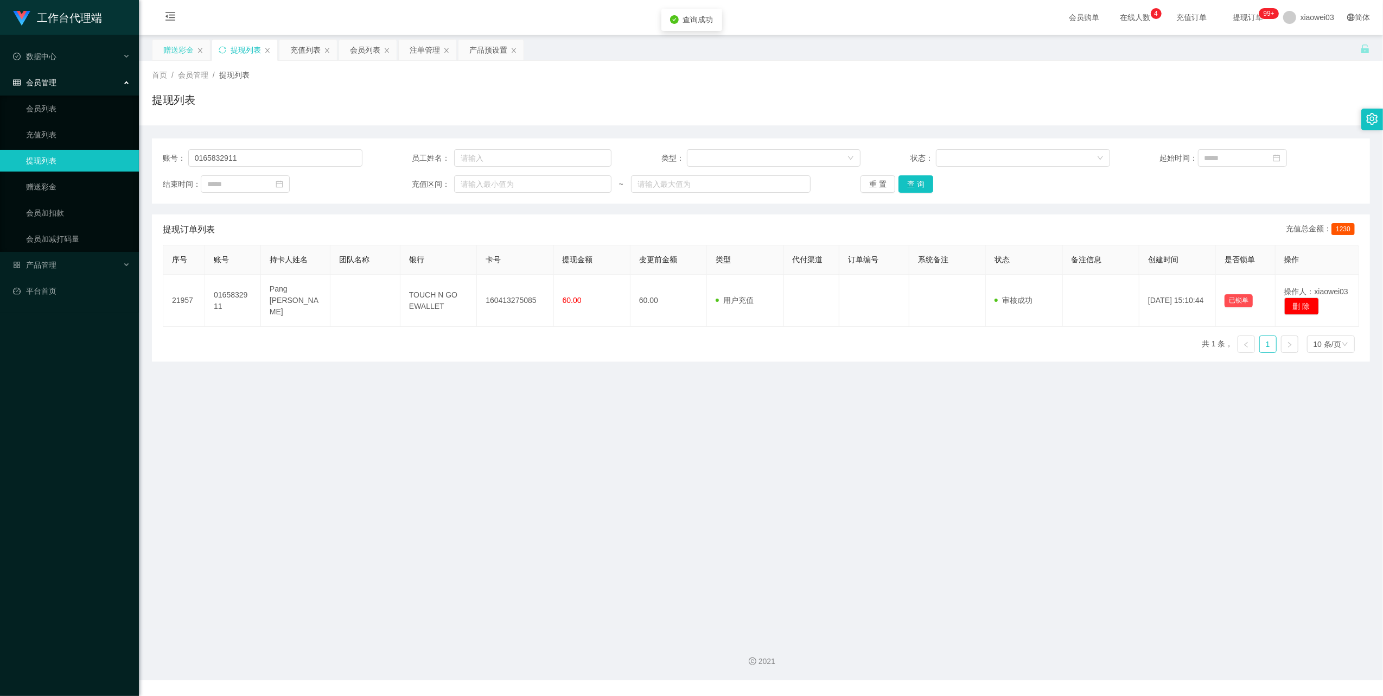
click at [168, 48] on div "赠送彩金" at bounding box center [178, 50] width 30 height 21
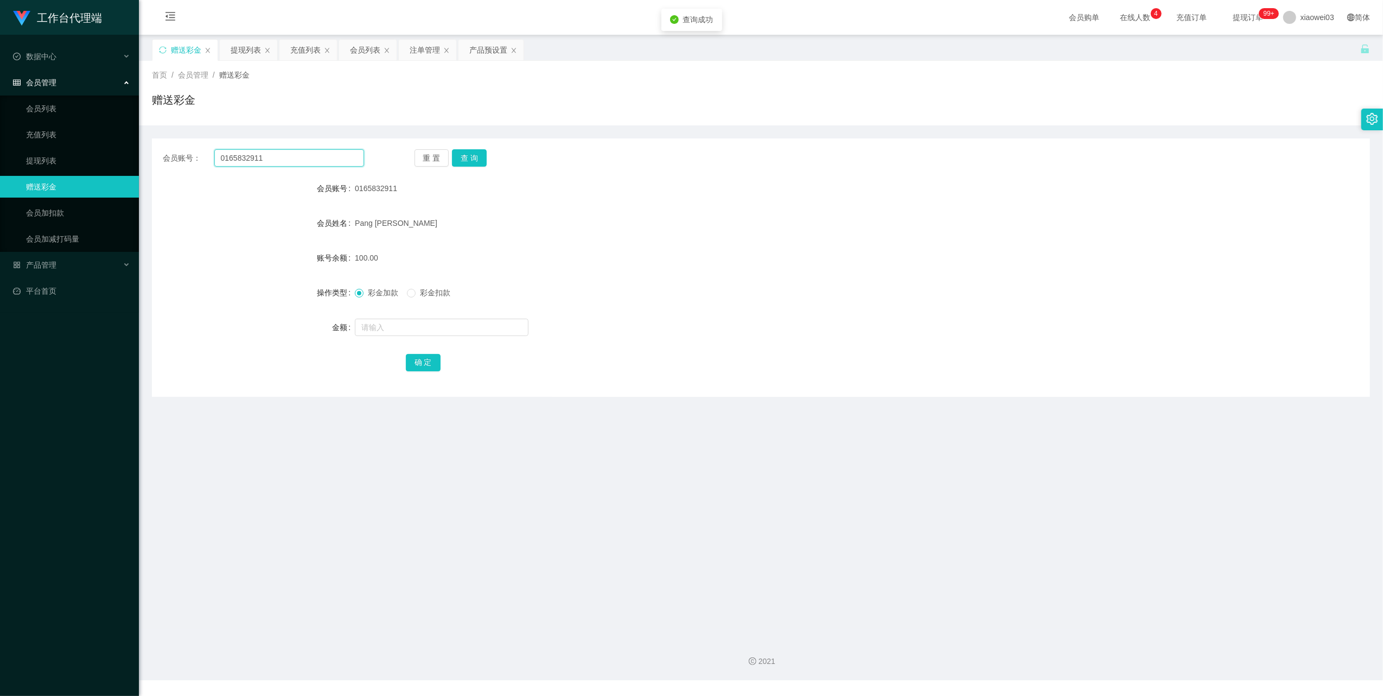
click at [298, 159] on input "0165832911" at bounding box center [289, 157] width 150 height 17
click at [474, 149] on button "查 询" at bounding box center [469, 157] width 35 height 17
click at [420, 50] on div "注单管理" at bounding box center [425, 50] width 30 height 21
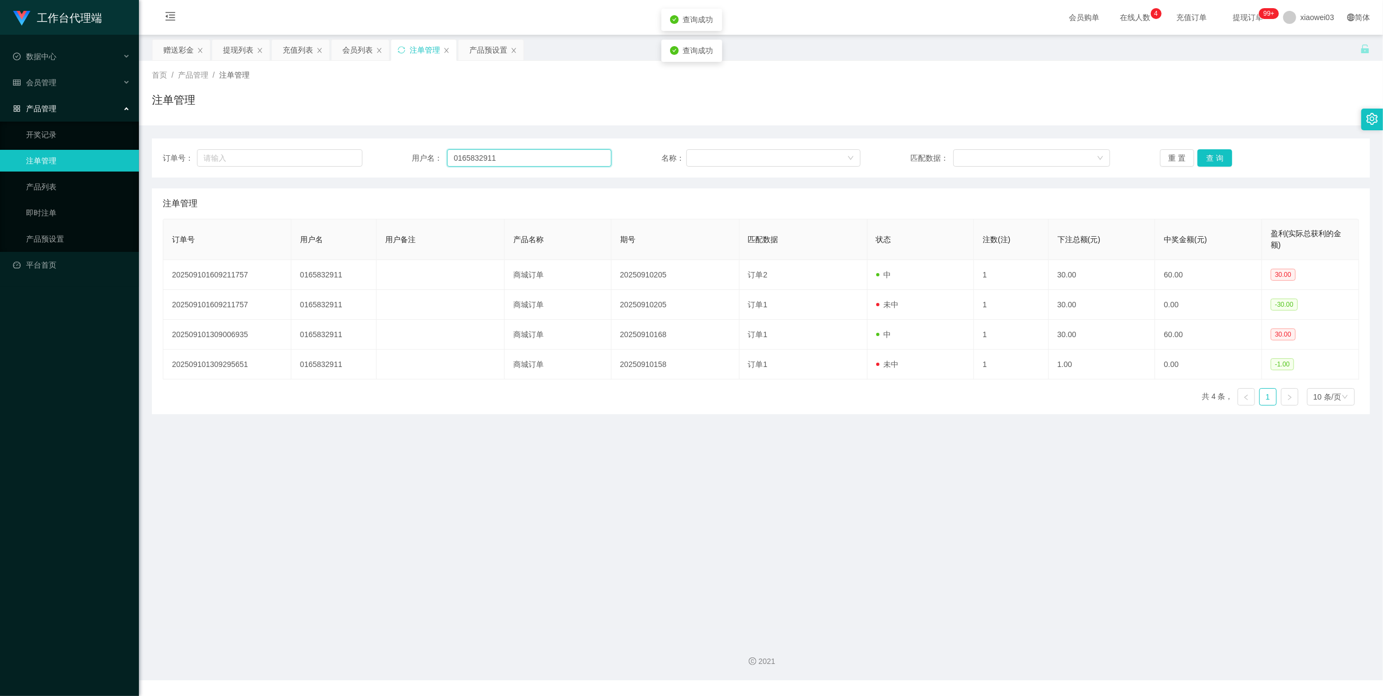
click at [507, 153] on input "0165832911" at bounding box center [529, 157] width 164 height 17
click at [1208, 151] on button "查 询" at bounding box center [1215, 157] width 35 height 17
click at [1208, 151] on div "重 置 查 询" at bounding box center [1260, 157] width 200 height 17
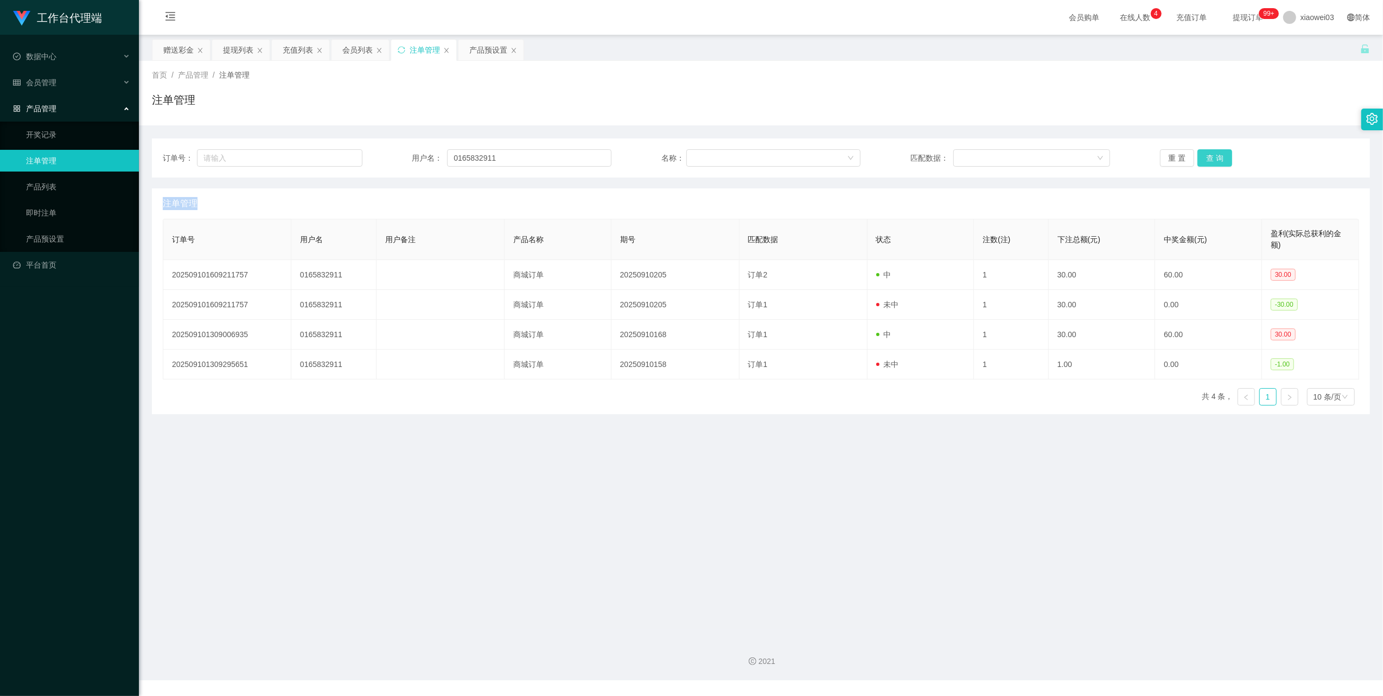
click at [1208, 151] on button "查 询" at bounding box center [1215, 157] width 35 height 17
click at [237, 50] on div "提现列表" at bounding box center [238, 50] width 30 height 21
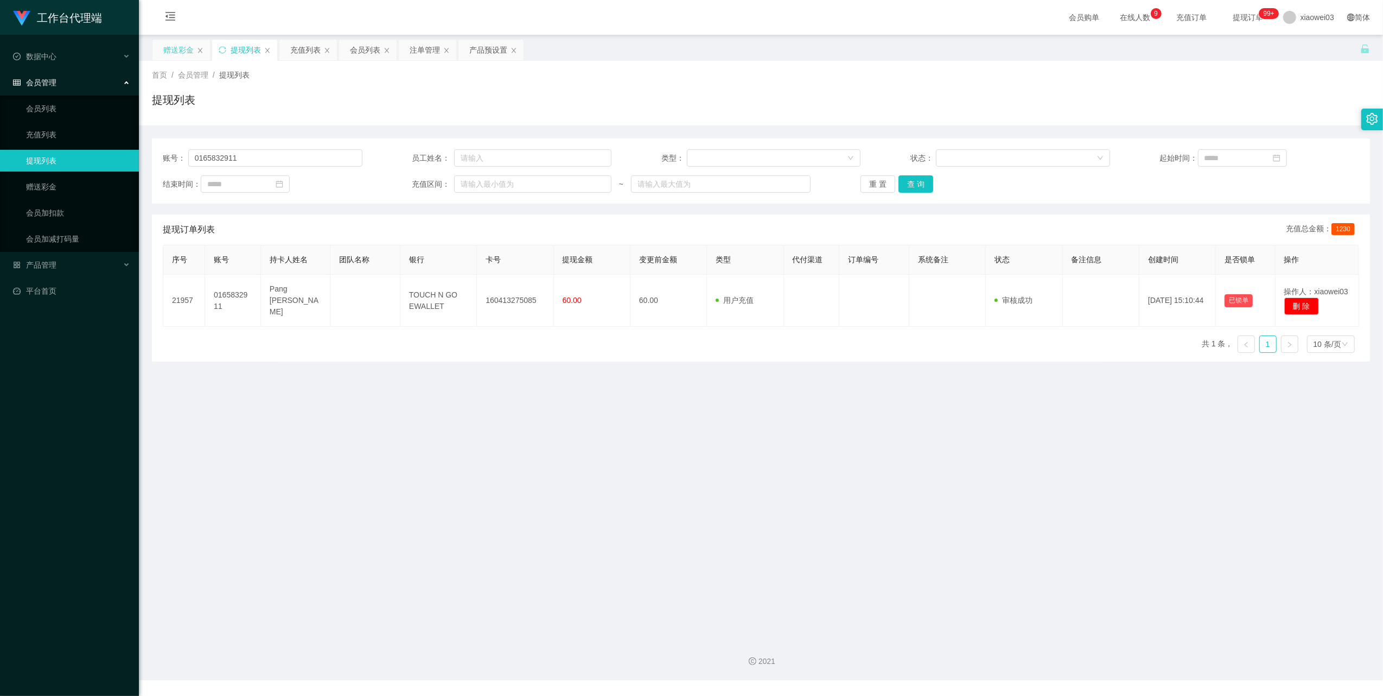
click at [171, 53] on div "赠送彩金" at bounding box center [178, 50] width 30 height 21
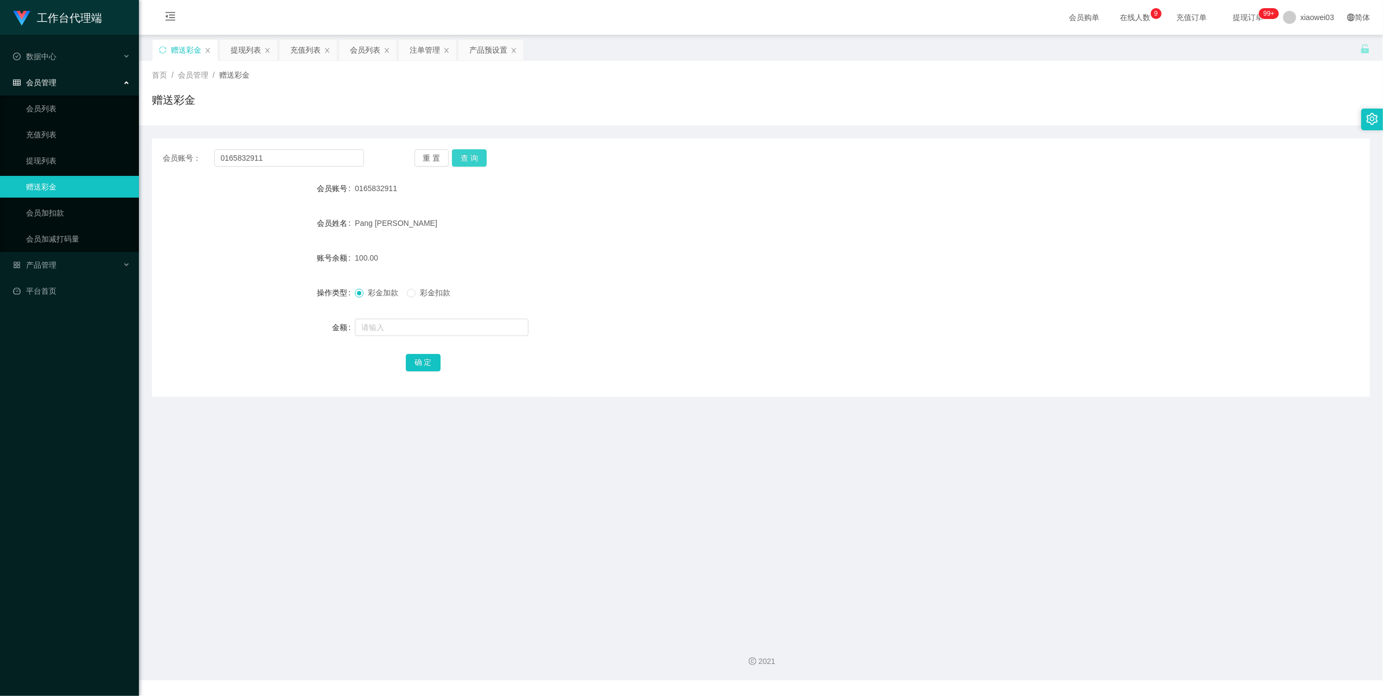
click at [456, 157] on button "查 询" at bounding box center [469, 157] width 35 height 17
click at [418, 47] on div "注单管理" at bounding box center [425, 50] width 30 height 21
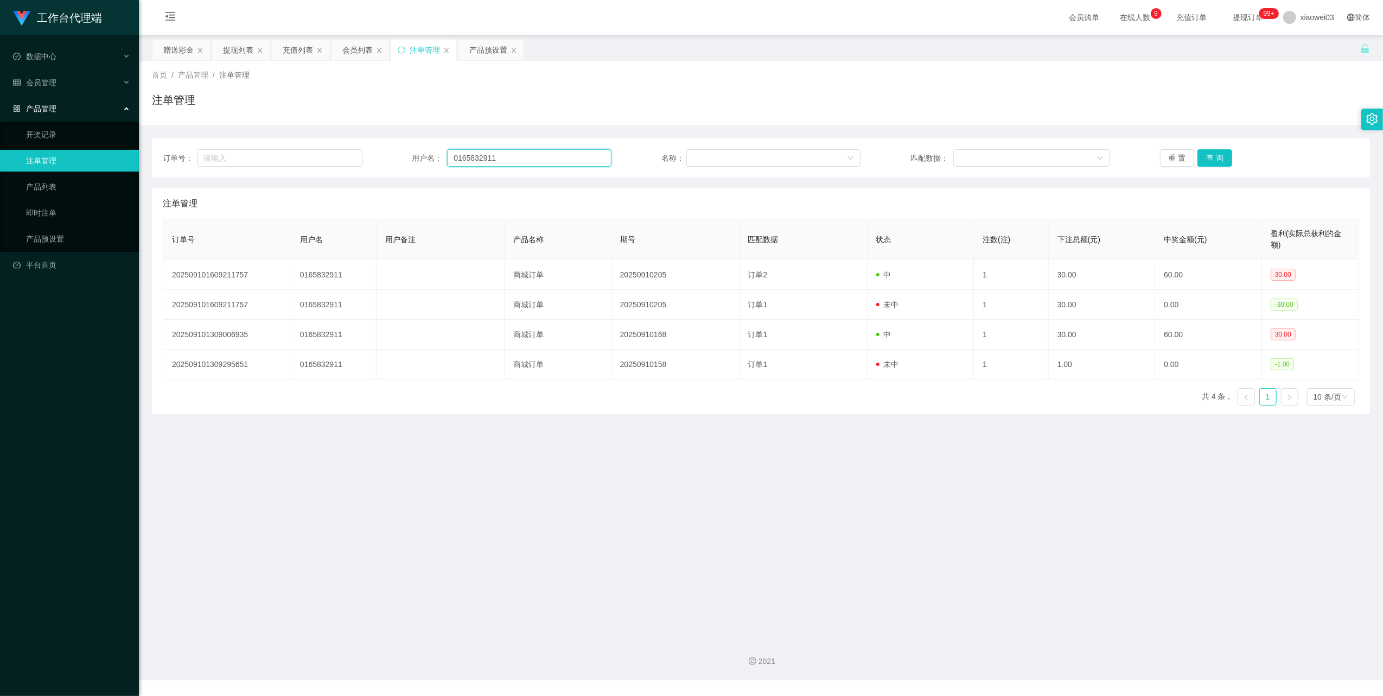
click at [507, 155] on input "0165832911" at bounding box center [529, 157] width 164 height 17
drag, startPoint x: 1216, startPoint y: 157, endPoint x: 984, endPoint y: 170, distance: 232.1
click at [1215, 157] on button "查 询" at bounding box center [1215, 157] width 35 height 17
drag, startPoint x: 300, startPoint y: 46, endPoint x: 275, endPoint y: 50, distance: 25.2
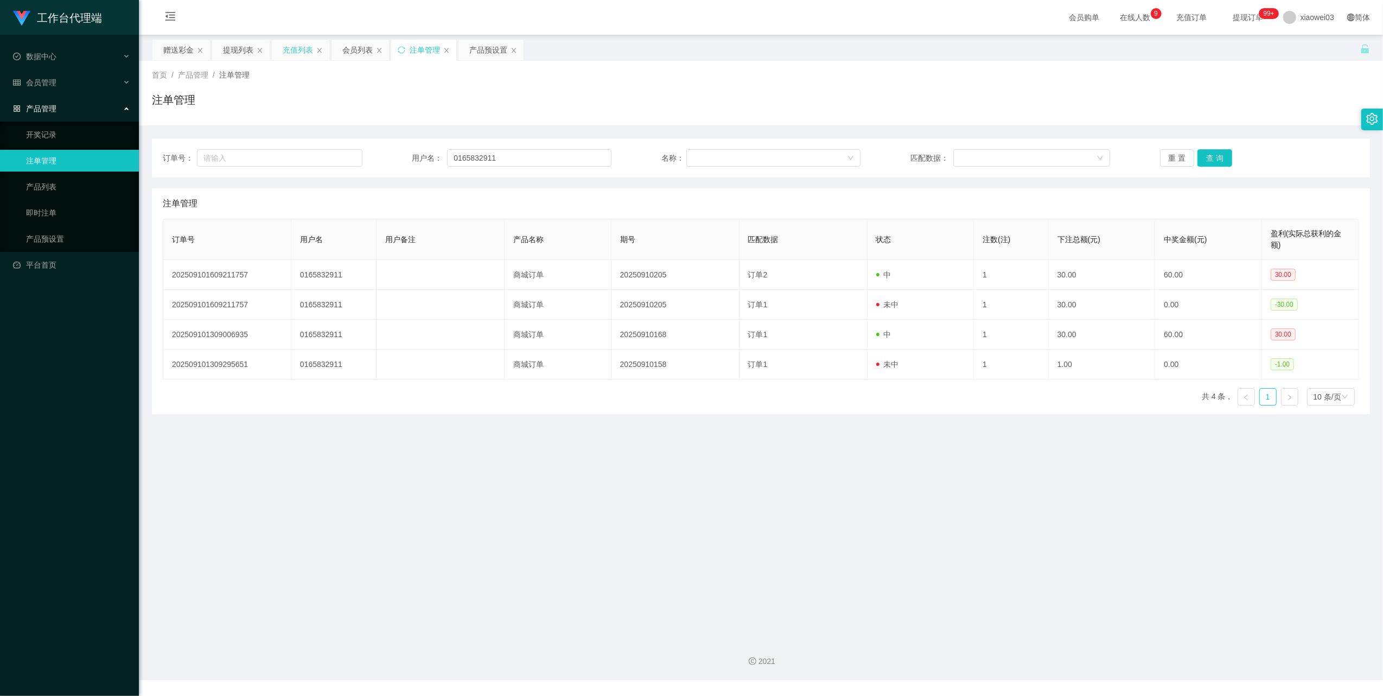
click at [300, 46] on div "充值列表" at bounding box center [298, 50] width 30 height 21
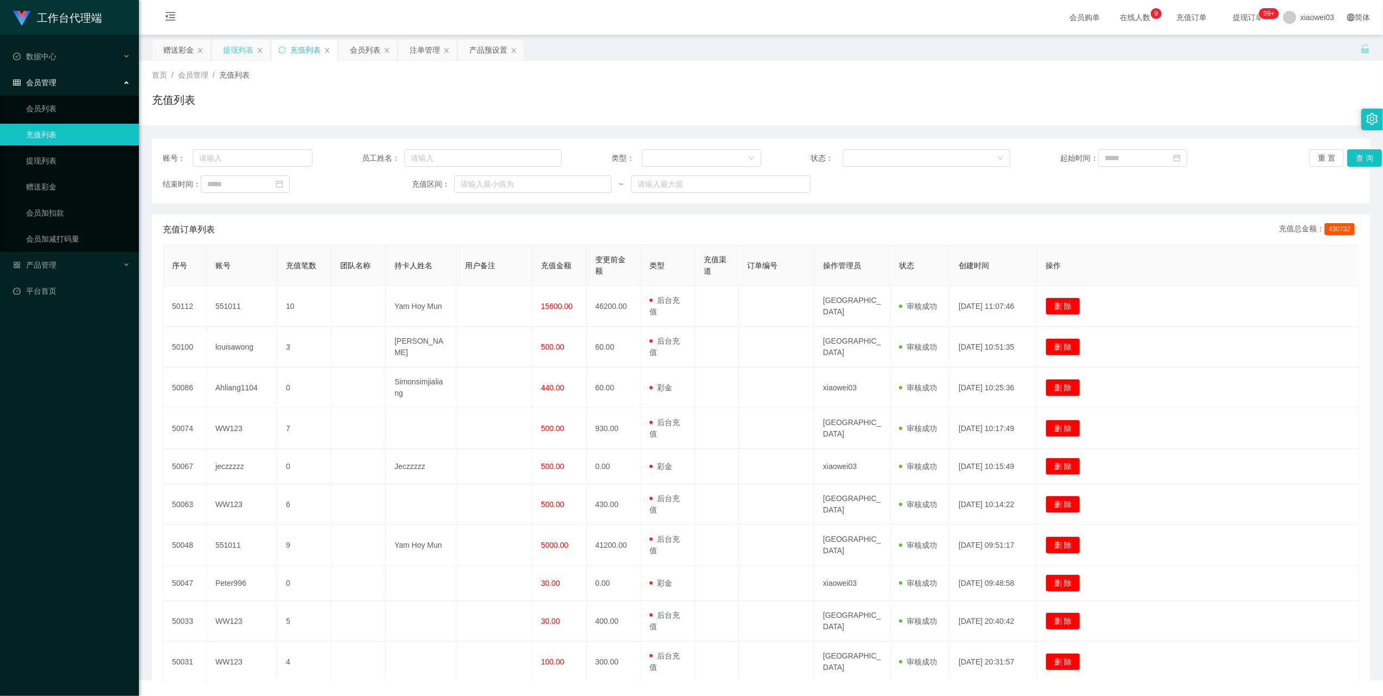
click at [230, 55] on div "提现列表" at bounding box center [238, 50] width 30 height 21
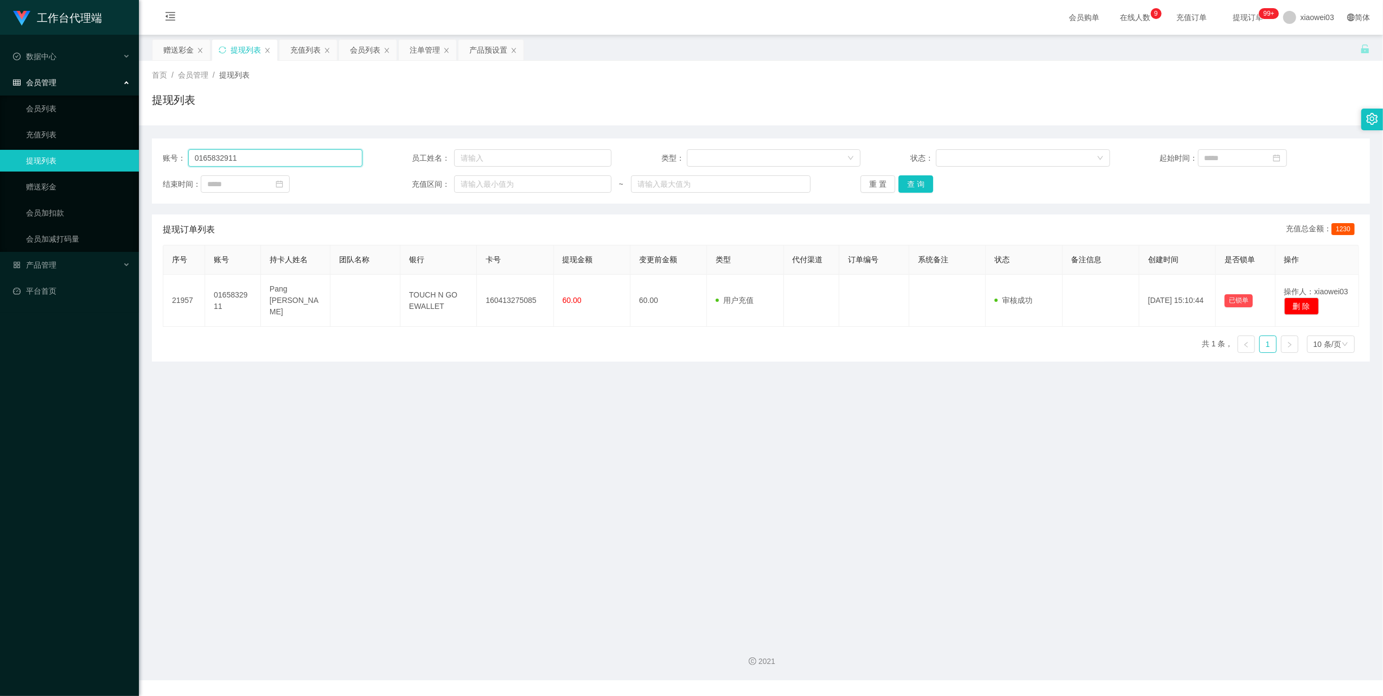
click at [307, 155] on input "0165832911" at bounding box center [275, 157] width 174 height 17
click at [306, 156] on input "0165832911" at bounding box center [275, 157] width 174 height 17
click at [914, 186] on button "查 询" at bounding box center [916, 183] width 35 height 17
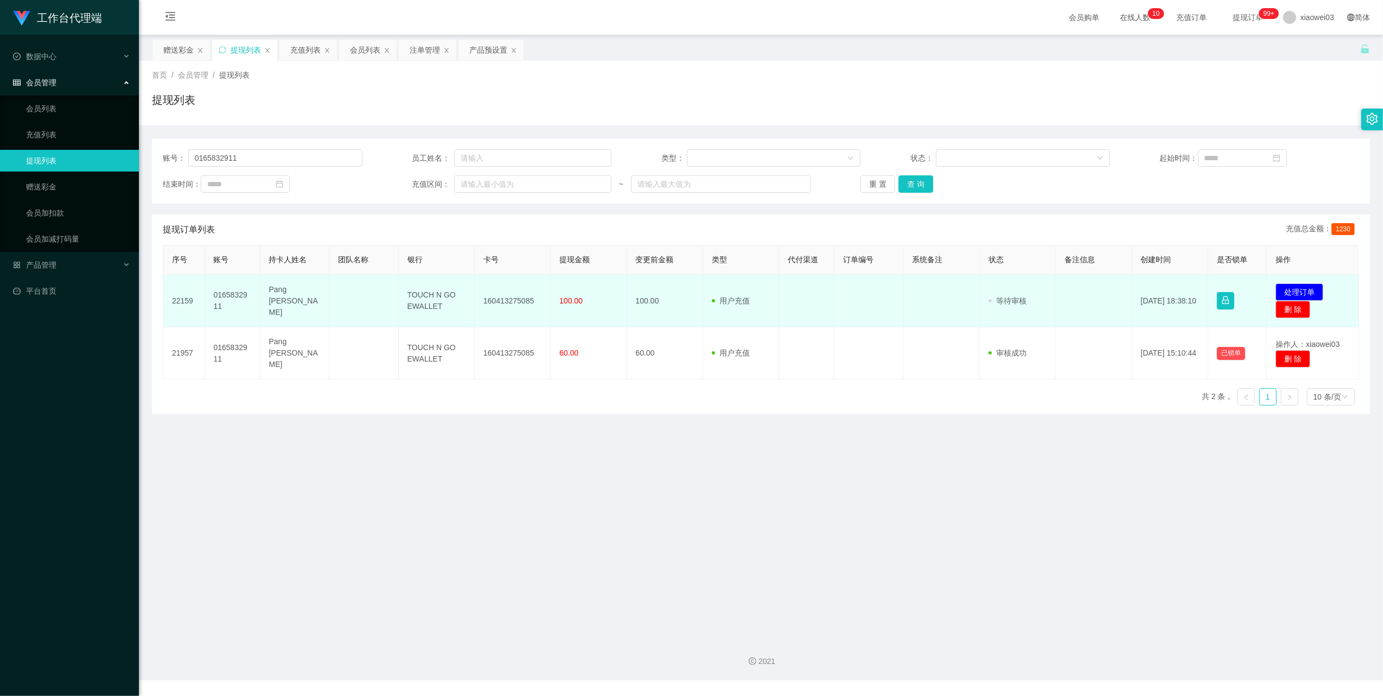
click at [511, 302] on td "160413275085" at bounding box center [513, 301] width 76 height 53
click at [511, 303] on td "160413275085" at bounding box center [513, 301] width 76 height 53
copy td "160413275085"
click at [429, 300] on td "TOUCH N GO EWALLET" at bounding box center [437, 301] width 76 height 53
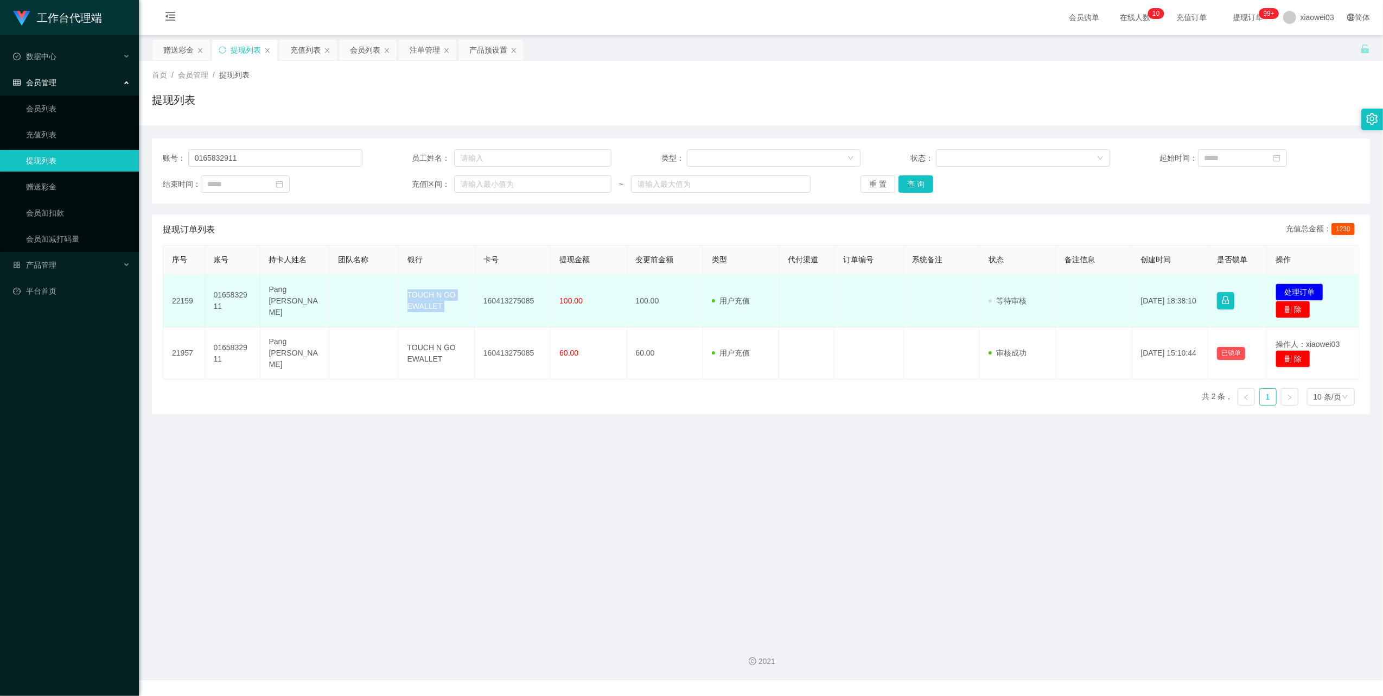
click at [429, 300] on td "TOUCH N GO EWALLET" at bounding box center [437, 301] width 76 height 53
click at [1296, 289] on button "处理订单" at bounding box center [1300, 291] width 48 height 17
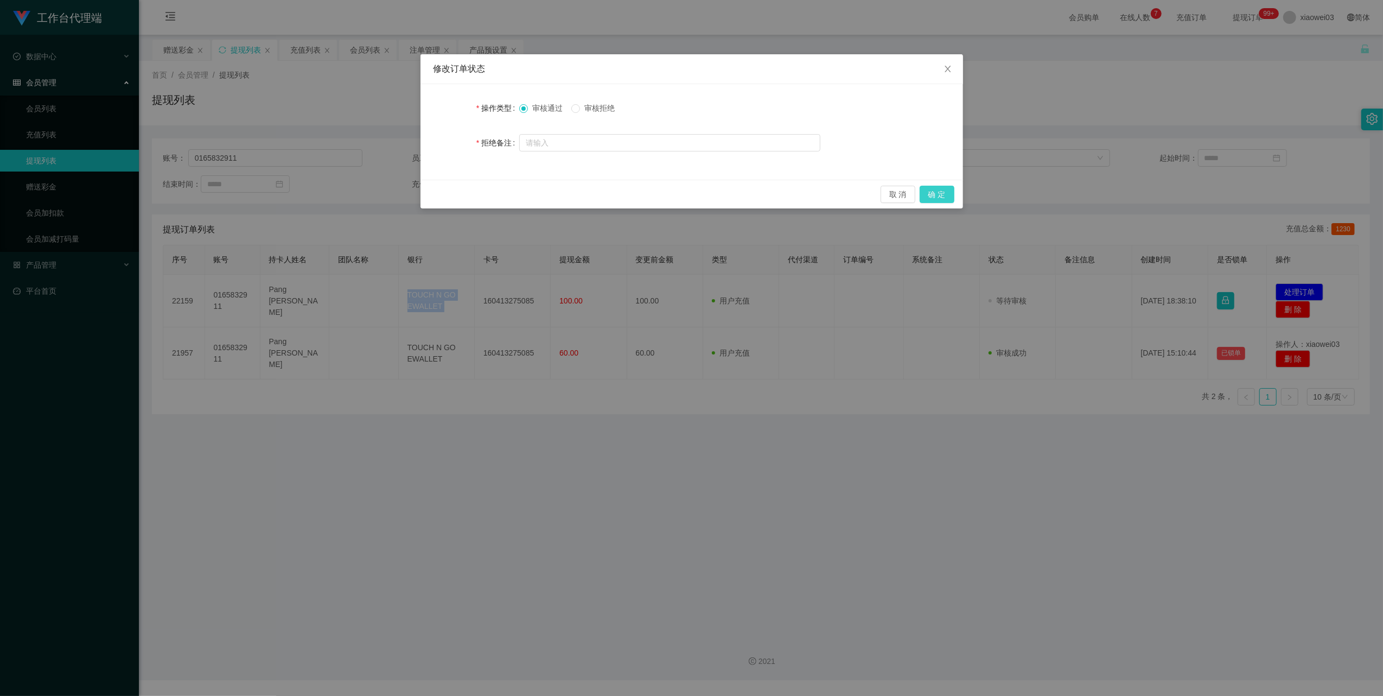
click at [932, 196] on button "确 定" at bounding box center [937, 194] width 35 height 17
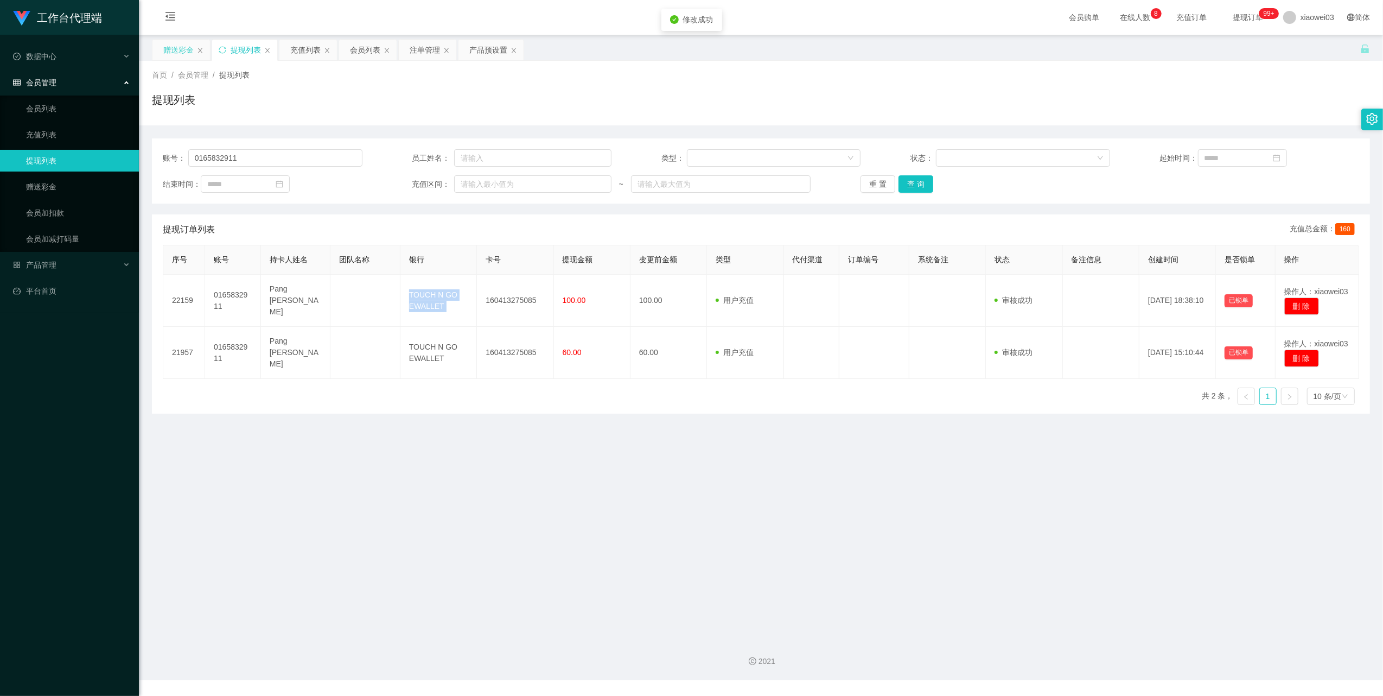
click at [174, 47] on div "赠送彩金" at bounding box center [178, 50] width 30 height 21
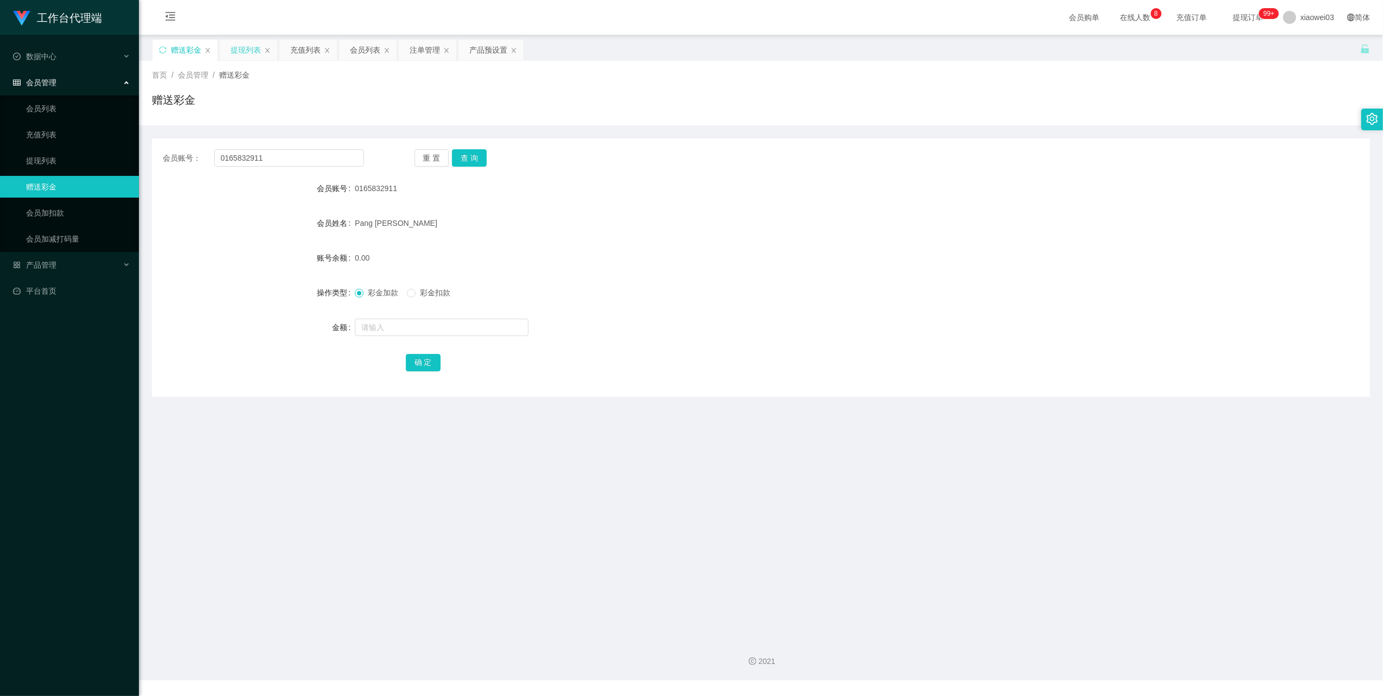
click at [246, 48] on div "提现列表" at bounding box center [246, 50] width 30 height 21
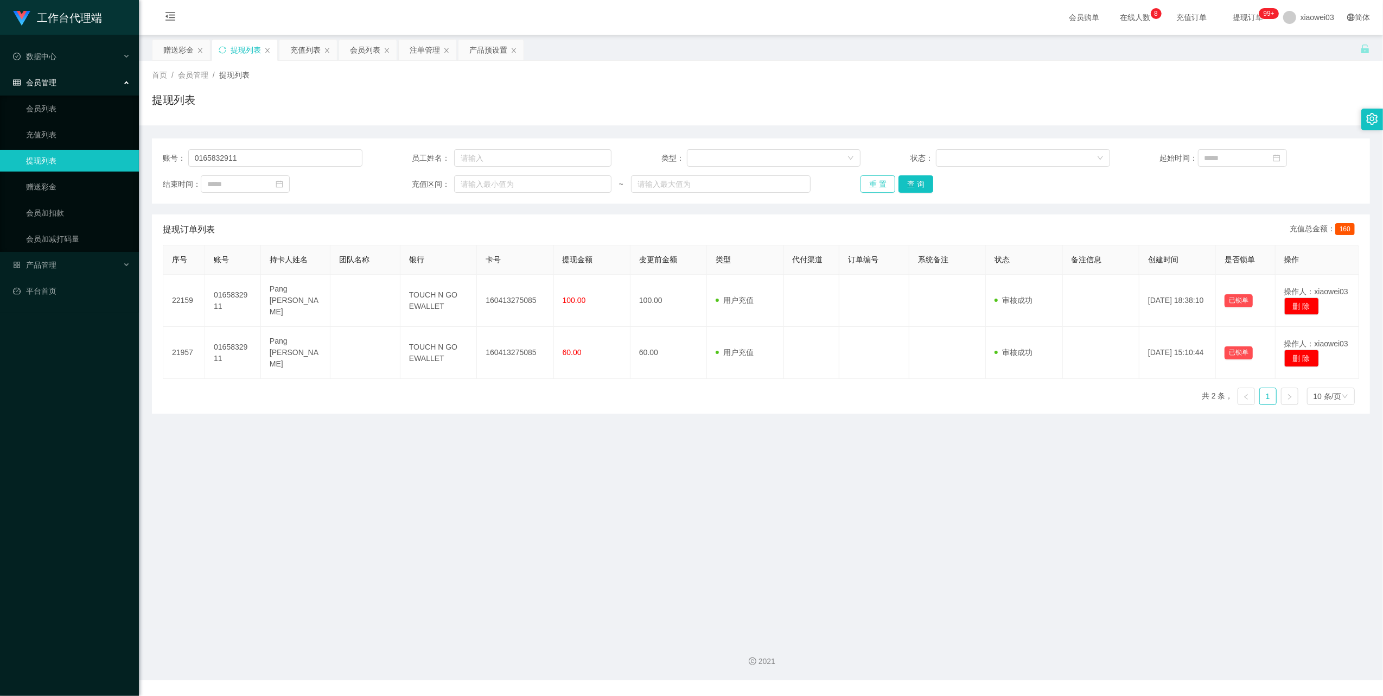
click at [876, 189] on button "重 置" at bounding box center [878, 183] width 35 height 17
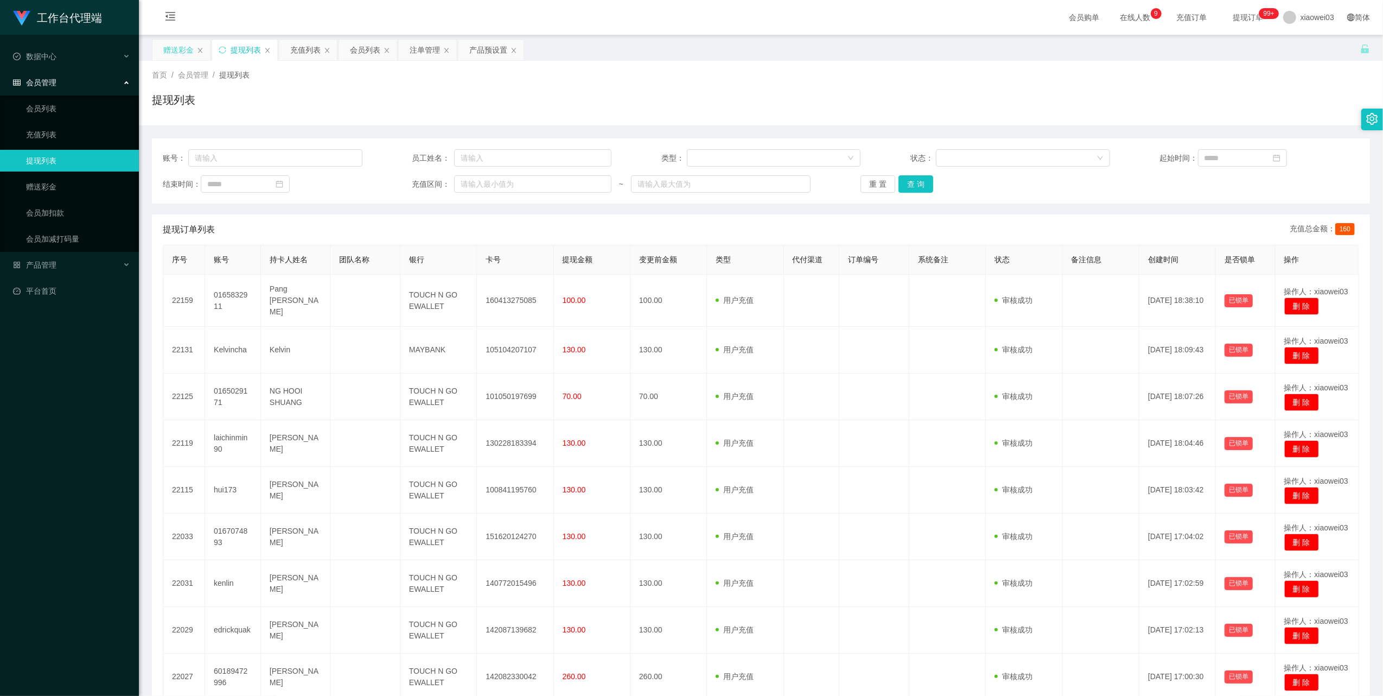
click at [178, 54] on div "赠送彩金" at bounding box center [178, 50] width 30 height 21
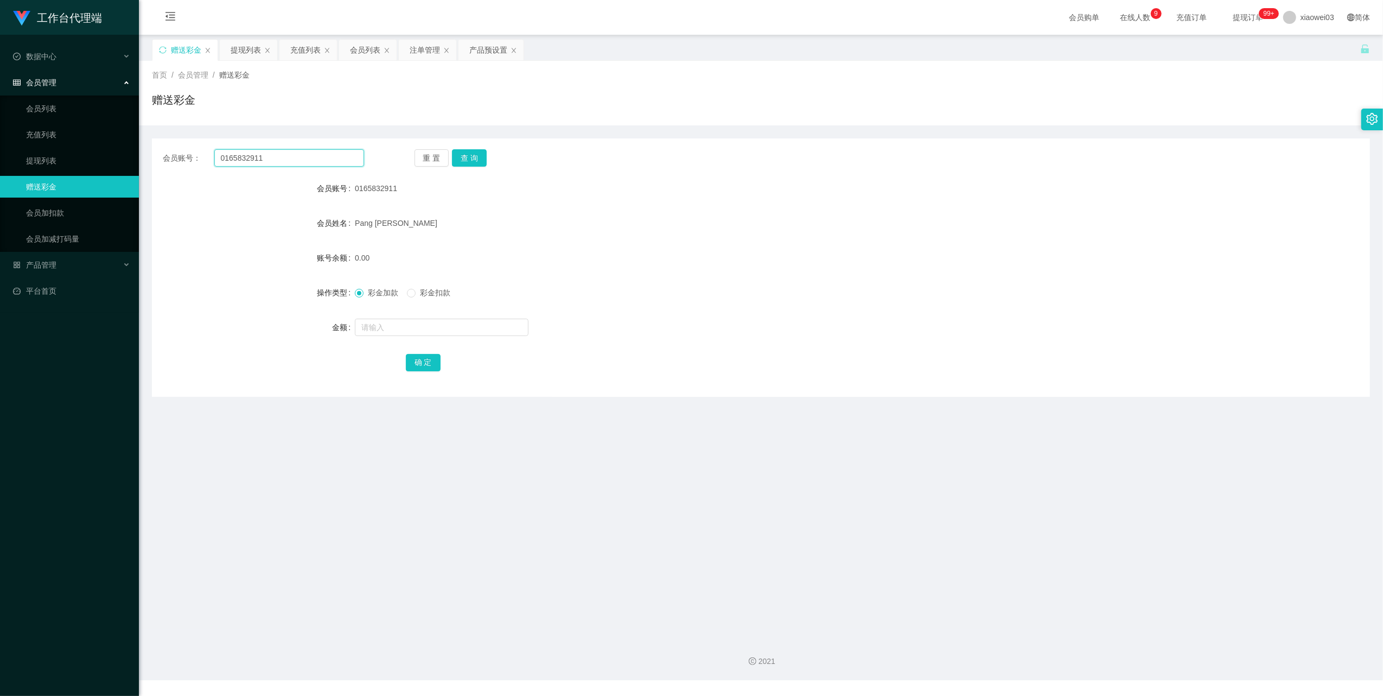
click at [265, 157] on input "0165832911" at bounding box center [289, 157] width 150 height 17
drag, startPoint x: 265, startPoint y: 157, endPoint x: 380, endPoint y: 179, distance: 116.5
click at [266, 158] on input "0165832911" at bounding box center [289, 157] width 150 height 17
paste input "Nicolehulala"
type input "Nicolehulala"
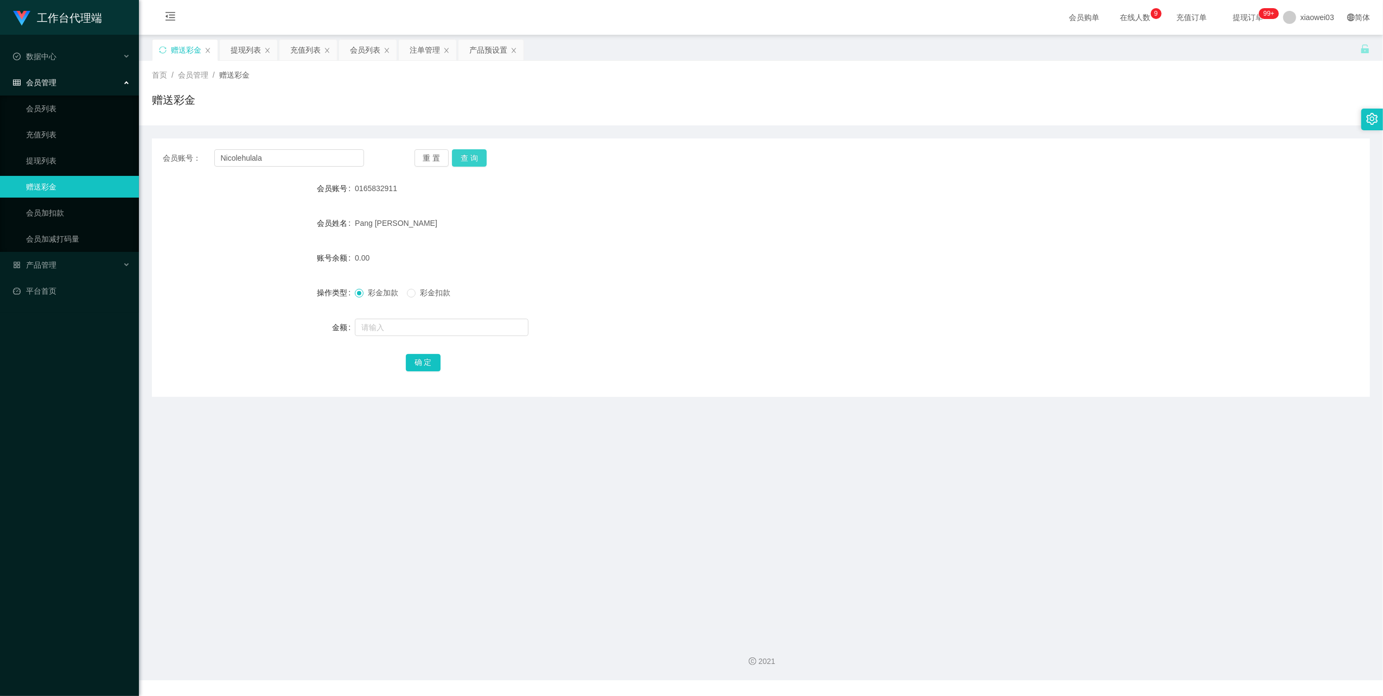
click at [462, 150] on button "查 询" at bounding box center [469, 157] width 35 height 17
click at [425, 322] on input "text" at bounding box center [442, 327] width 174 height 17
type input "30"
click at [416, 364] on button "确 定" at bounding box center [423, 362] width 35 height 17
click at [487, 49] on div "产品预设置" at bounding box center [488, 50] width 38 height 21
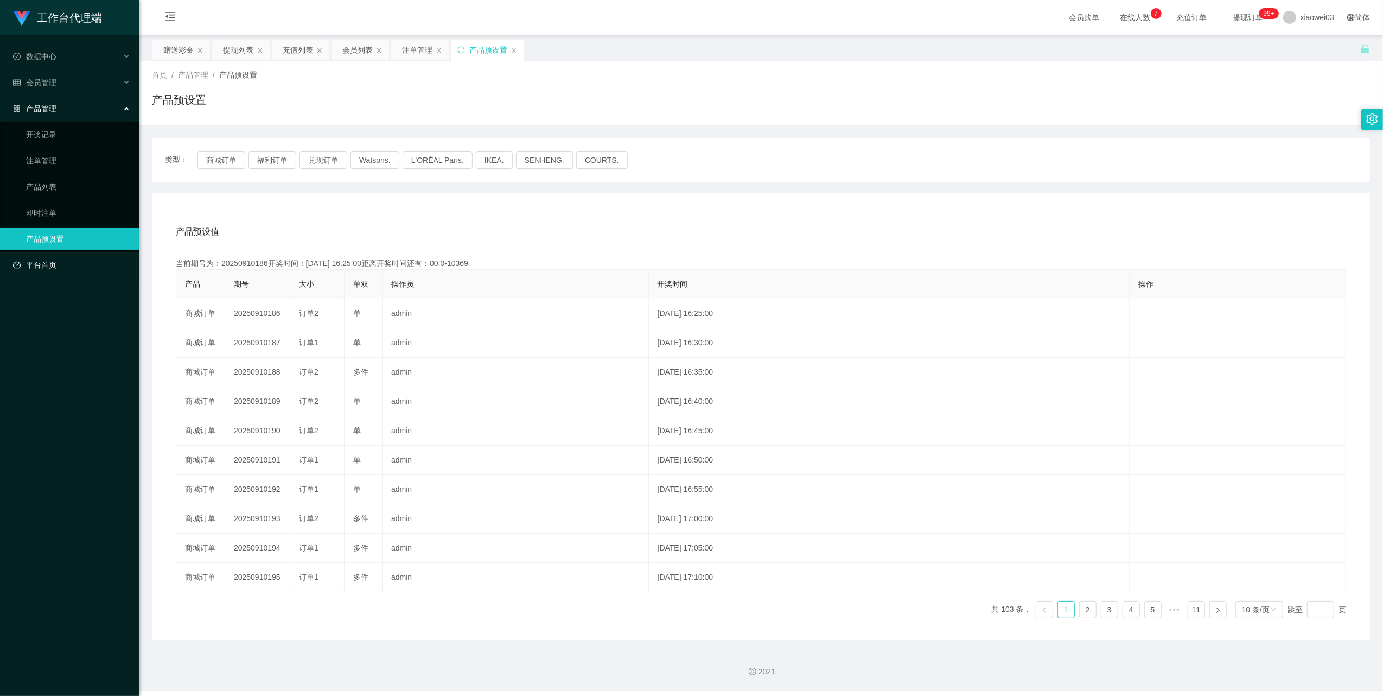
click at [29, 261] on link "平台首页" at bounding box center [71, 265] width 117 height 22
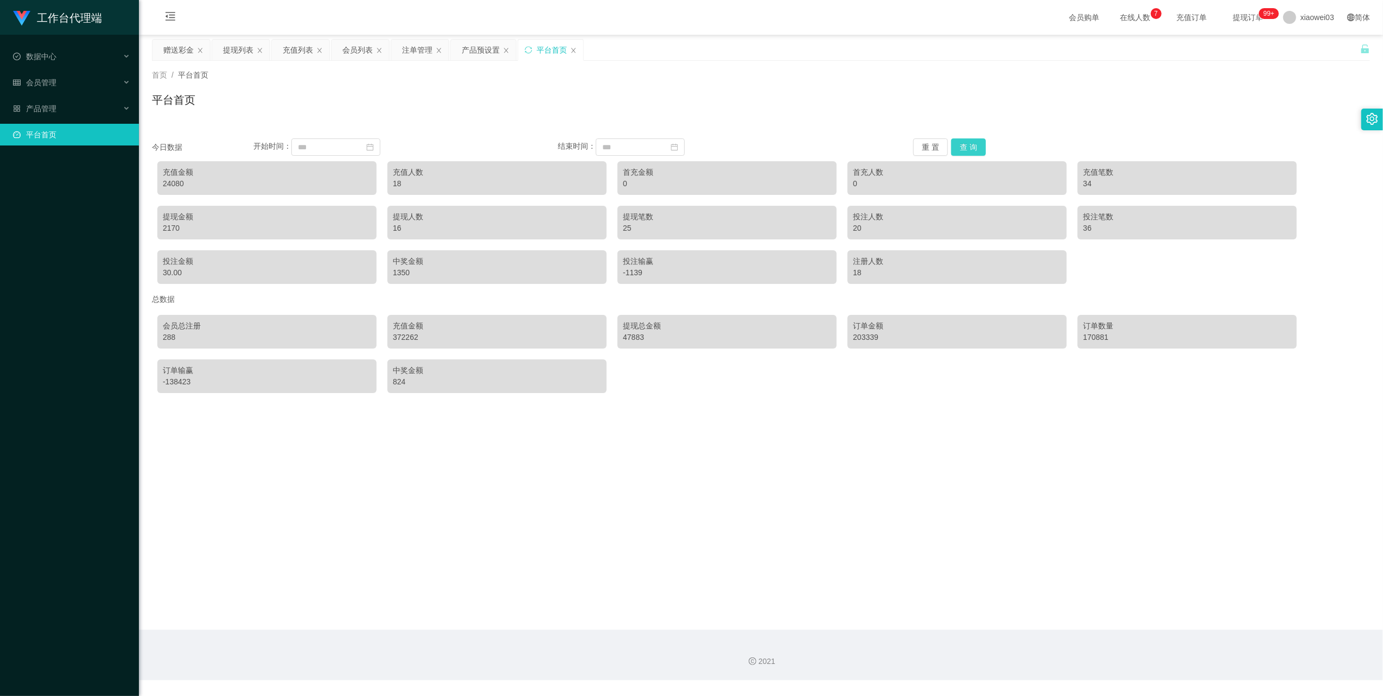
click at [970, 150] on button "查 询" at bounding box center [968, 146] width 35 height 17
click at [926, 148] on button "重 置" at bounding box center [930, 146] width 35 height 17
click at [982, 146] on button "查 询" at bounding box center [968, 146] width 35 height 17
click at [173, 177] on div "充值金额" at bounding box center [267, 172] width 208 height 11
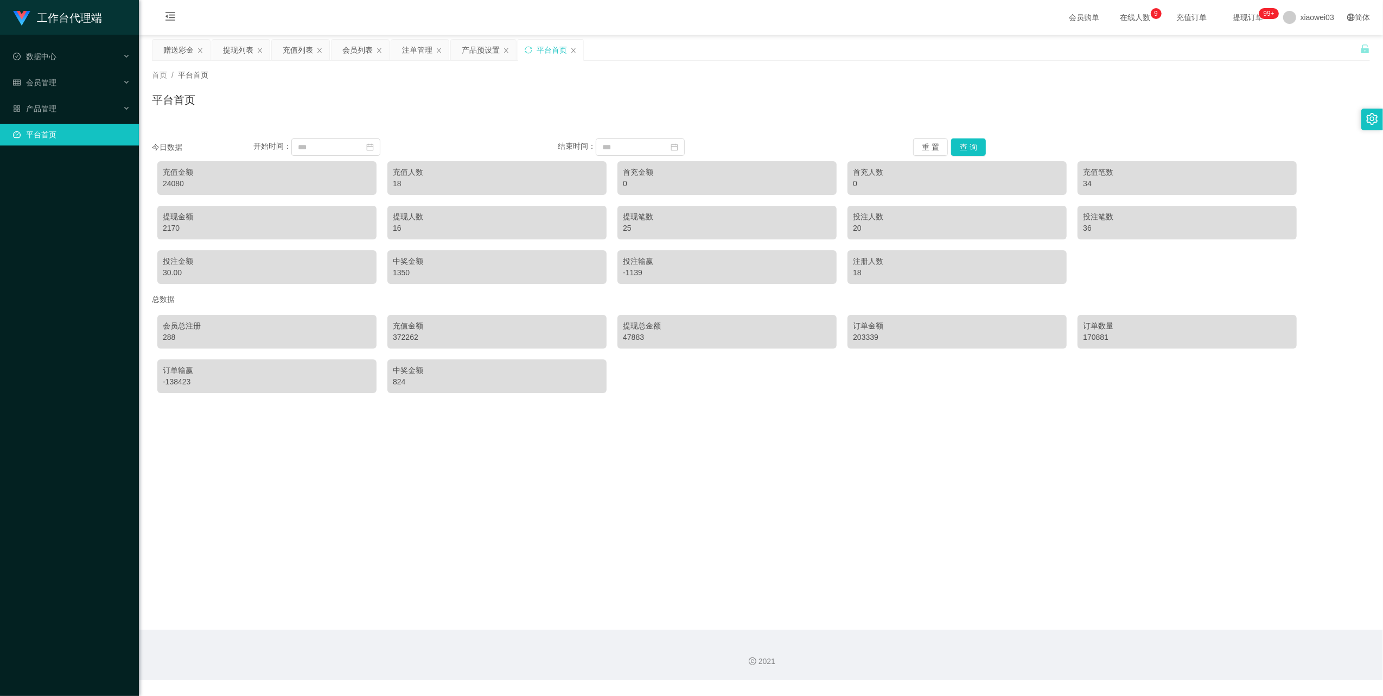
drag, startPoint x: 173, startPoint y: 177, endPoint x: 174, endPoint y: 182, distance: 5.5
click at [174, 182] on div "24080" at bounding box center [267, 183] width 208 height 11
click at [972, 152] on button "查 询" at bounding box center [968, 146] width 35 height 17
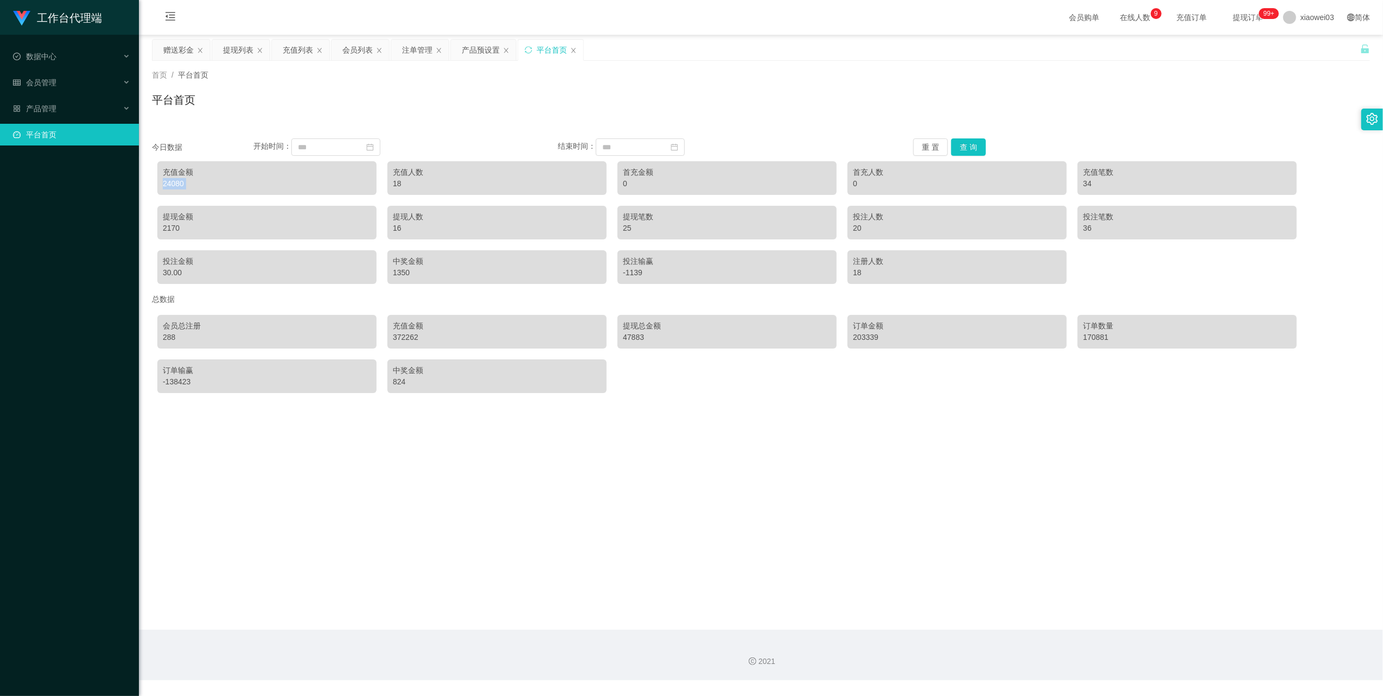
click at [174, 183] on div "24080" at bounding box center [267, 183] width 208 height 11
click at [175, 182] on div "24080" at bounding box center [267, 183] width 208 height 11
click at [170, 183] on div "24080" at bounding box center [267, 183] width 208 height 11
click at [177, 184] on div "24080" at bounding box center [267, 183] width 208 height 11
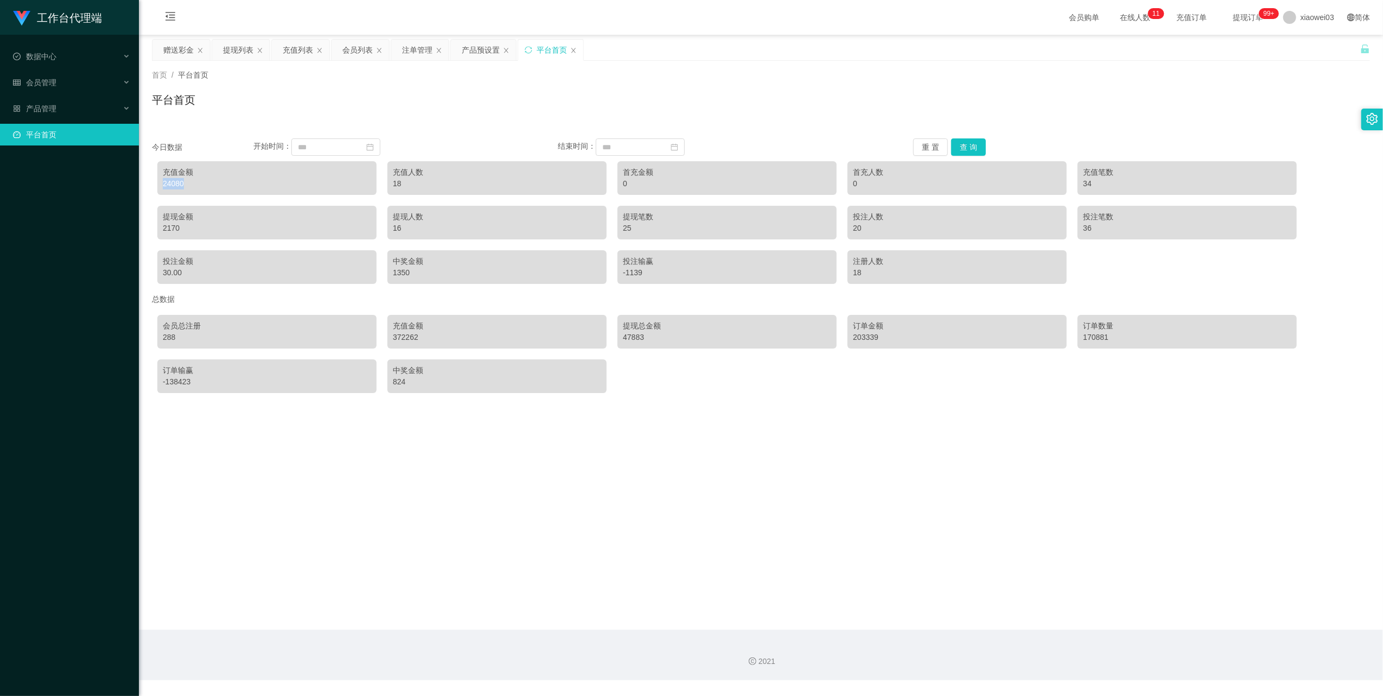
click at [177, 184] on div "24080" at bounding box center [267, 183] width 208 height 11
click at [176, 170] on div "充值金额" at bounding box center [267, 172] width 208 height 11
click at [174, 185] on div "24080" at bounding box center [267, 183] width 208 height 11
drag, startPoint x: 174, startPoint y: 185, endPoint x: 408, endPoint y: 190, distance: 233.9
click at [176, 185] on div "24080" at bounding box center [267, 183] width 208 height 11
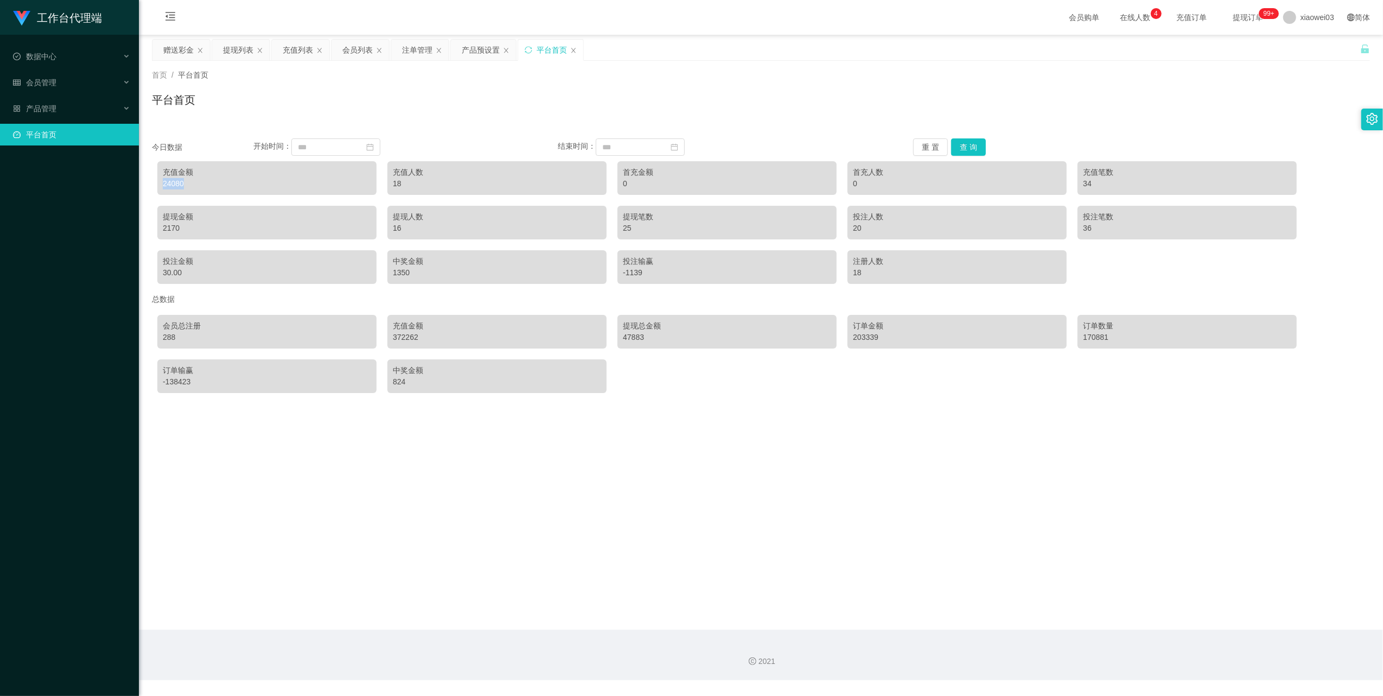
click at [169, 51] on div "赠送彩金" at bounding box center [178, 50] width 30 height 21
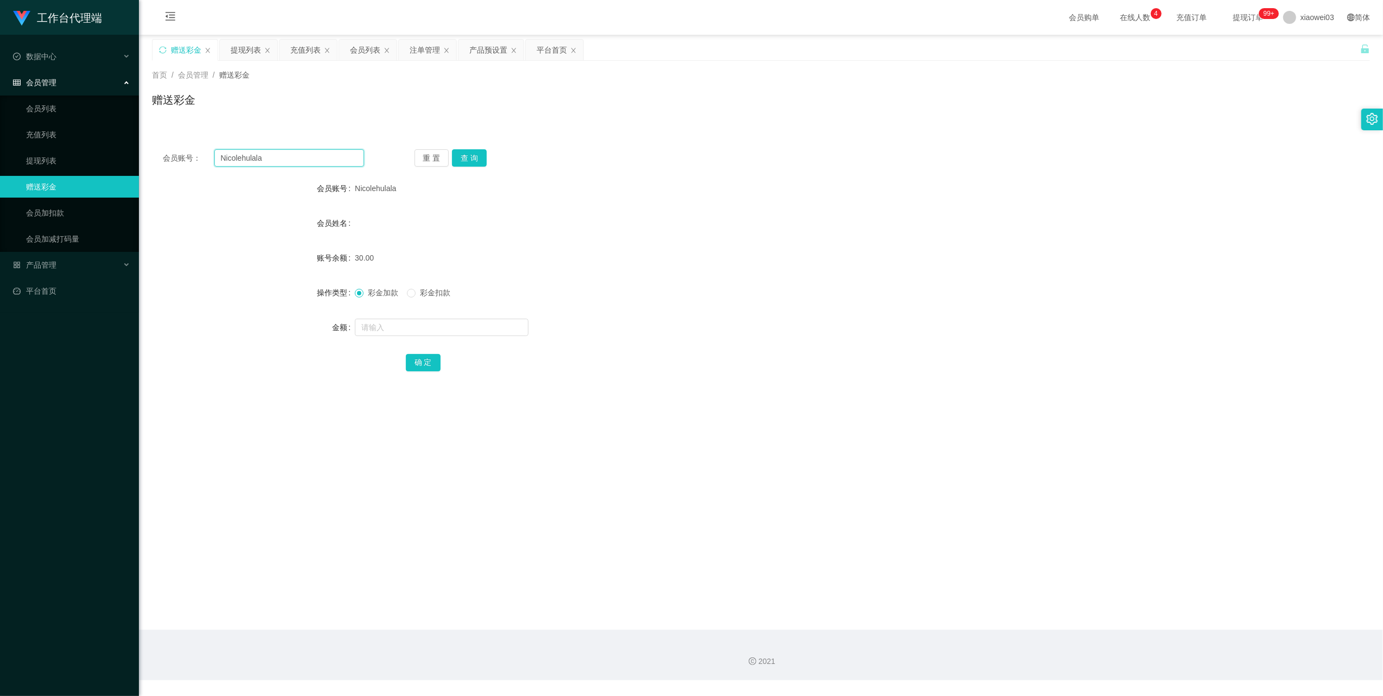
click at [324, 158] on input "Nicolehulala" at bounding box center [289, 157] width 150 height 17
paste input "JimmyTeh85"
type input "JimmyTeh85"
click at [465, 160] on button "查 询" at bounding box center [469, 157] width 35 height 17
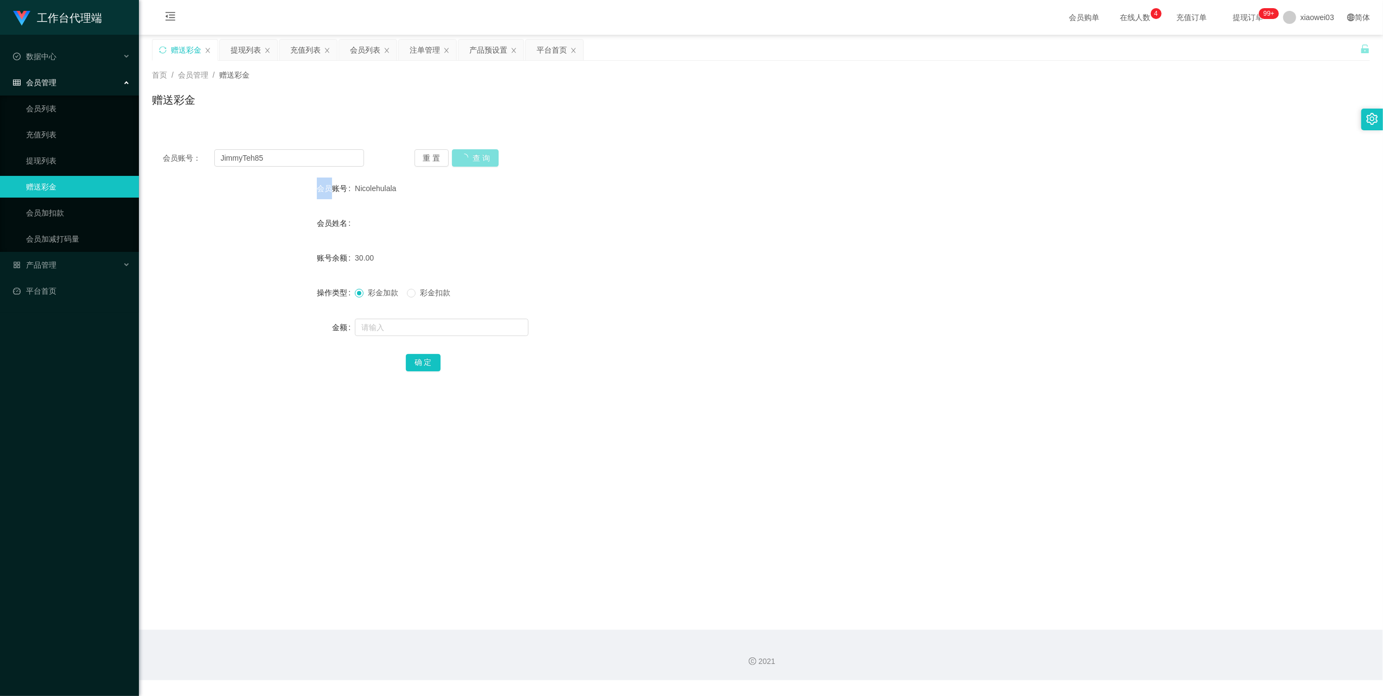
click at [465, 160] on div "重 置 查 询" at bounding box center [515, 157] width 201 height 17
click at [465, 160] on button "查 询" at bounding box center [469, 157] width 35 height 17
click at [435, 328] on input "text" at bounding box center [442, 327] width 174 height 17
type input "100"
drag, startPoint x: 429, startPoint y: 362, endPoint x: 451, endPoint y: 363, distance: 22.8
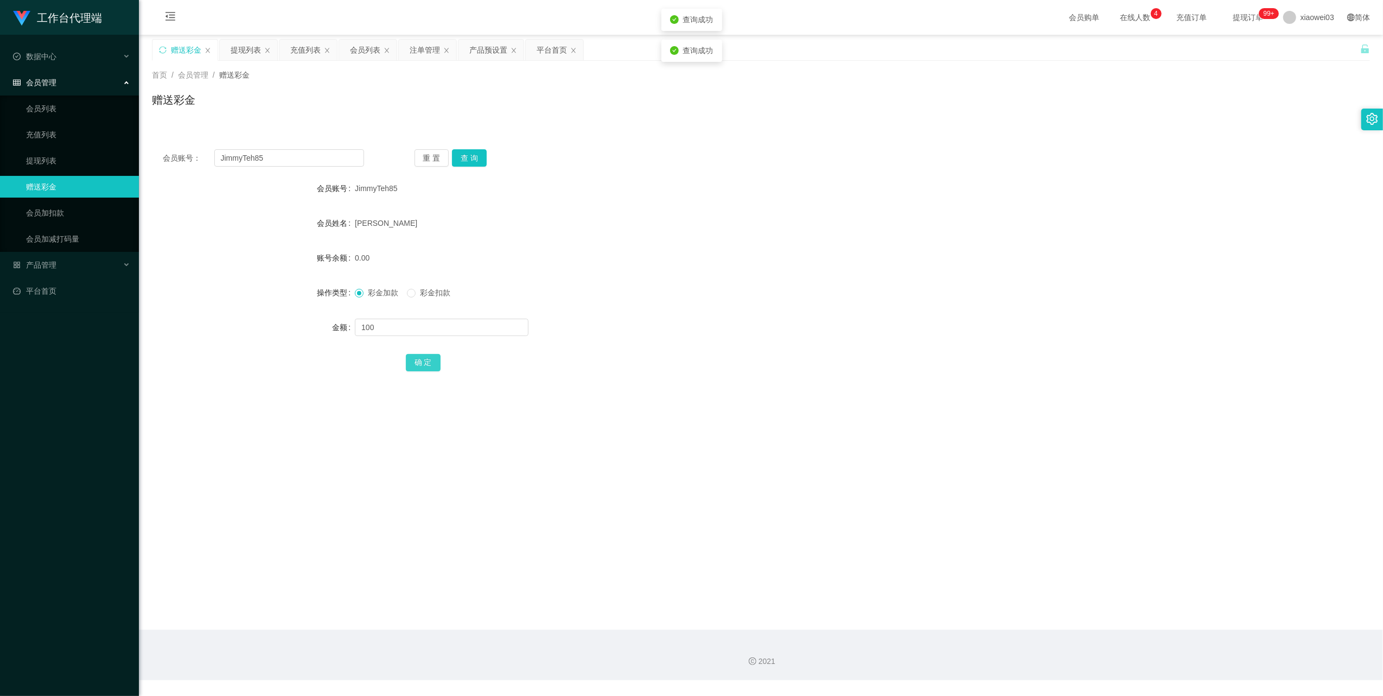
click at [429, 362] on button "确 定" at bounding box center [423, 362] width 35 height 17
click at [267, 145] on div "会员账号： JimmyTeh85 重 置 查 询 会员账号 JimmyTeh85 会员姓名 [PERSON_NAME] 账号余额 100.00 操作类型 彩金…" at bounding box center [761, 267] width 1218 height 258
drag, startPoint x: 267, startPoint y: 145, endPoint x: 343, endPoint y: 59, distance: 115.4
click at [362, 59] on div "会员列表" at bounding box center [365, 50] width 30 height 21
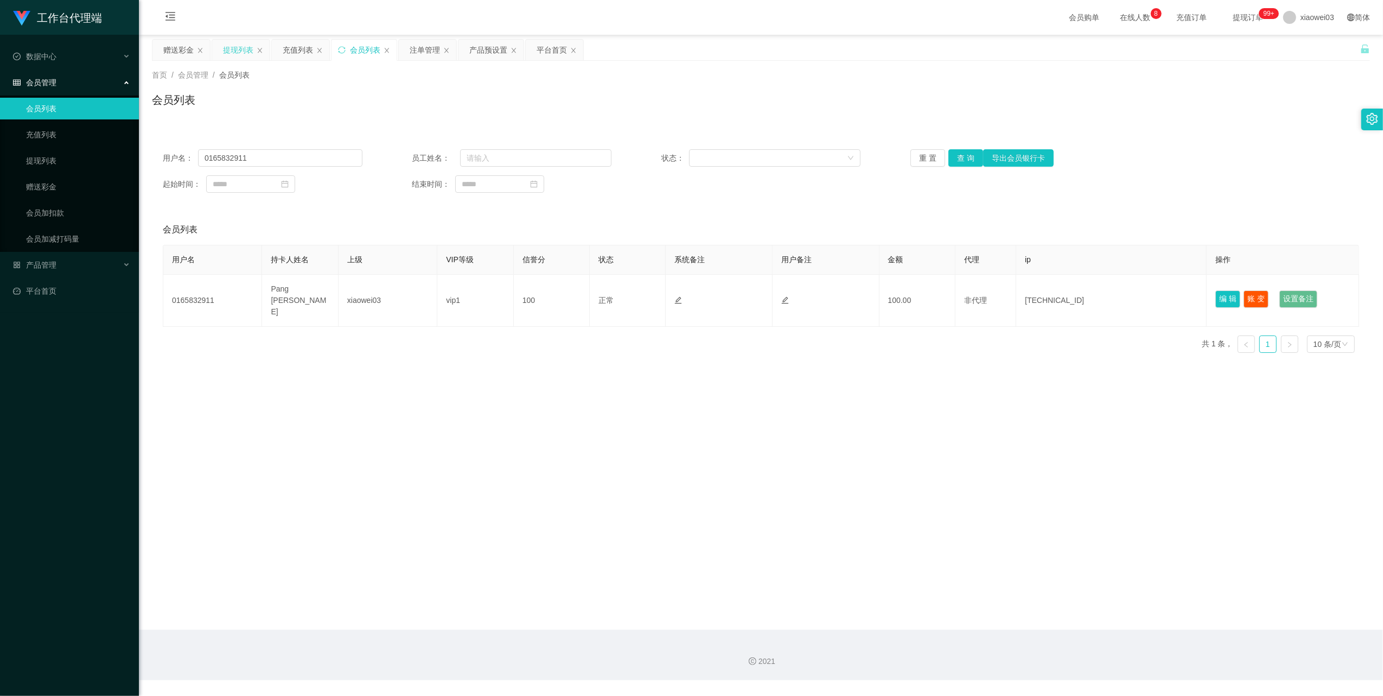
click at [235, 50] on div "提现列表" at bounding box center [238, 50] width 30 height 21
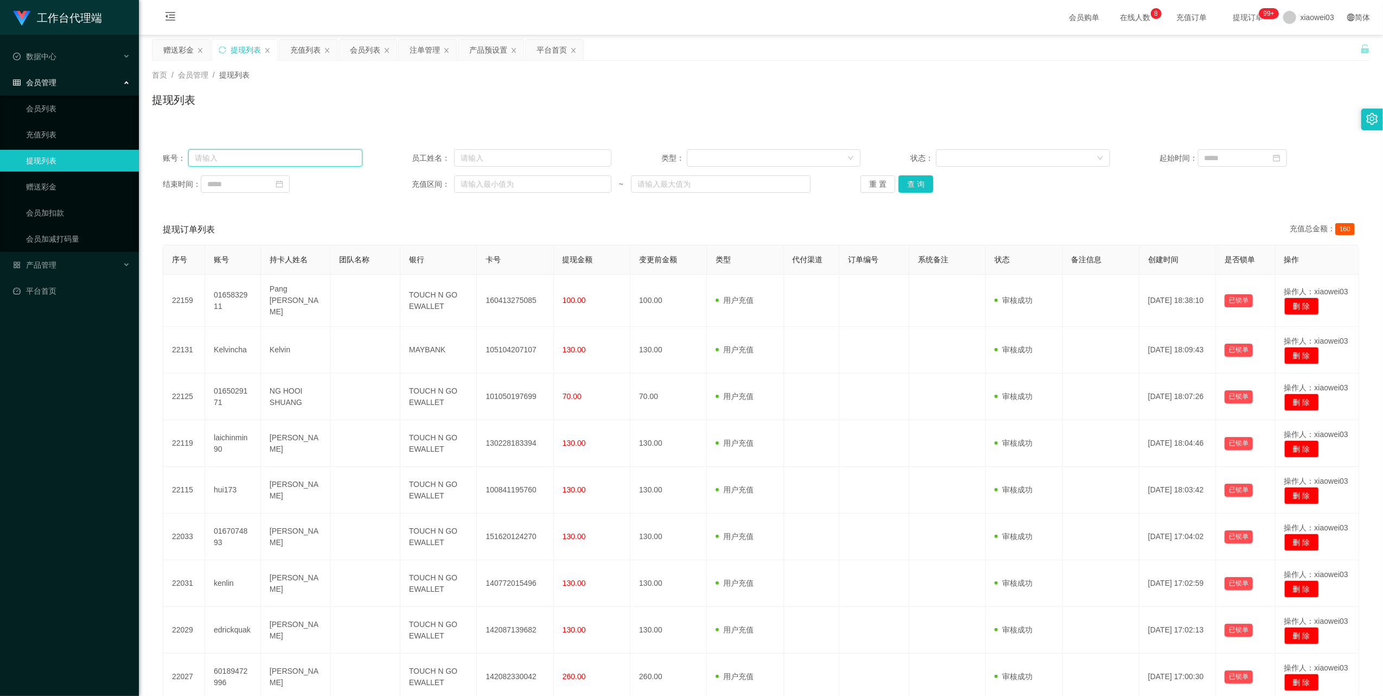
drag, startPoint x: 342, startPoint y: 157, endPoint x: 354, endPoint y: 163, distance: 13.6
click at [342, 157] on input "text" at bounding box center [275, 157] width 174 height 17
paste input "xjp8964"
type input "xjp8964"
click at [909, 188] on button "查 询" at bounding box center [916, 183] width 35 height 17
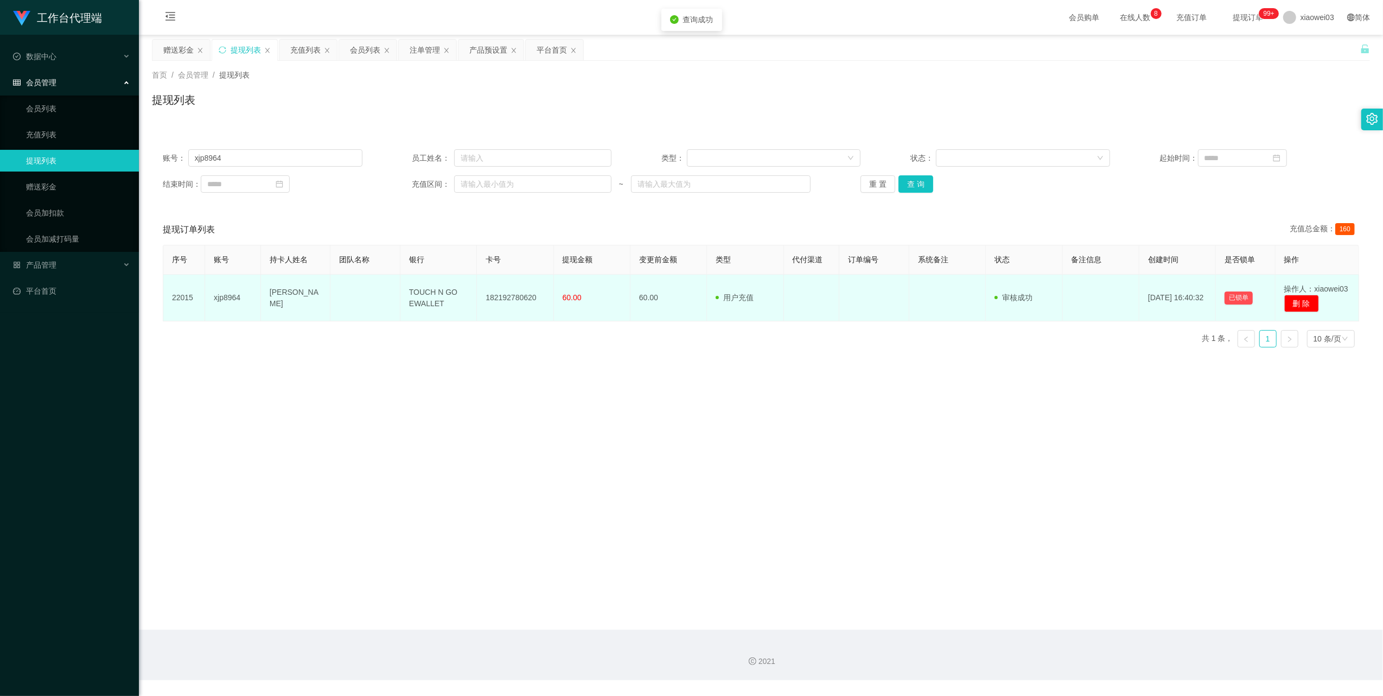
click at [506, 295] on td "182192780620" at bounding box center [515, 298] width 77 height 47
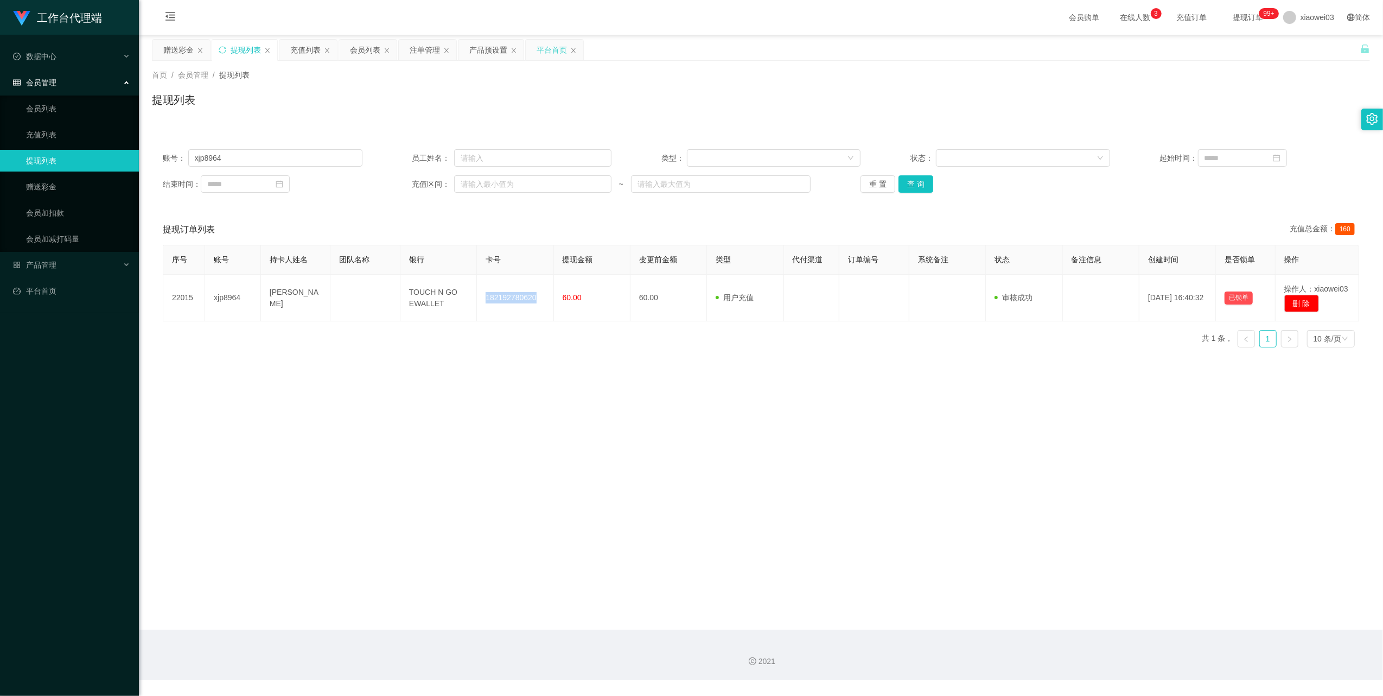
click at [557, 50] on div "平台首页" at bounding box center [552, 50] width 30 height 21
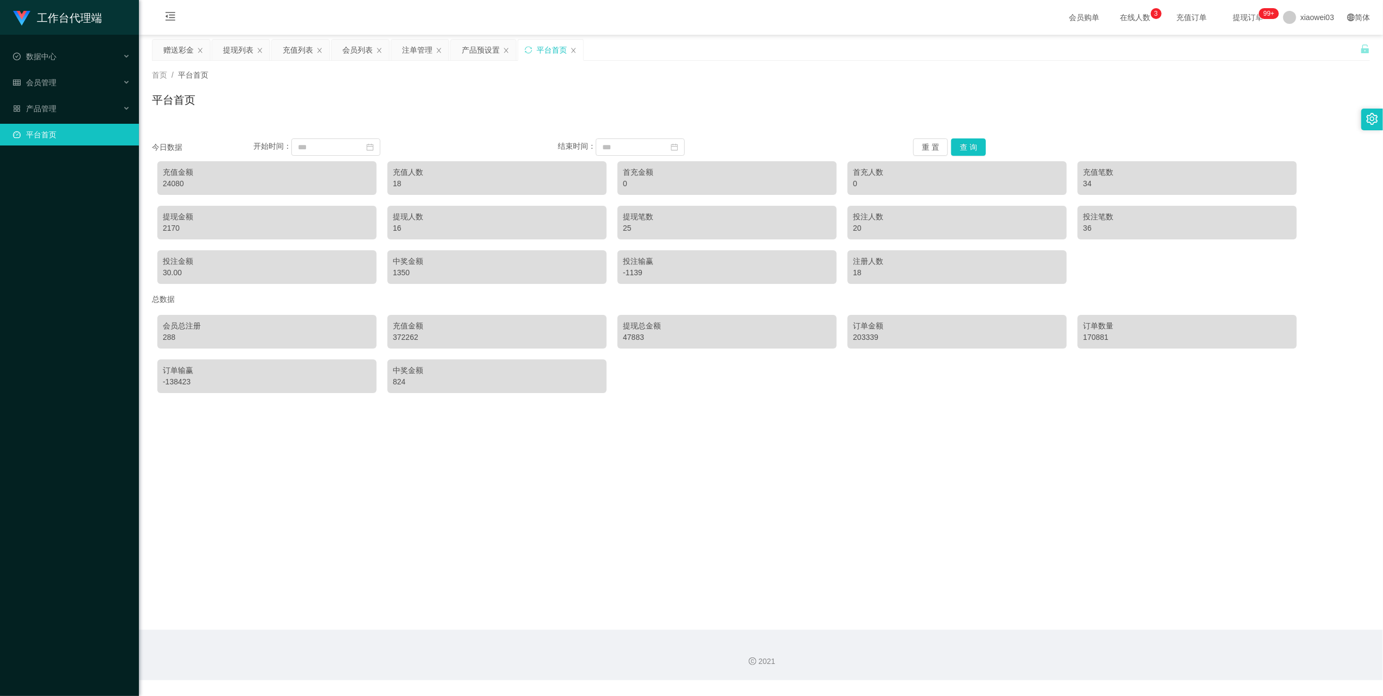
click at [168, 185] on div "24080" at bounding box center [267, 183] width 208 height 11
click at [234, 46] on div "提现列表" at bounding box center [238, 50] width 30 height 21
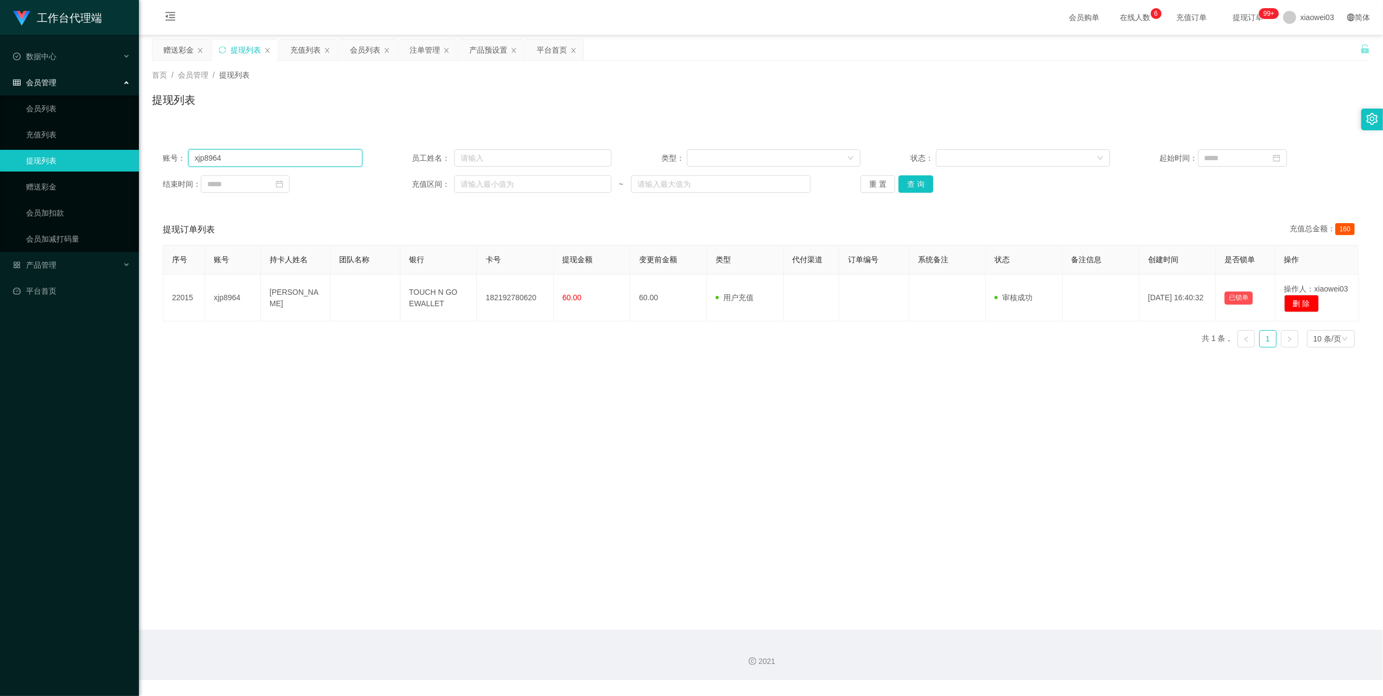
click at [319, 158] on input "xjp8964" at bounding box center [275, 157] width 174 height 17
paste input "Yukilim8778"
click at [909, 179] on button "查 询" at bounding box center [916, 183] width 35 height 17
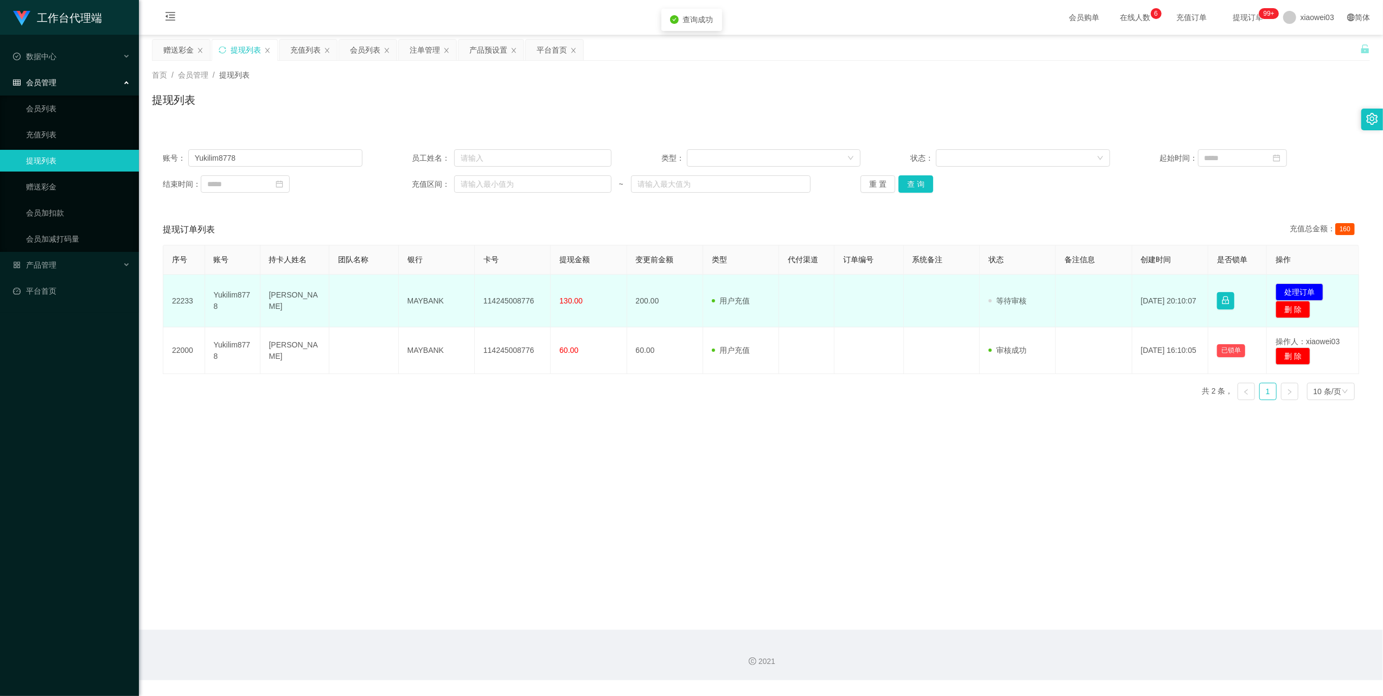
click at [515, 304] on td "114245008776" at bounding box center [513, 301] width 76 height 53
click at [419, 296] on td "MAYBANK" at bounding box center [437, 301] width 76 height 53
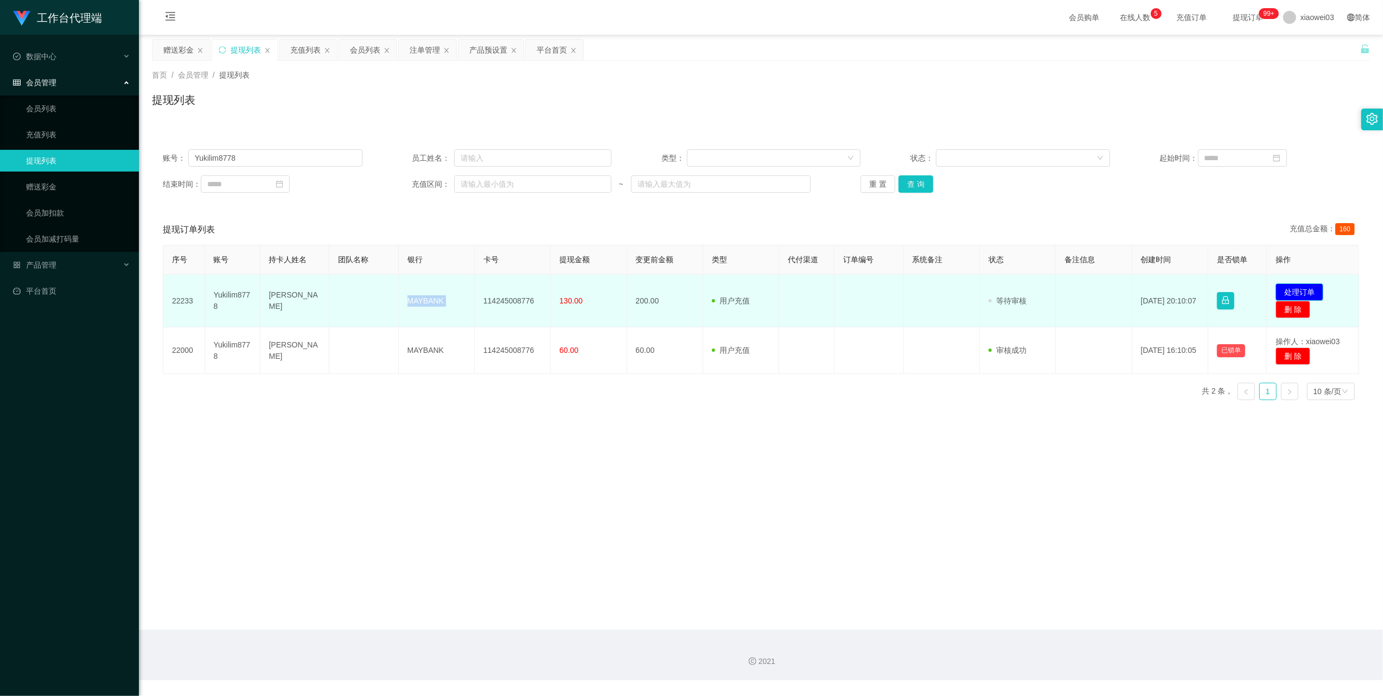
click at [1281, 289] on button "处理订单" at bounding box center [1300, 291] width 48 height 17
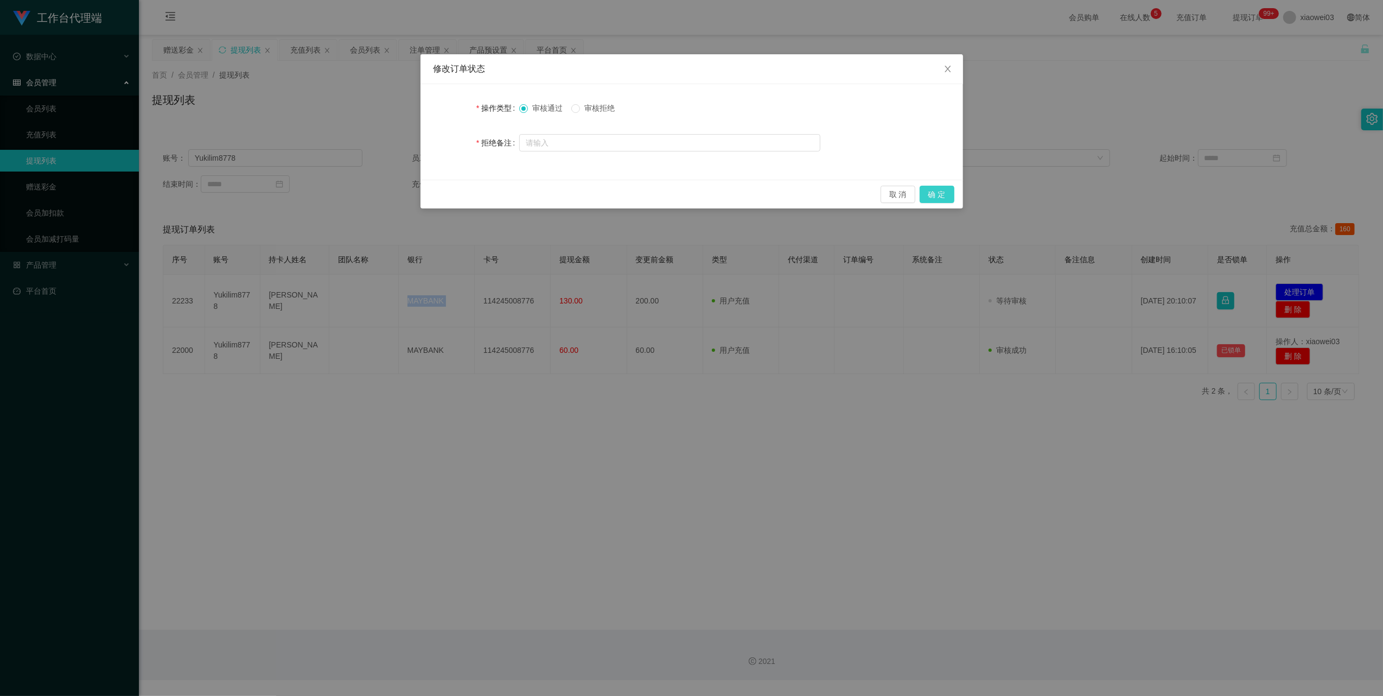
click at [933, 193] on button "确 定" at bounding box center [937, 194] width 35 height 17
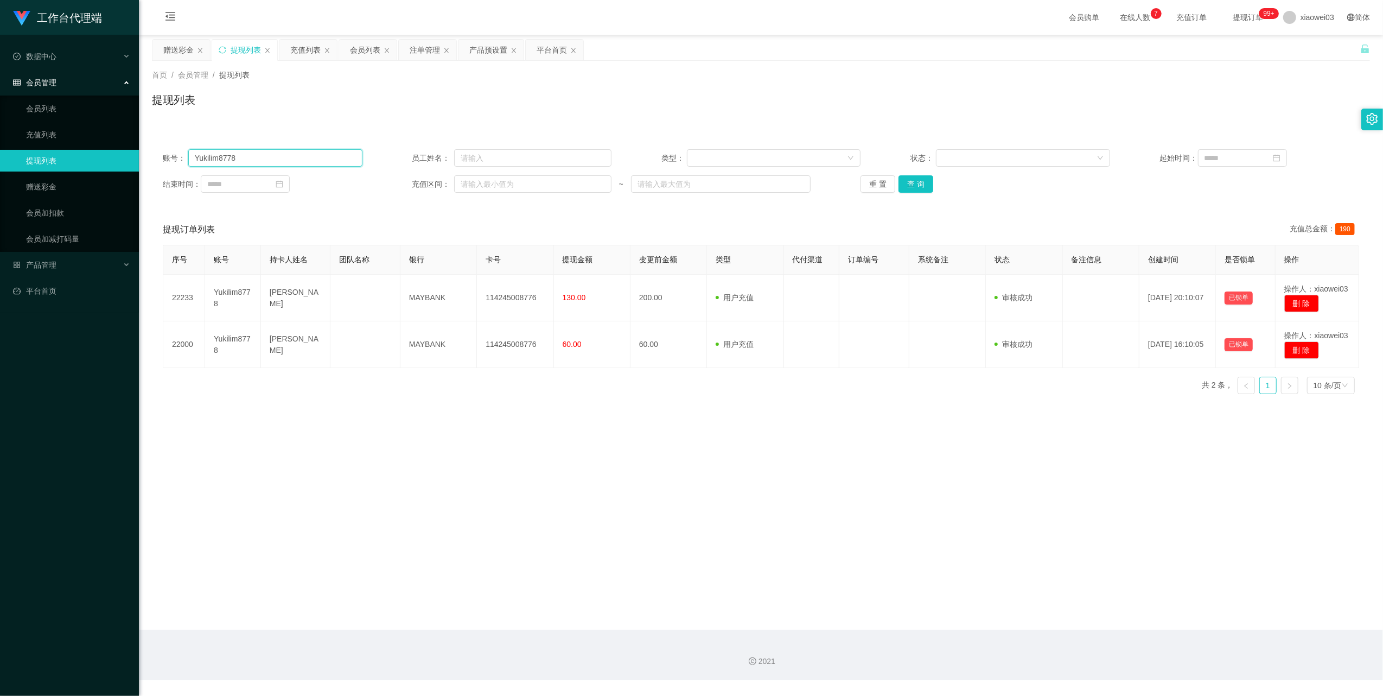
click at [317, 158] on input "Yukilim8778" at bounding box center [275, 157] width 174 height 17
paste input "JimmyTeh85"
type input "JimmyTeh85"
click at [921, 186] on button "查 询" at bounding box center [916, 183] width 35 height 17
